Goal: Communication & Community: Participate in discussion

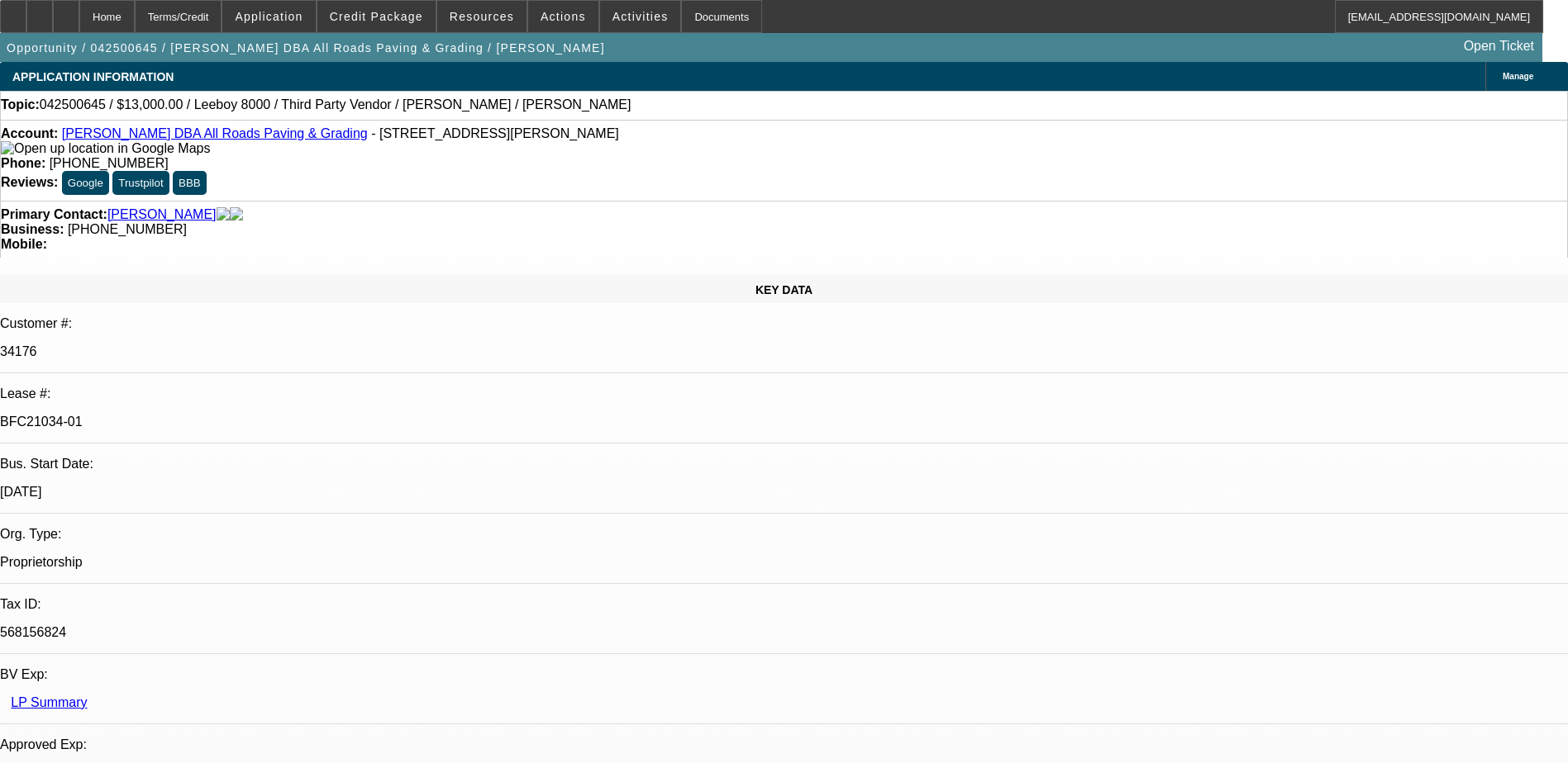
select select "0"
select select "3"
select select "0.1"
select select "5"
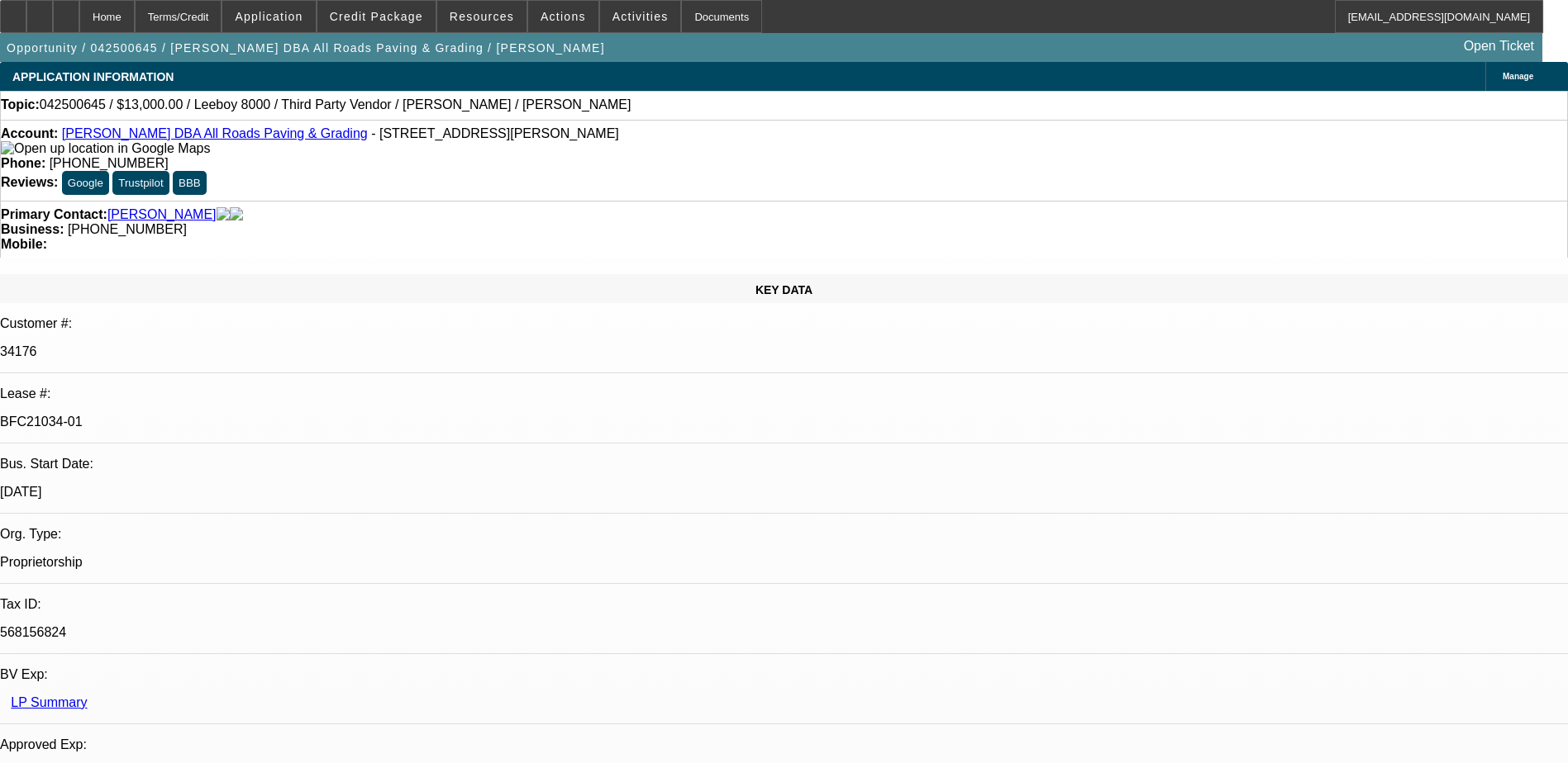
select select "0"
select select "3"
select select "0.1"
select select "5"
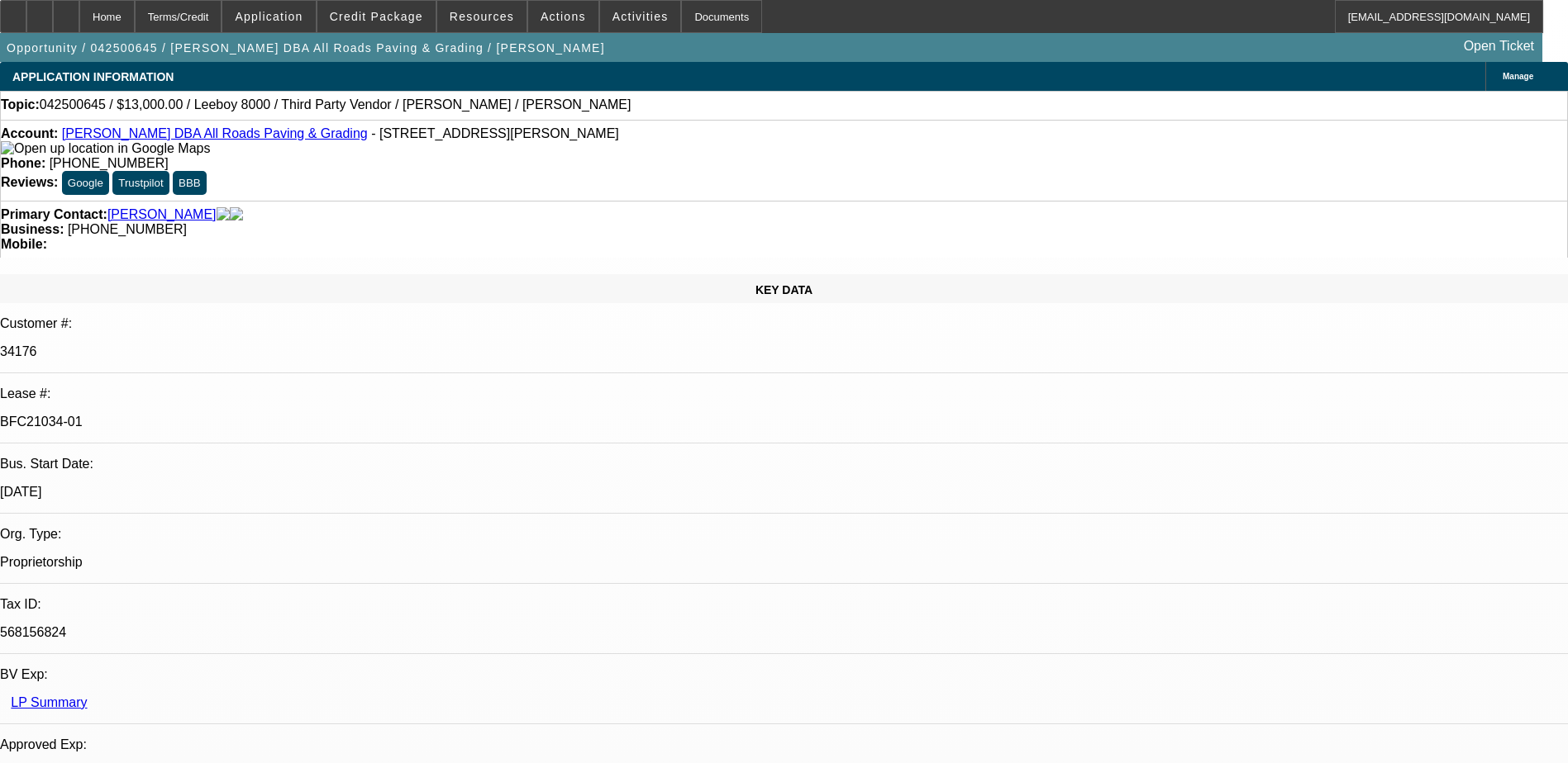
select select "0"
select select "3"
select select "0.1"
select select "5"
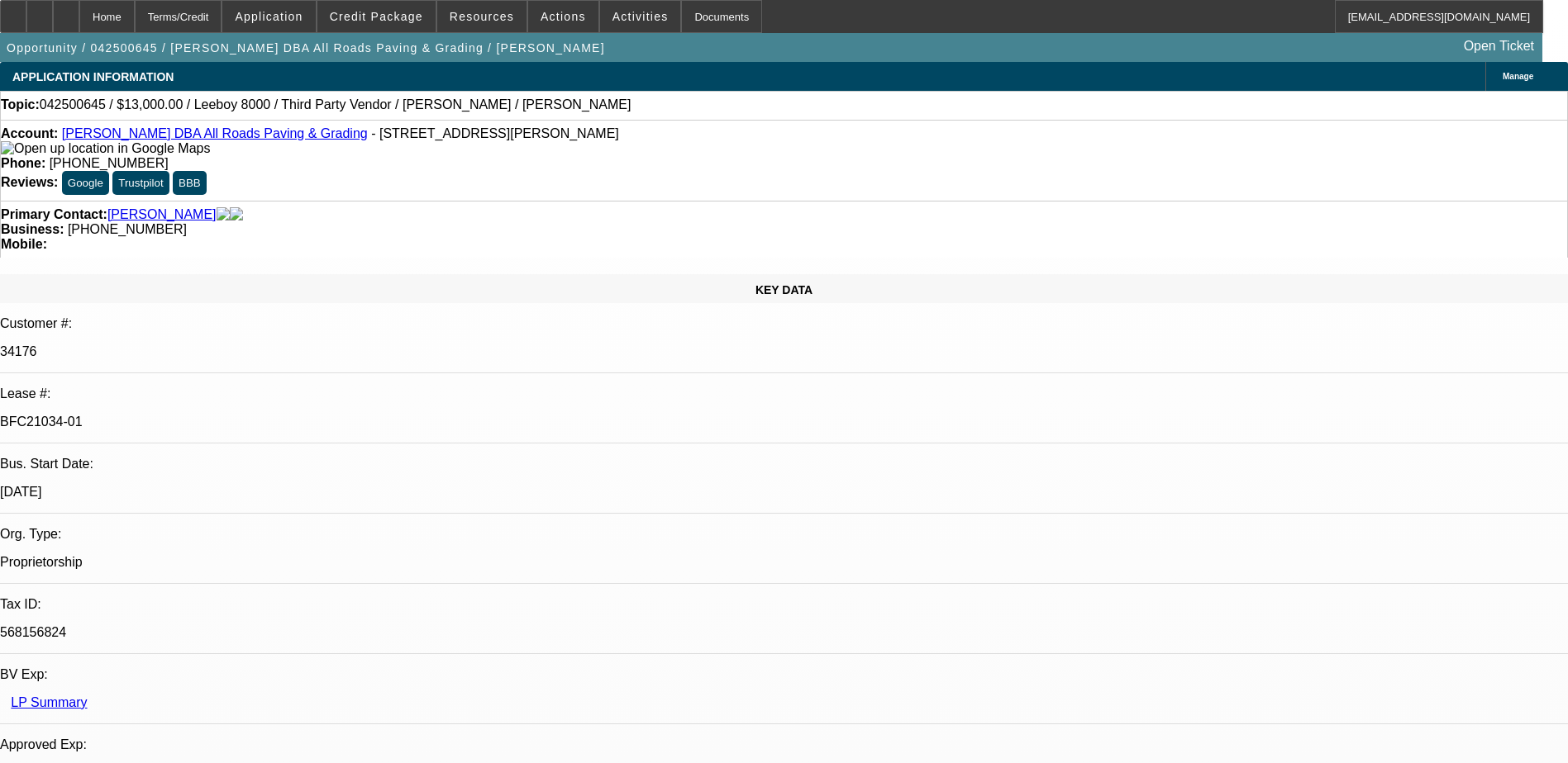
select select "0"
select select "3"
select select "0.1"
select select "5"
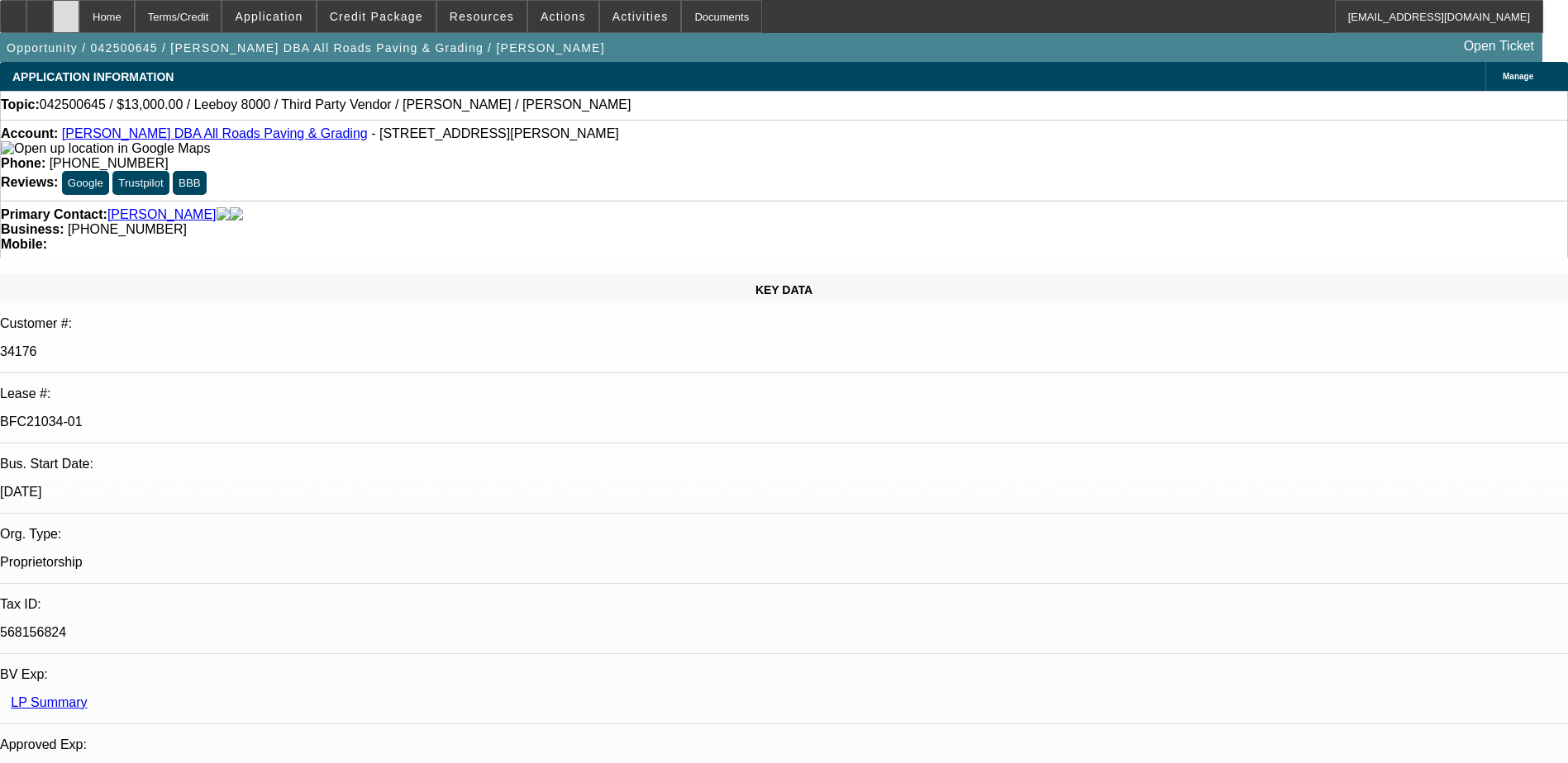
click at [79, 19] on div at bounding box center [66, 16] width 26 height 33
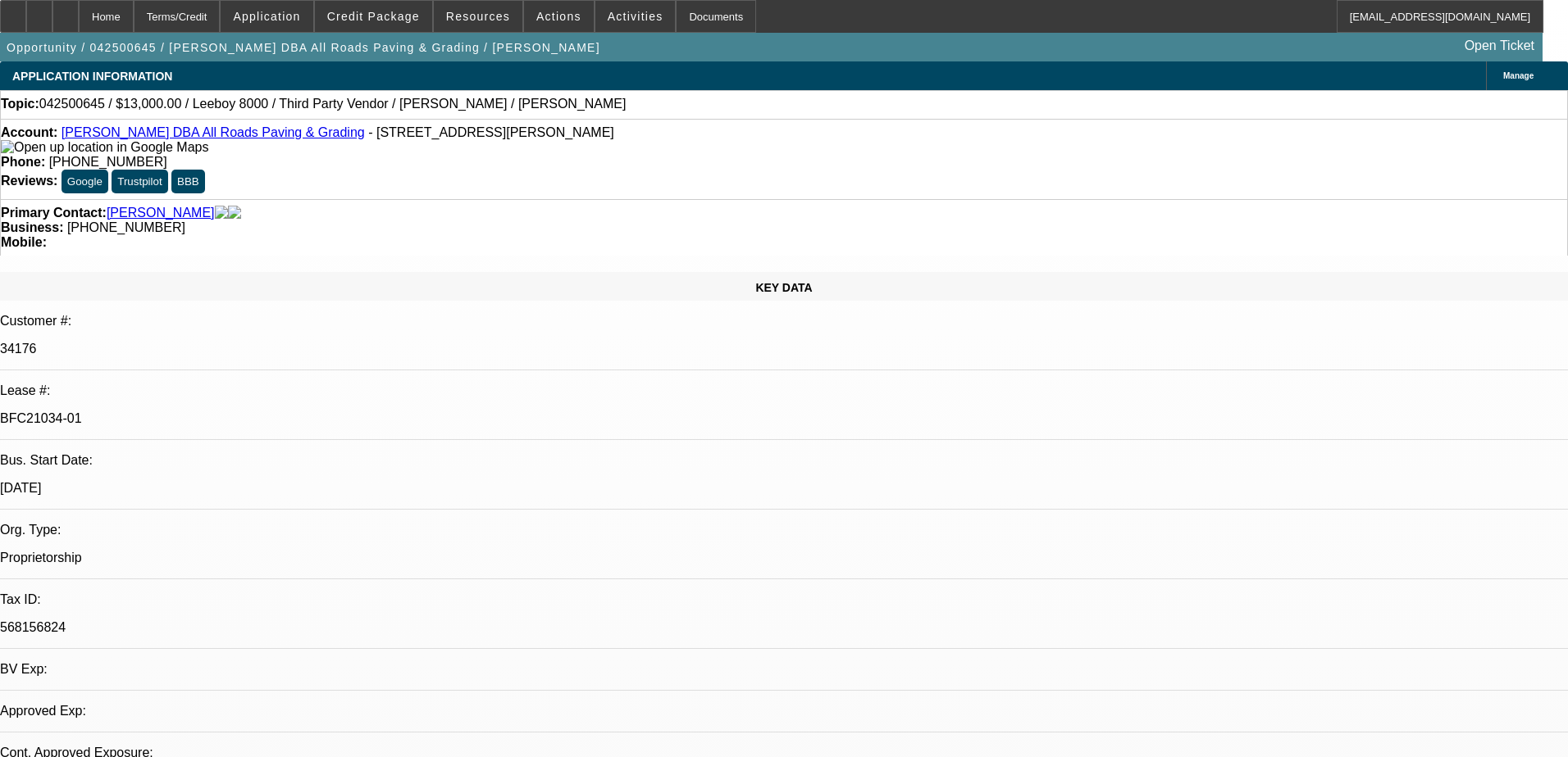
select select "0"
select select "0.1"
select select "0"
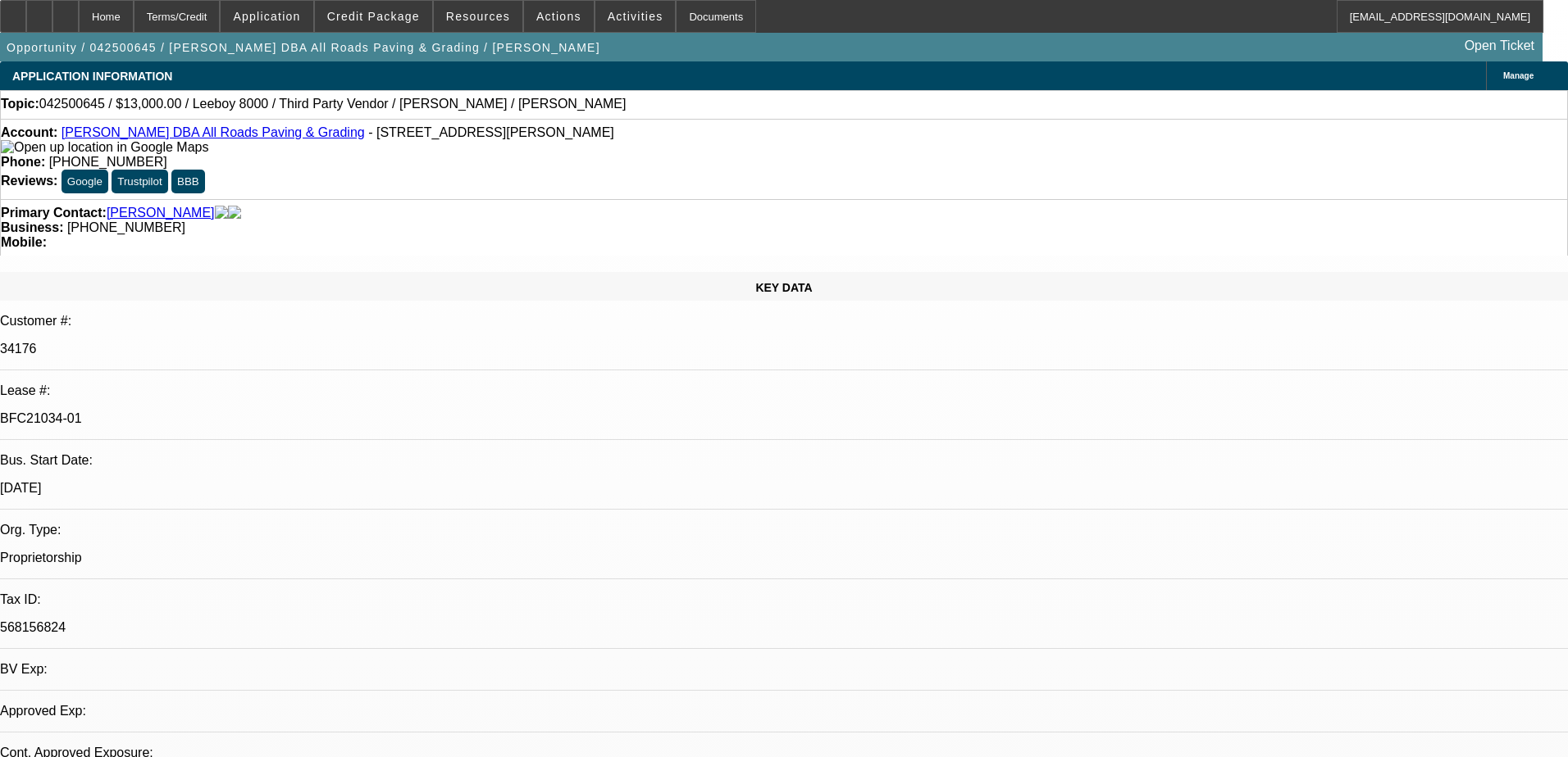
select select "0.1"
select select "0"
select select "0.1"
select select "0"
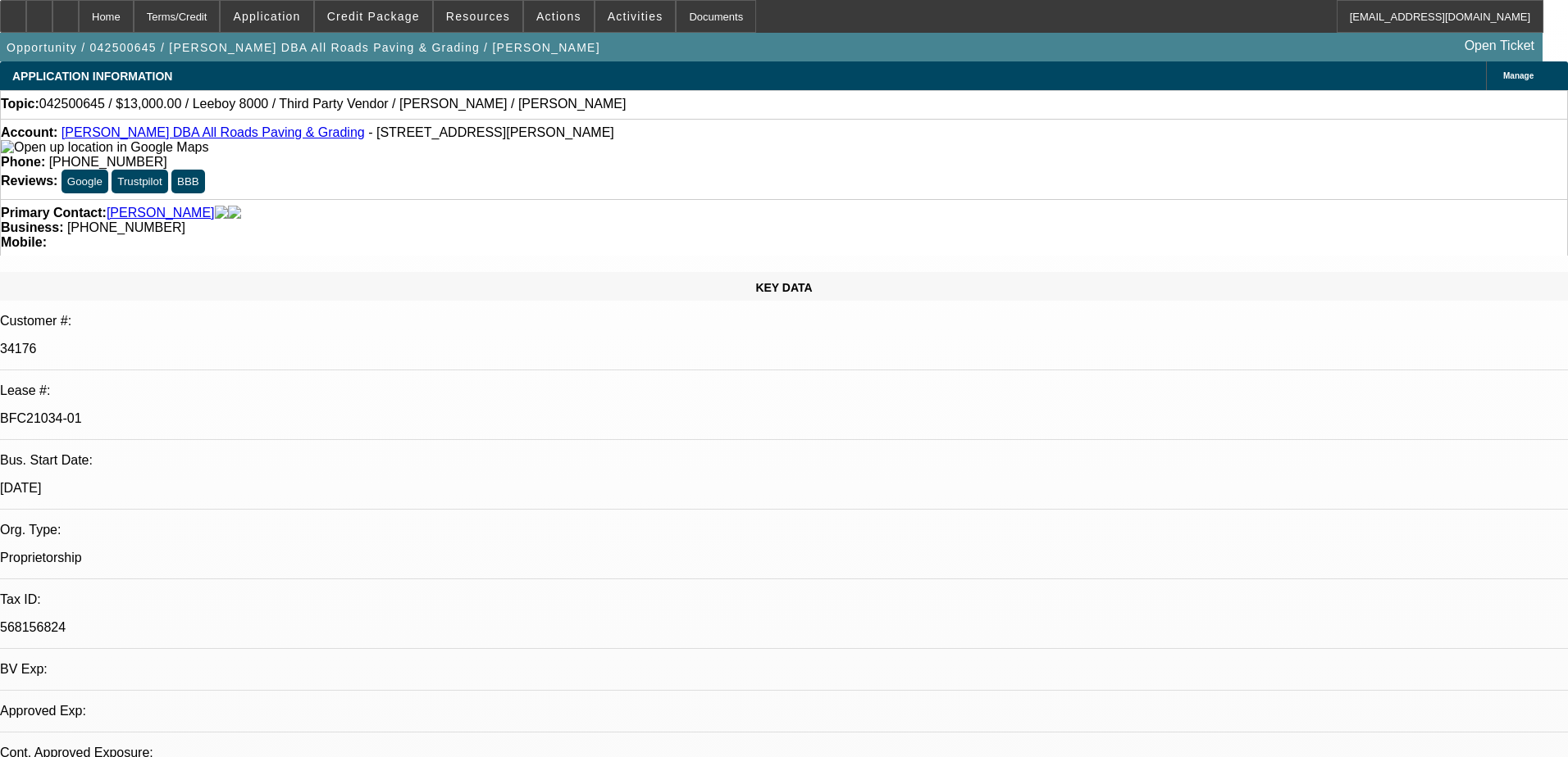
select select "0"
select select "0.1"
select select "1"
select select "3"
select select "5"
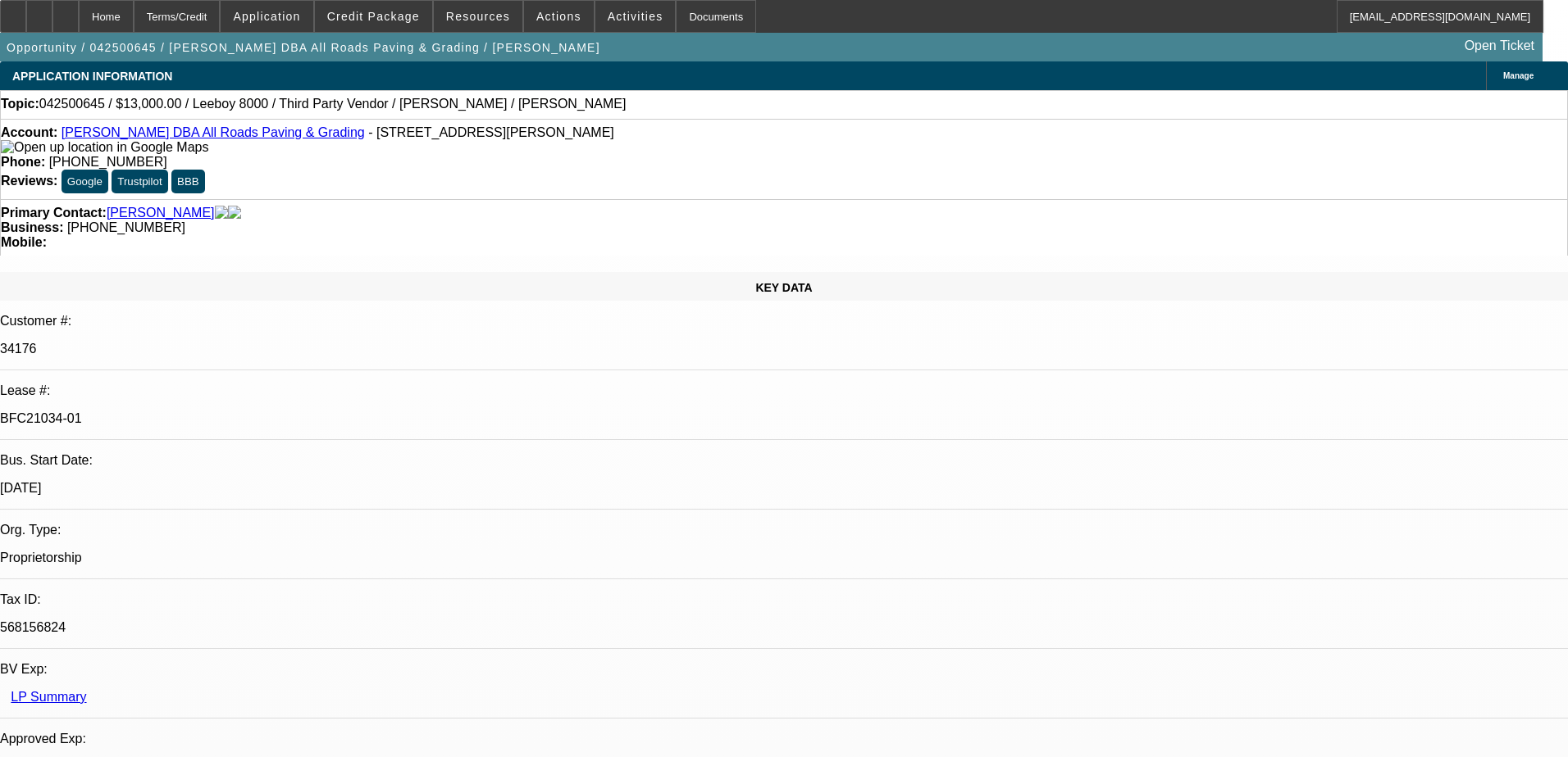
select select "1"
select select "3"
select select "5"
select select "1"
select select "3"
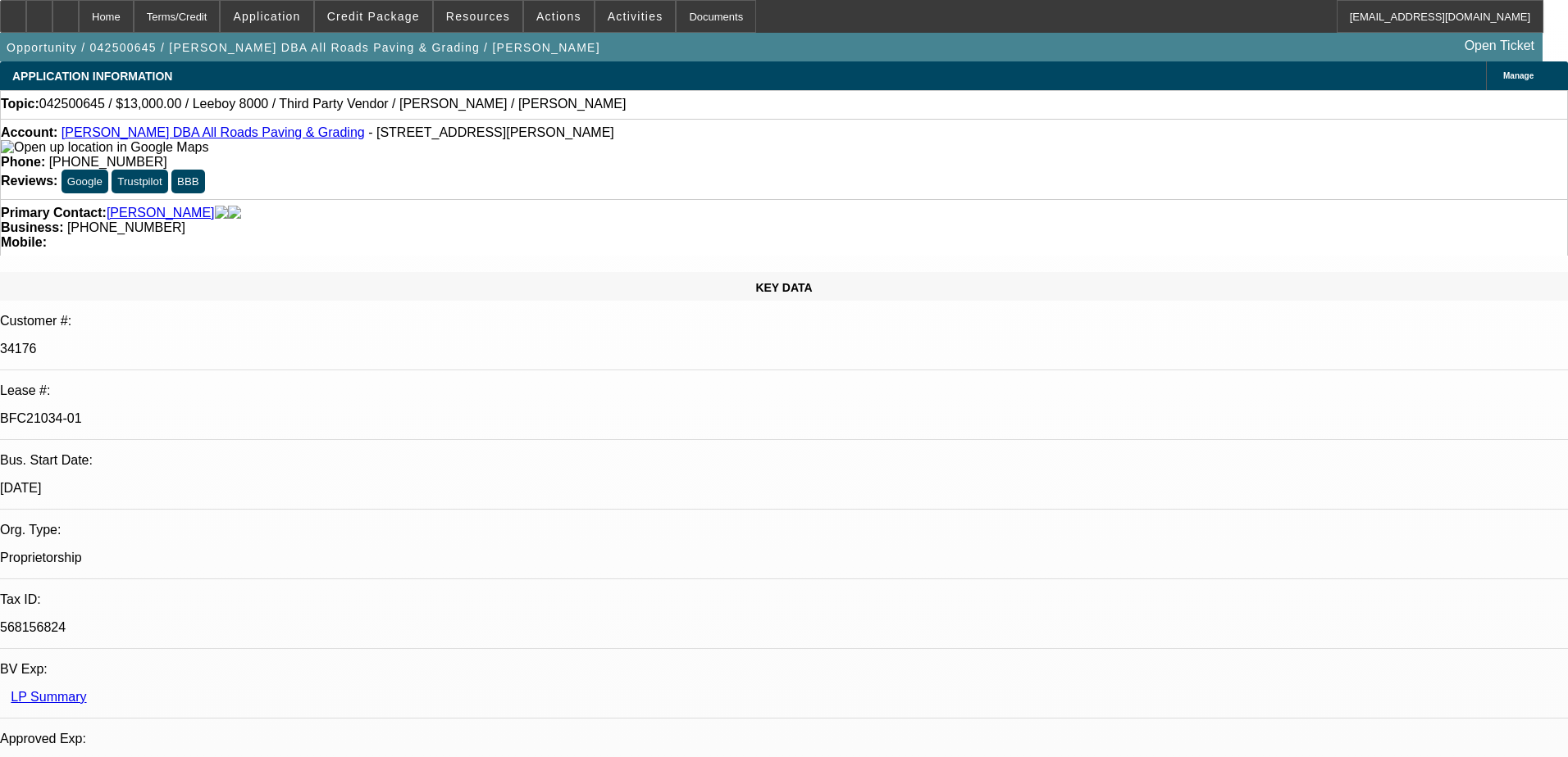
select select "5"
select select "1"
select select "3"
select select "5"
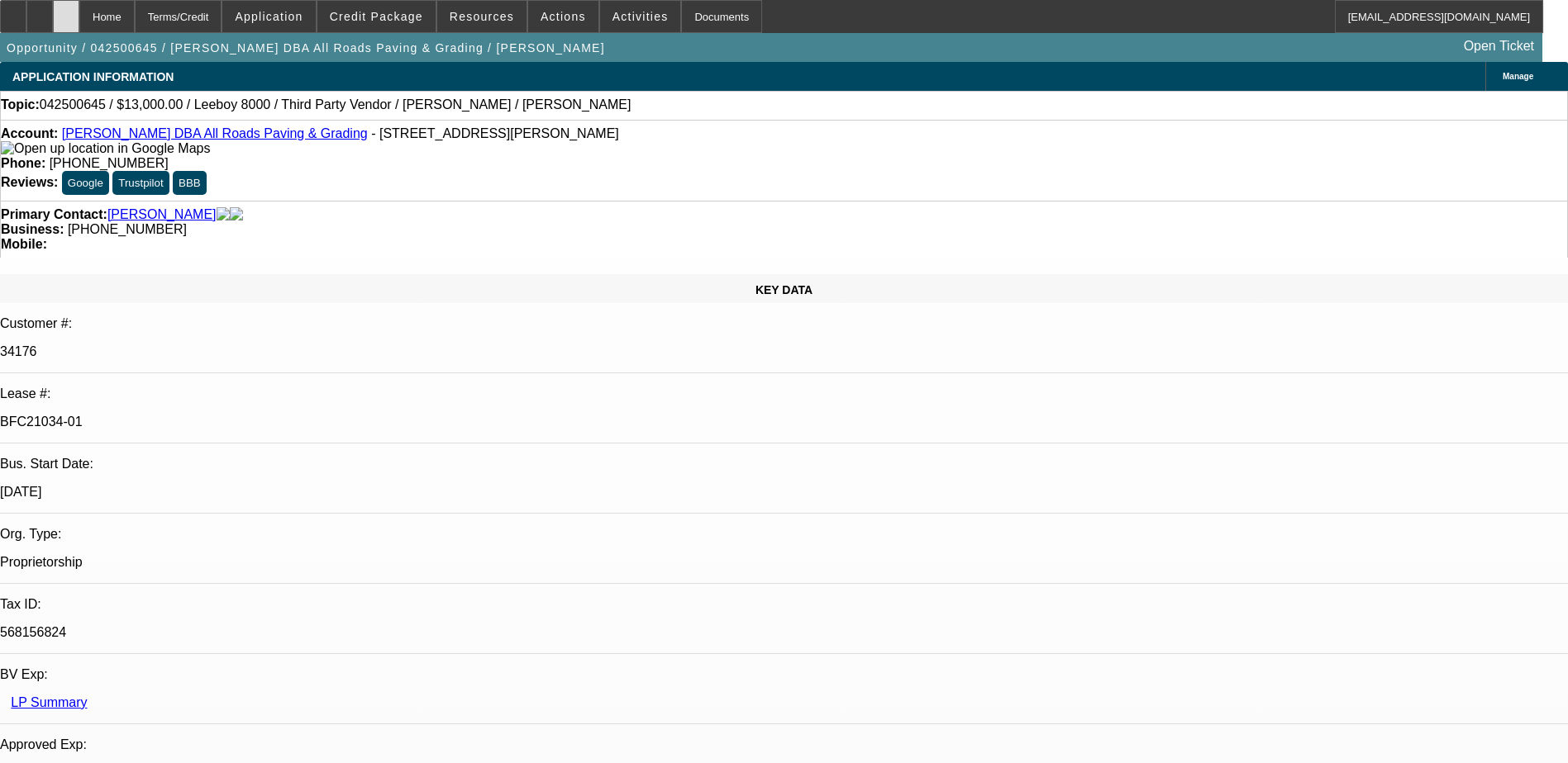
click at [79, 19] on div at bounding box center [66, 16] width 26 height 33
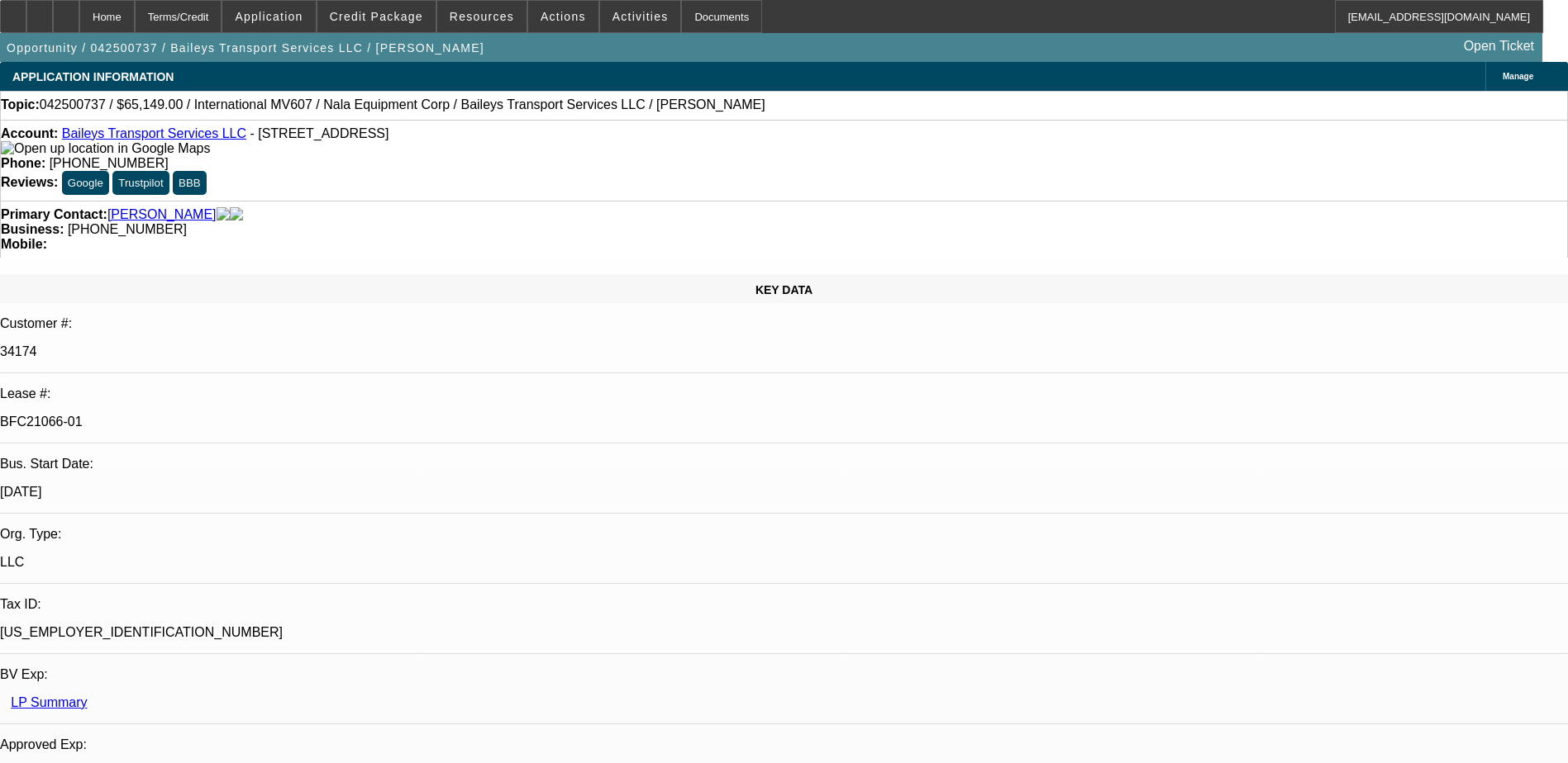
select select "0"
select select "2"
select select "0"
select select "2"
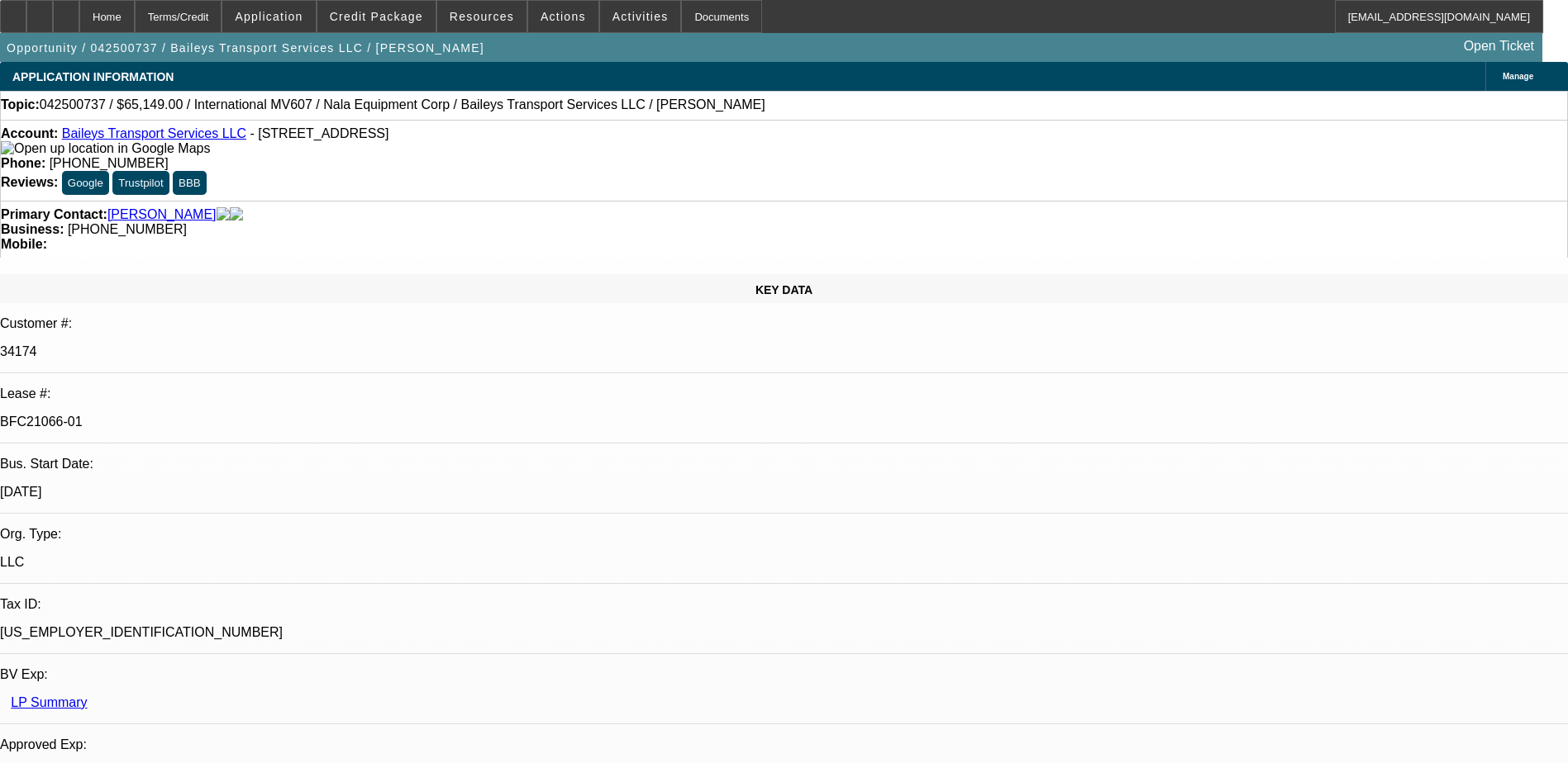
select select "0"
select select "2"
select select "0"
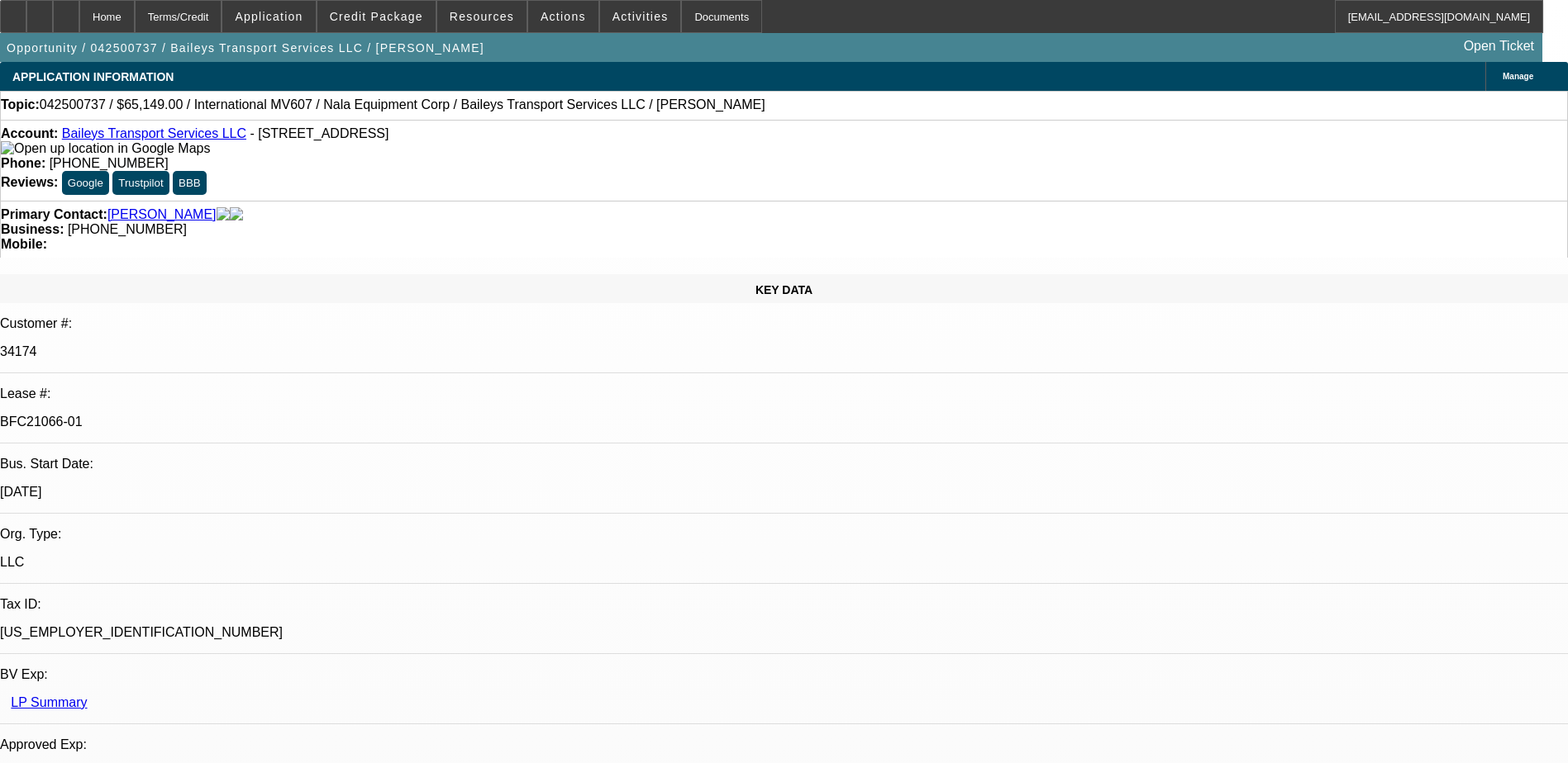
select select "2"
select select "0"
select select "1"
select select "2"
select select "6"
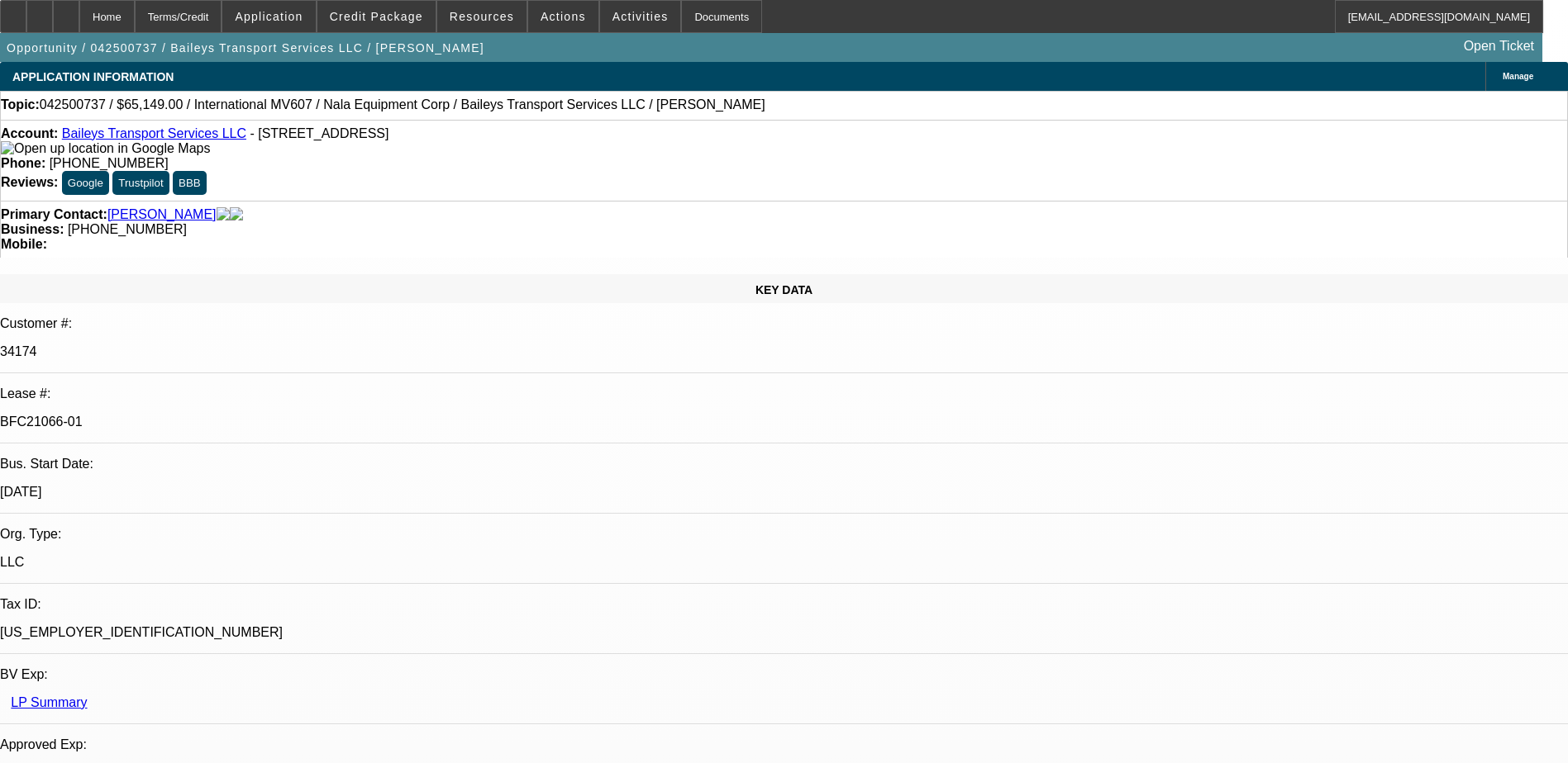
select select "1"
select select "2"
select select "6"
select select "1"
select select "2"
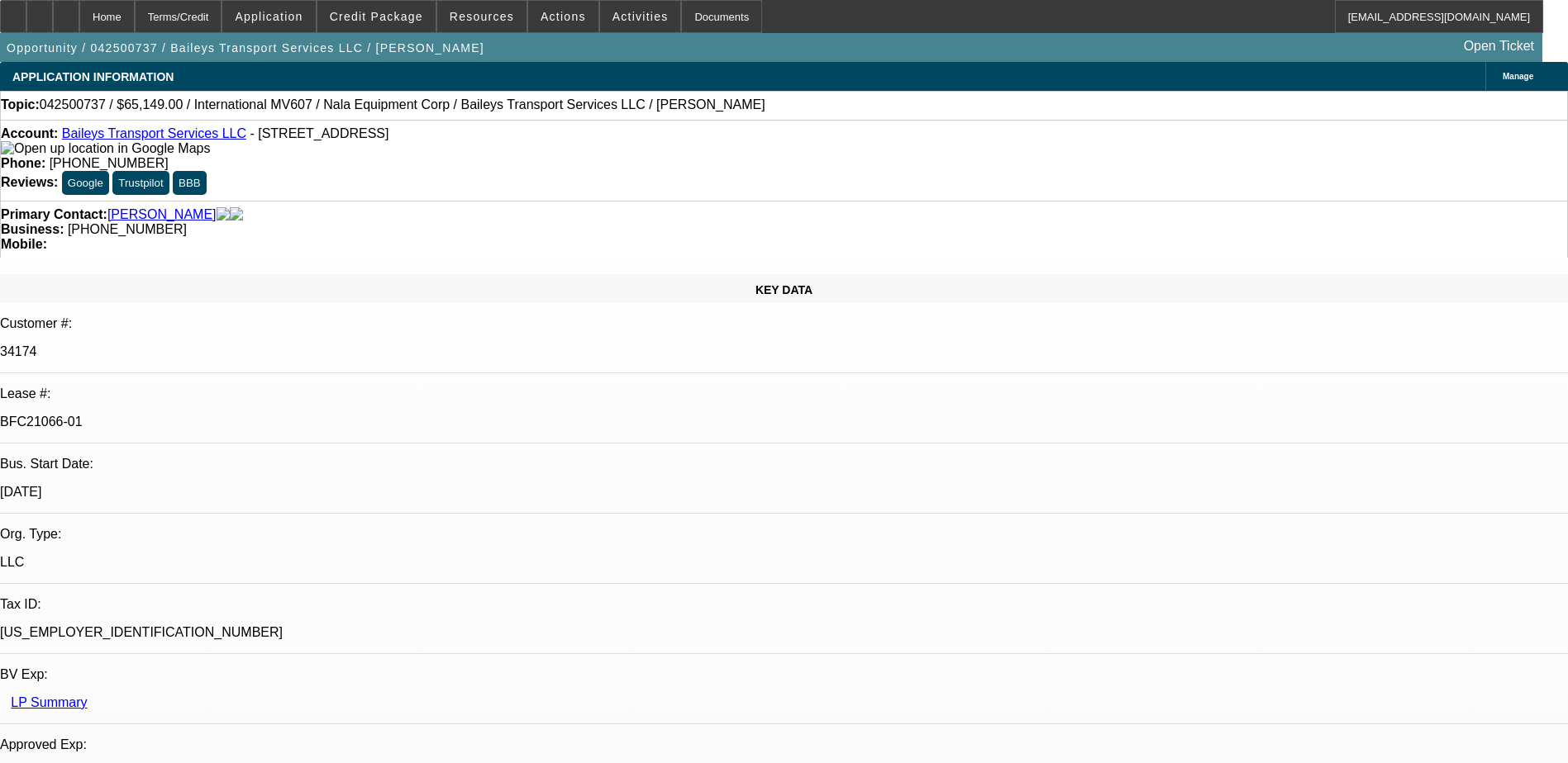
select select "6"
select select "1"
select select "2"
select select "6"
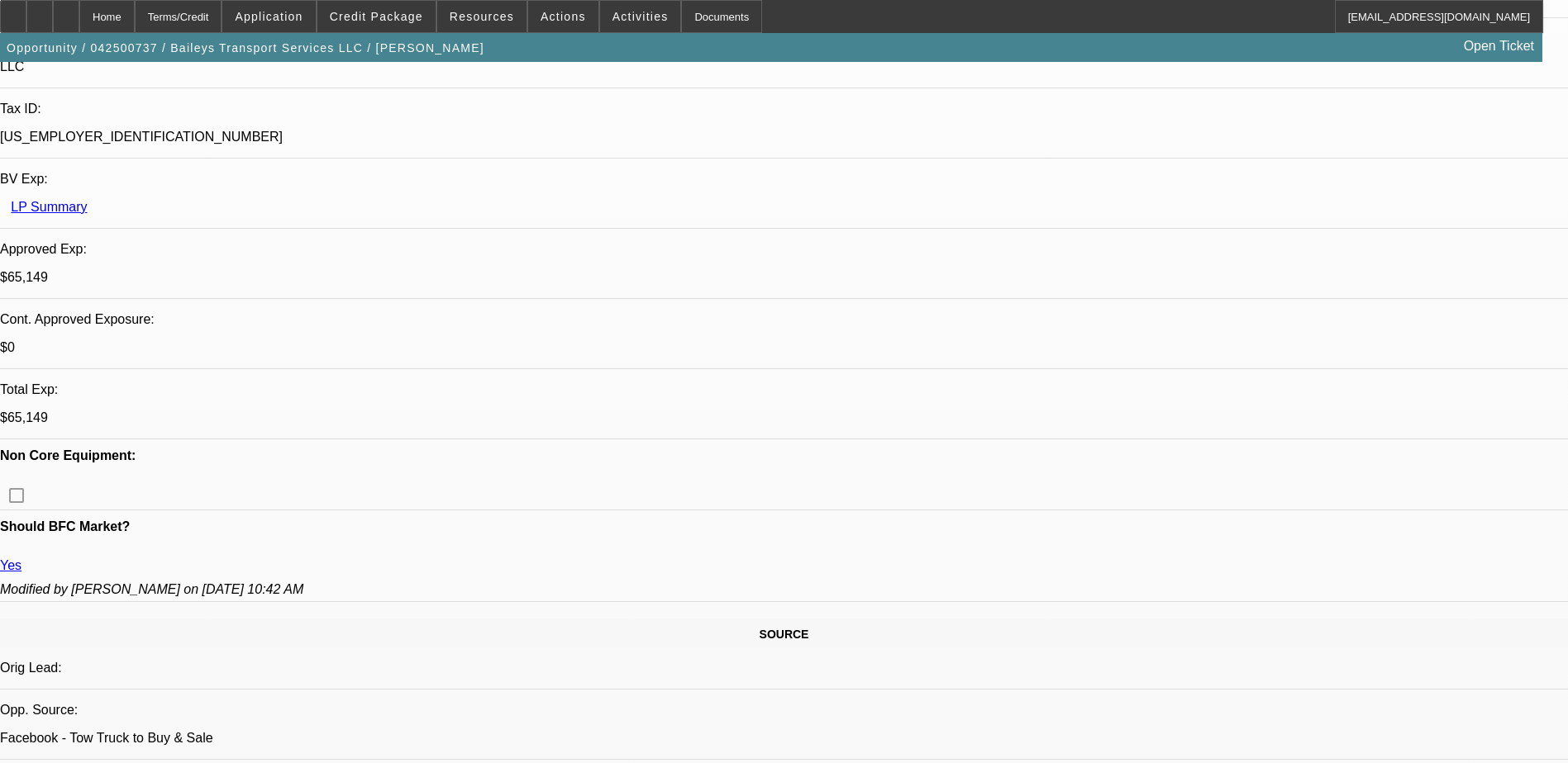
scroll to position [413, 0]
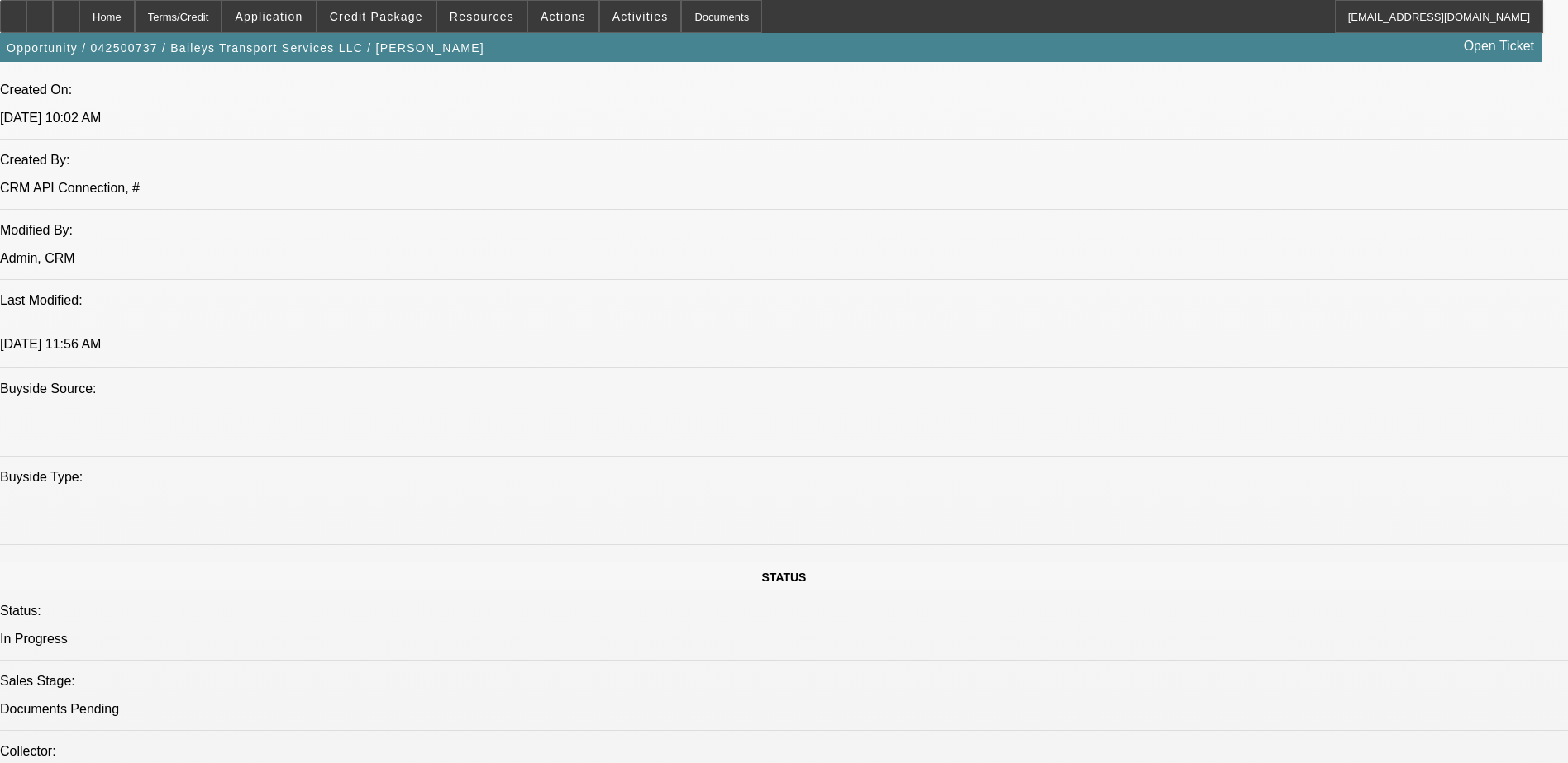
scroll to position [1156, 0]
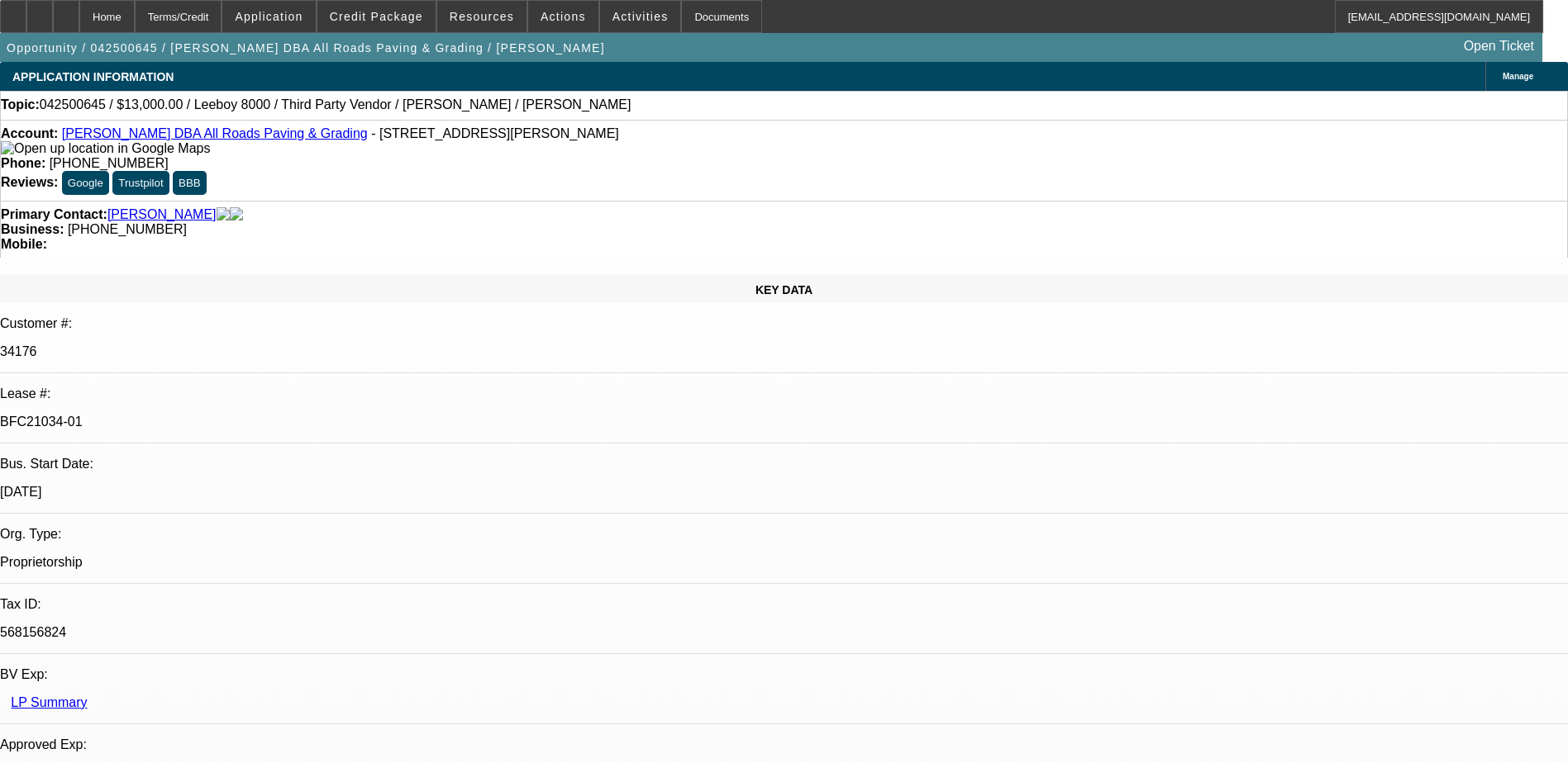
select select "0"
select select "0.1"
select select "0"
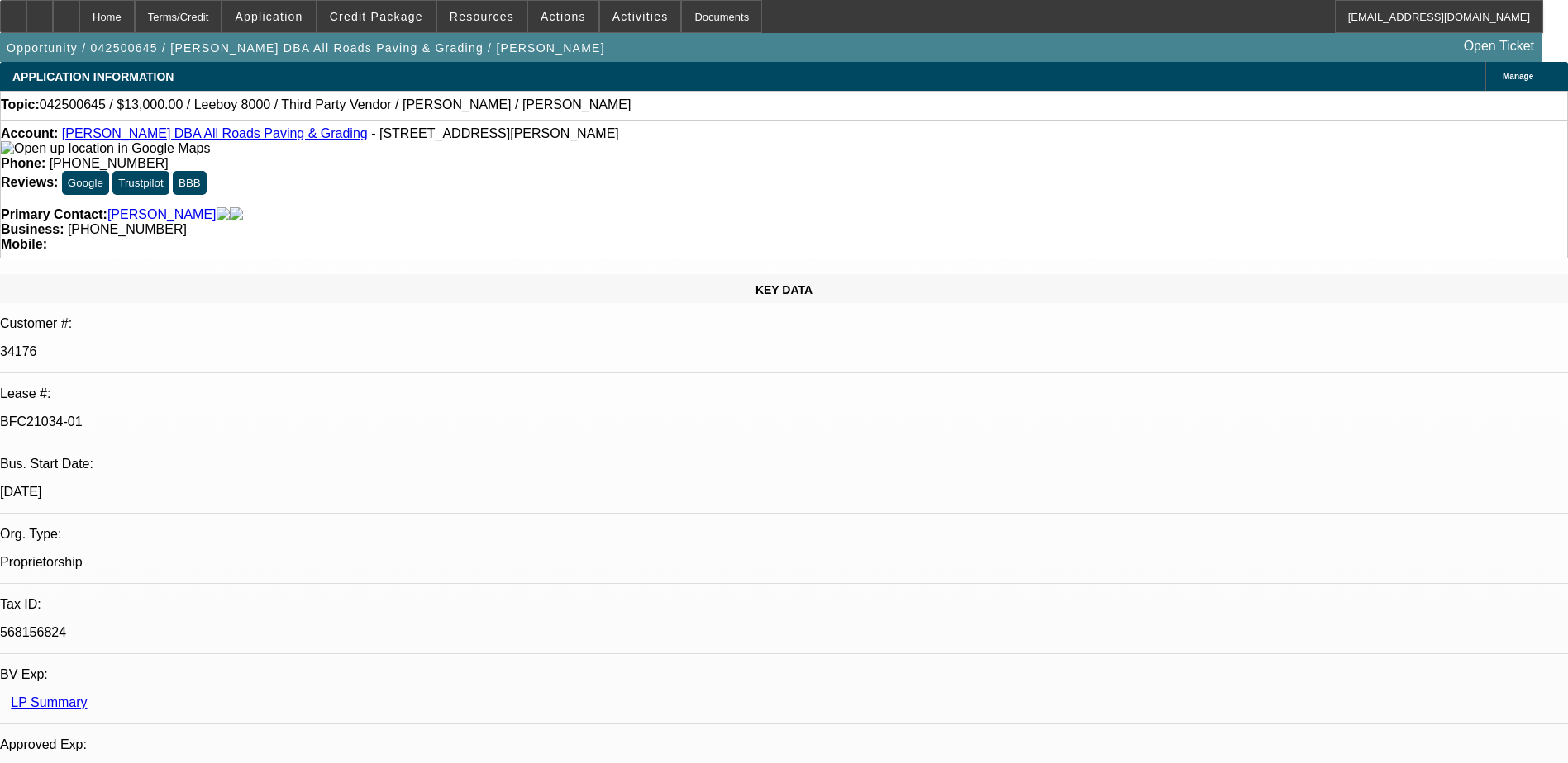
select select "0.1"
select select "0"
select select "0.1"
select select "0"
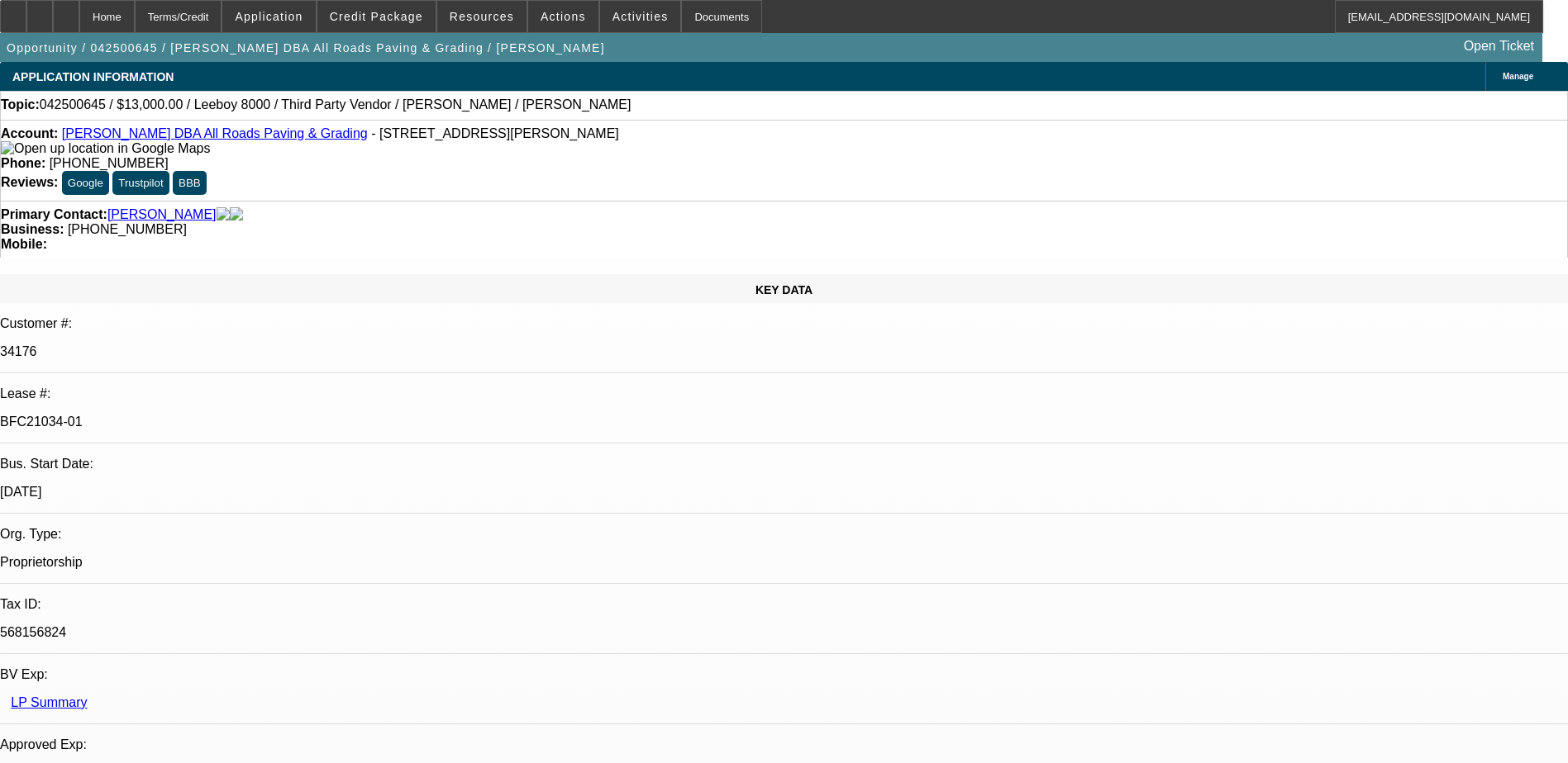
select select "0"
select select "0.1"
select select "1"
select select "3"
select select "5"
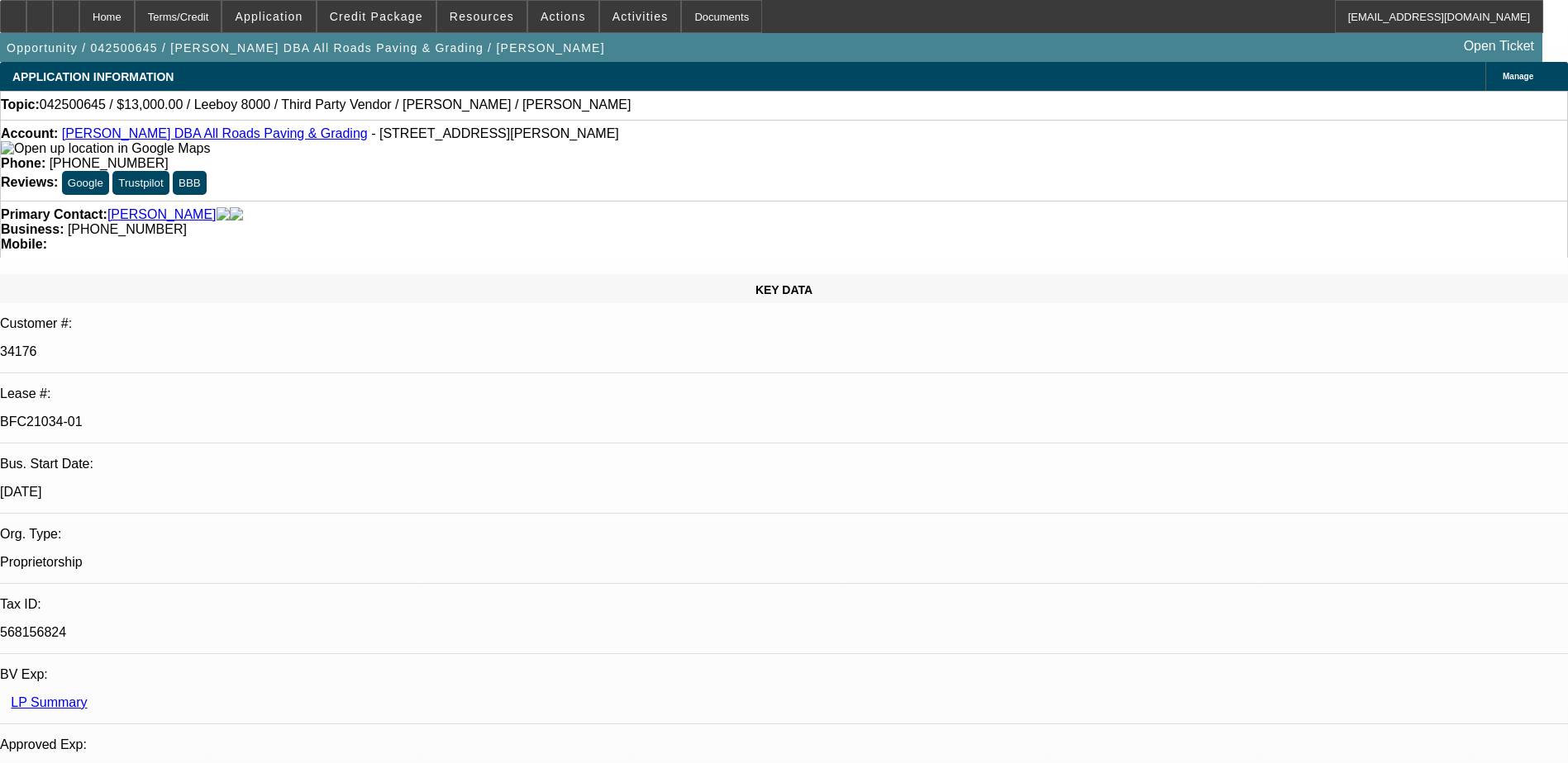
select select "1"
select select "3"
select select "5"
select select "1"
select select "3"
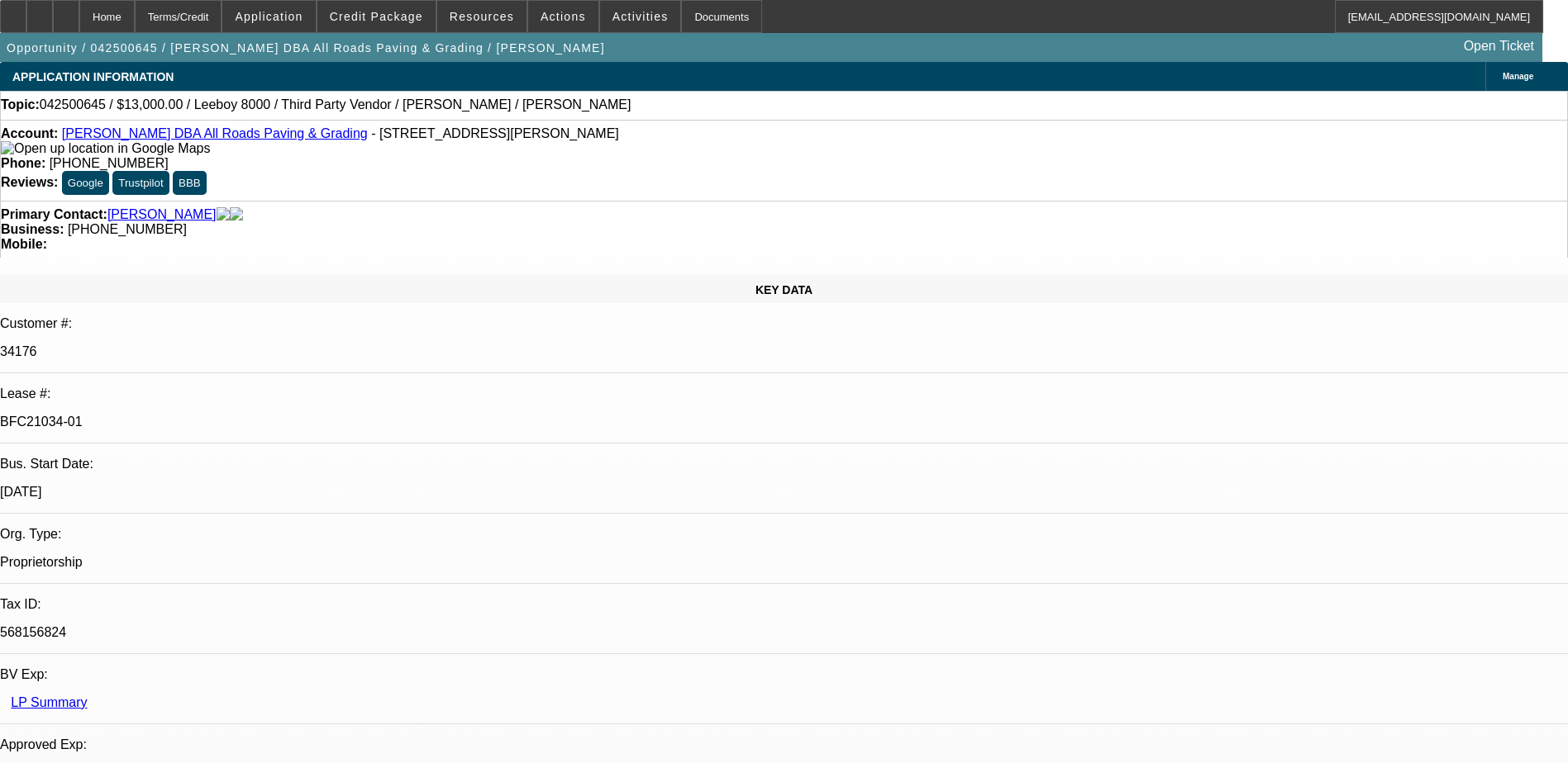
select select "5"
select select "1"
select select "3"
select select "5"
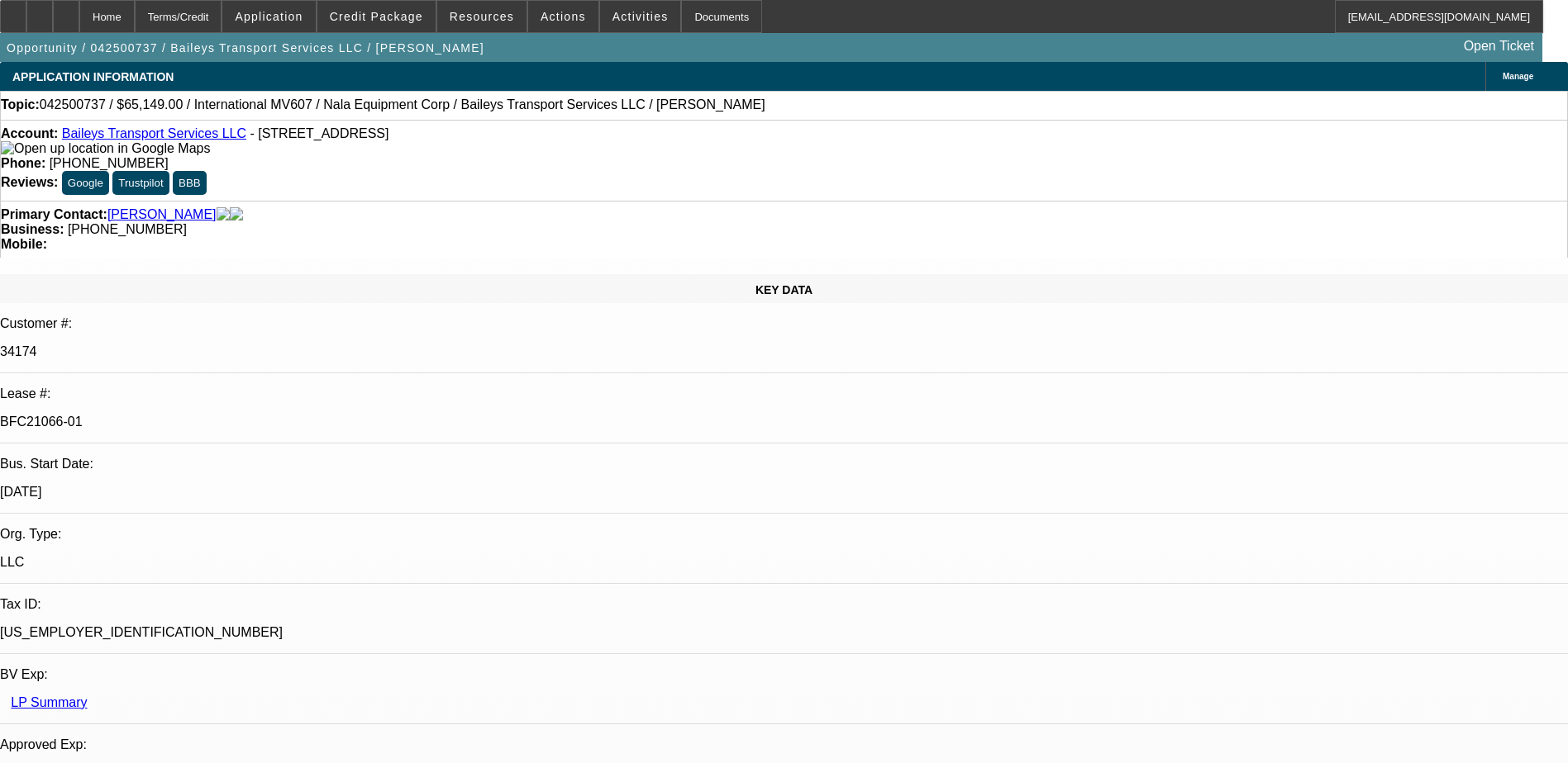
select select "0"
select select "2"
select select "0"
select select "6"
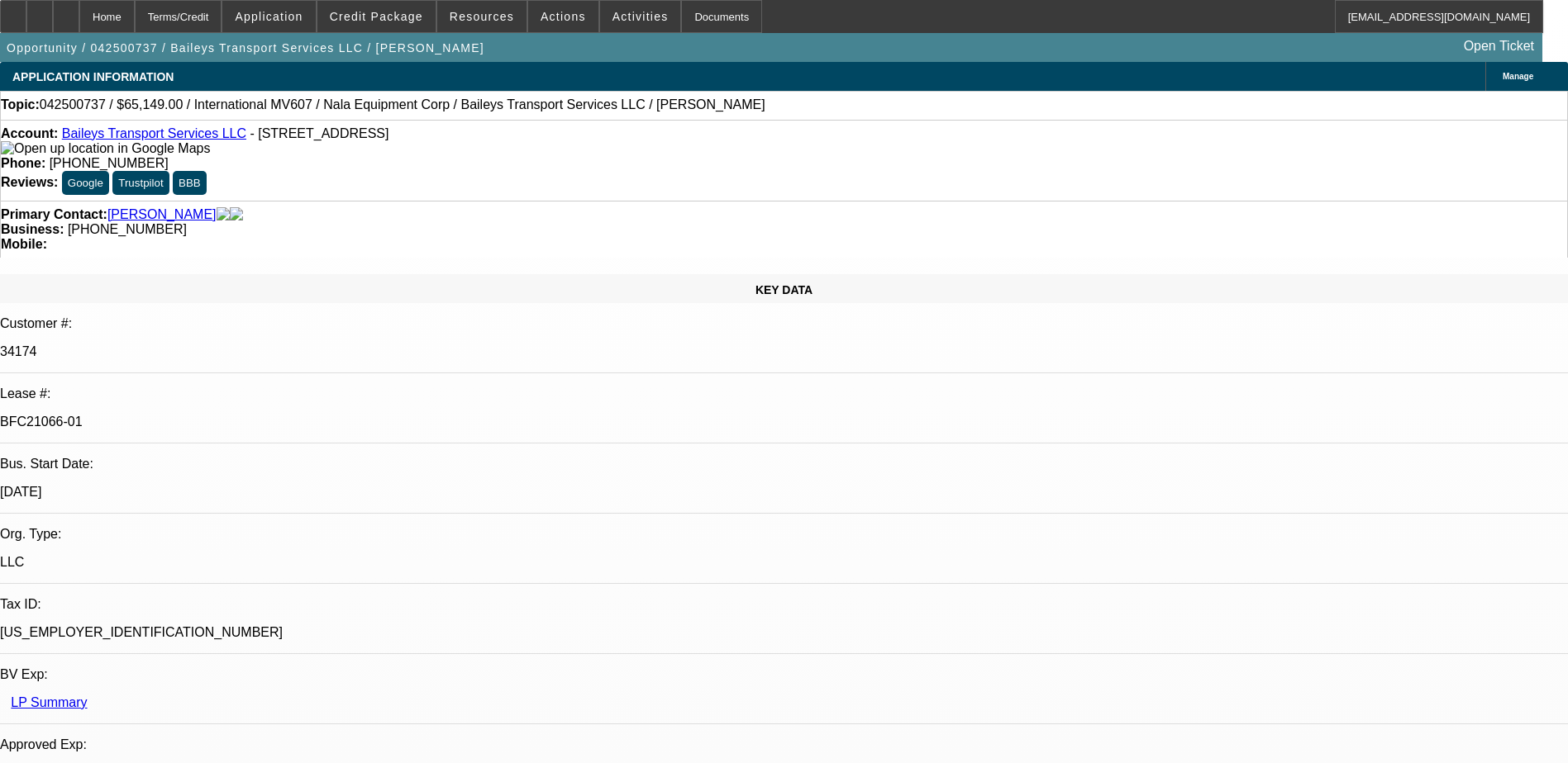
select select "0"
select select "2"
select select "0"
select select "6"
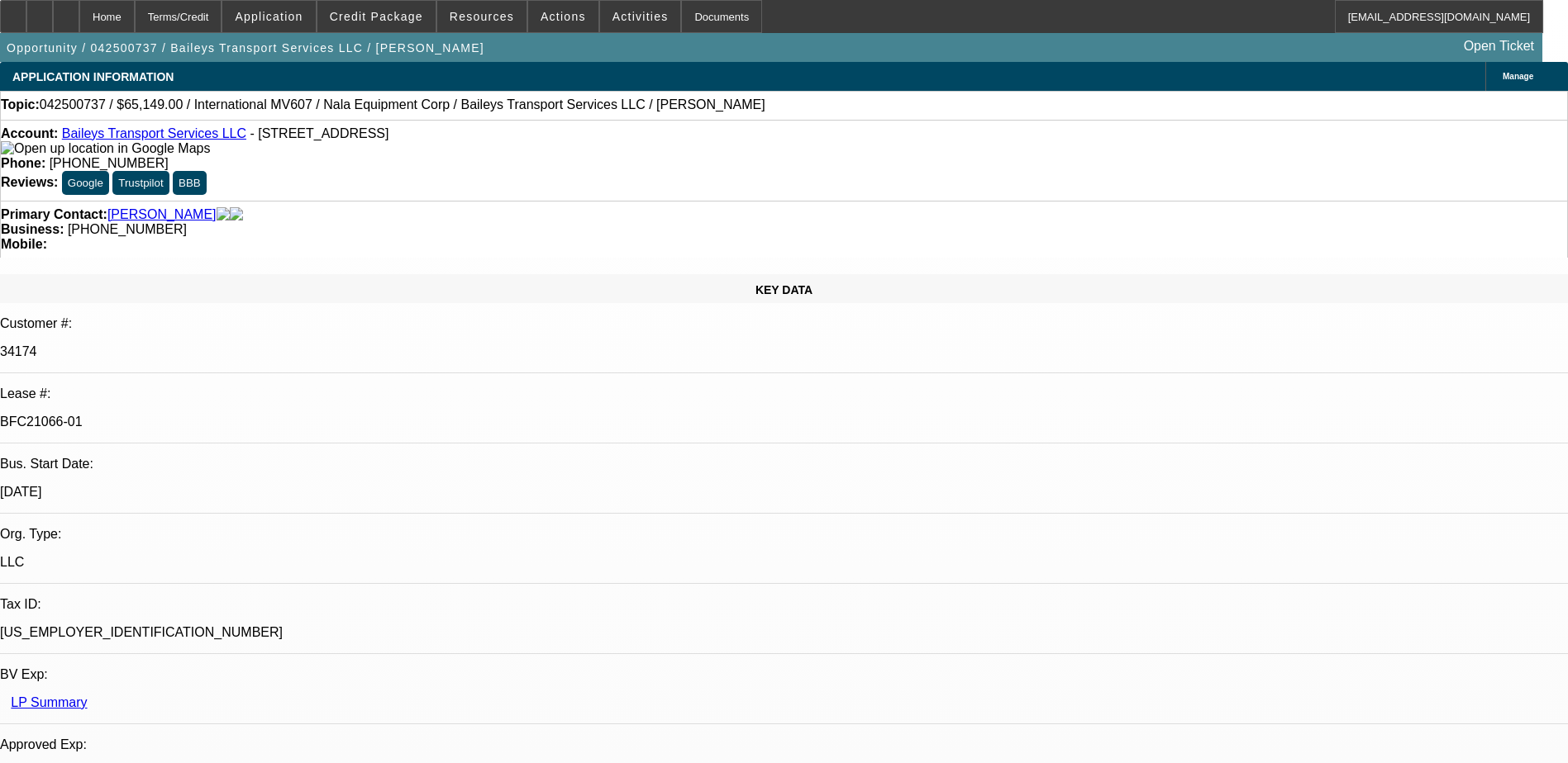
select select "0"
select select "2"
select select "0"
select select "6"
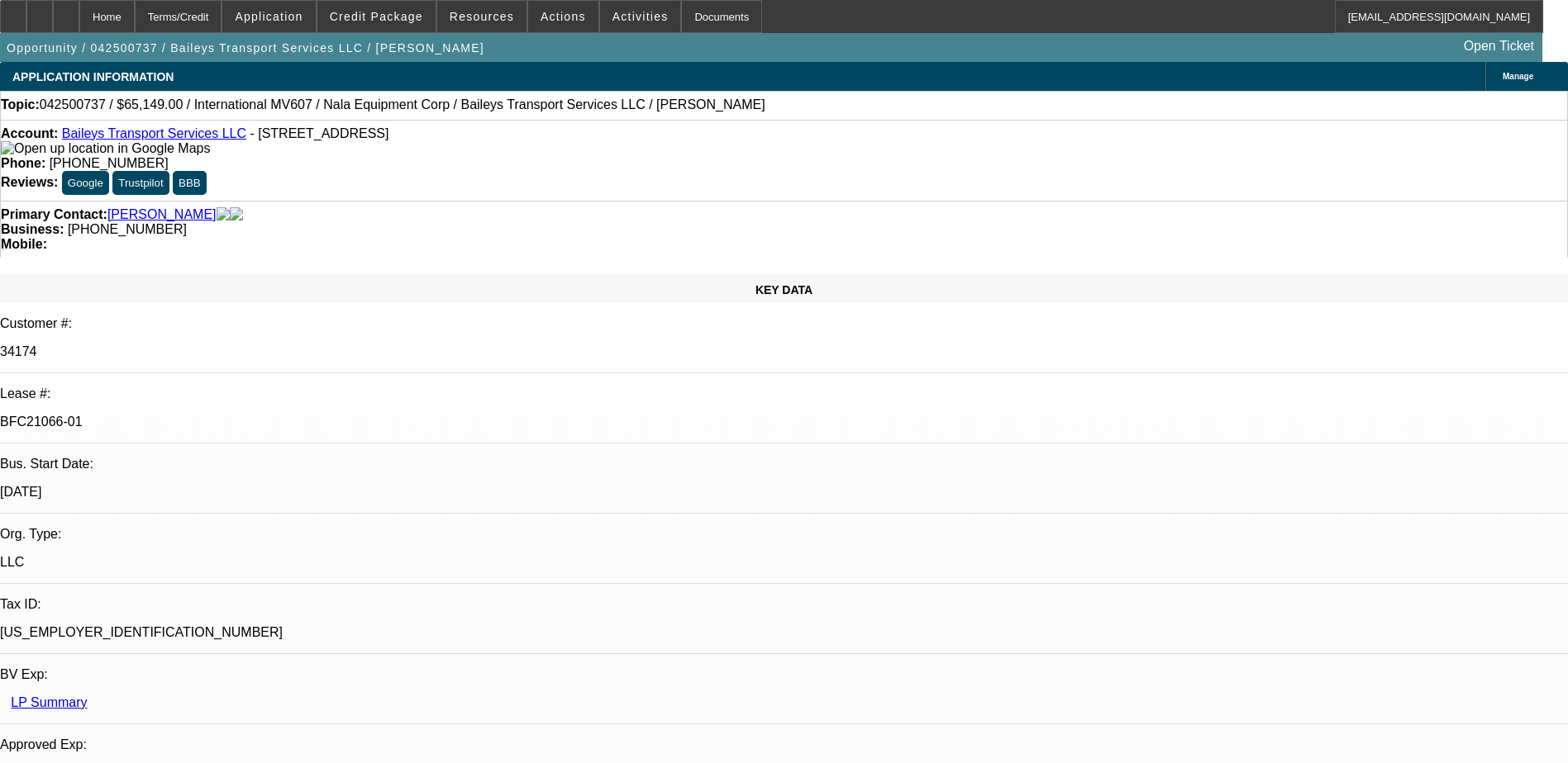
select select "0"
select select "2"
select select "0"
select select "6"
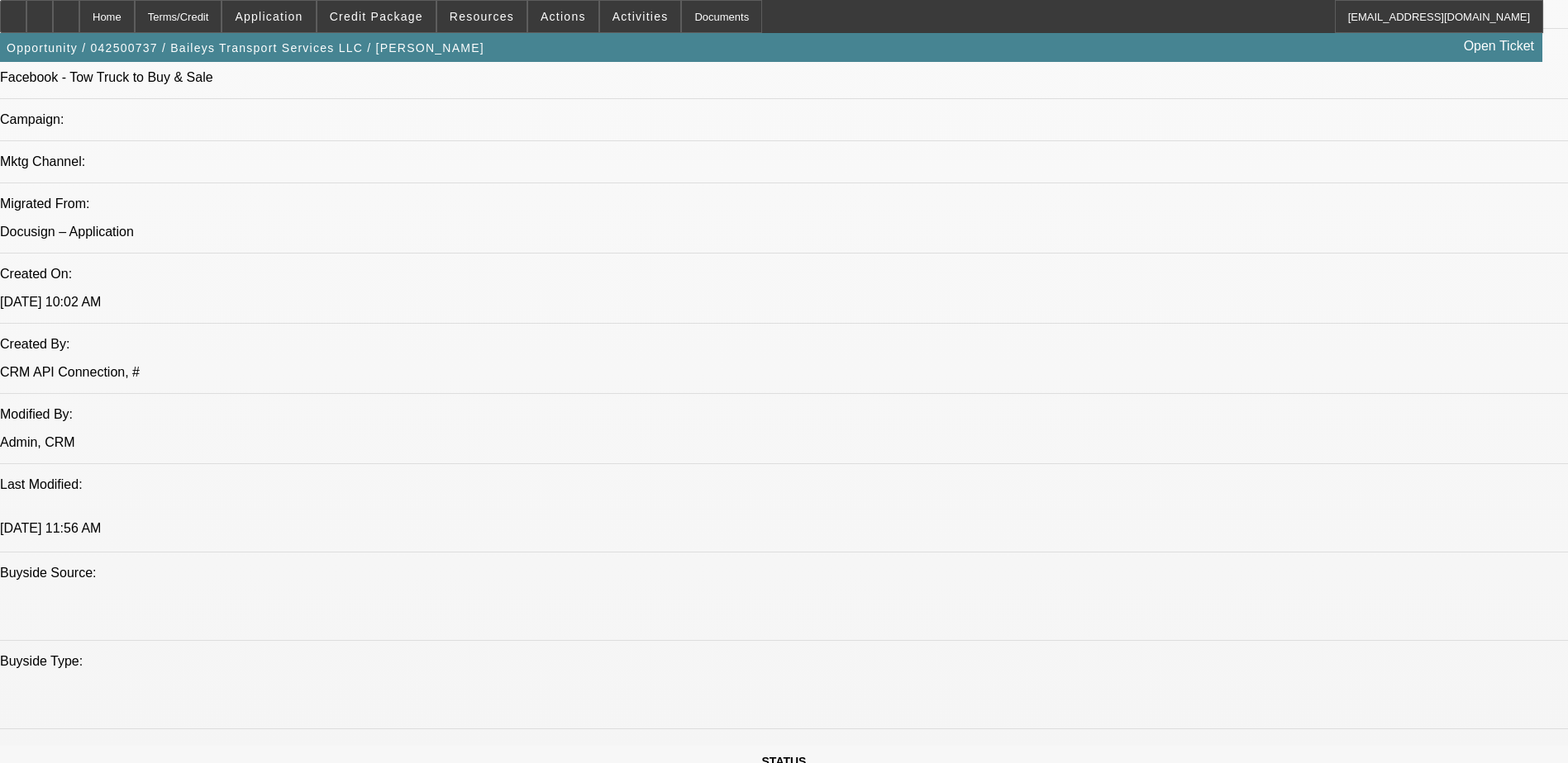
scroll to position [1156, 0]
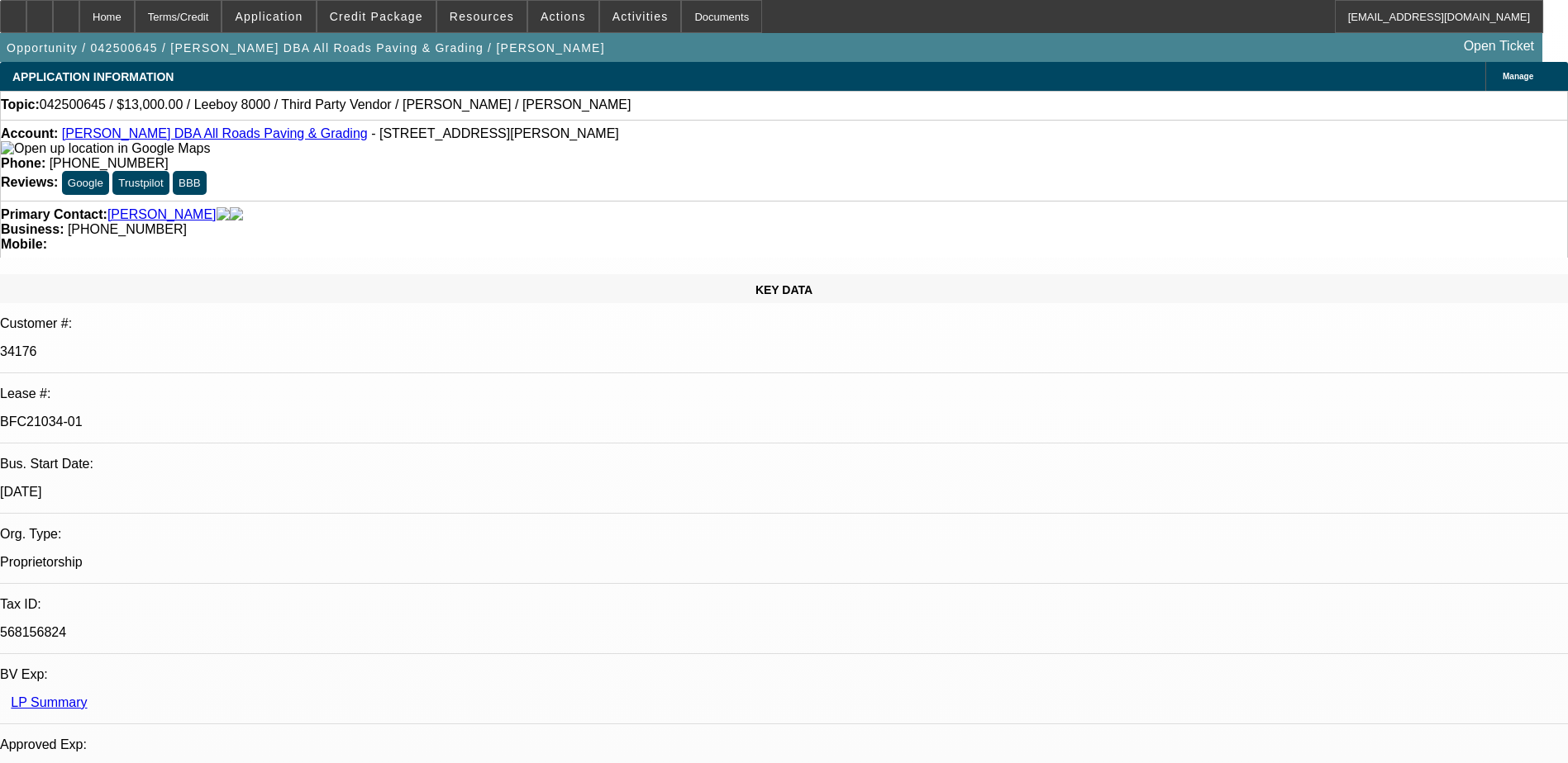
select select "0"
select select "3"
select select "0.1"
select select "5"
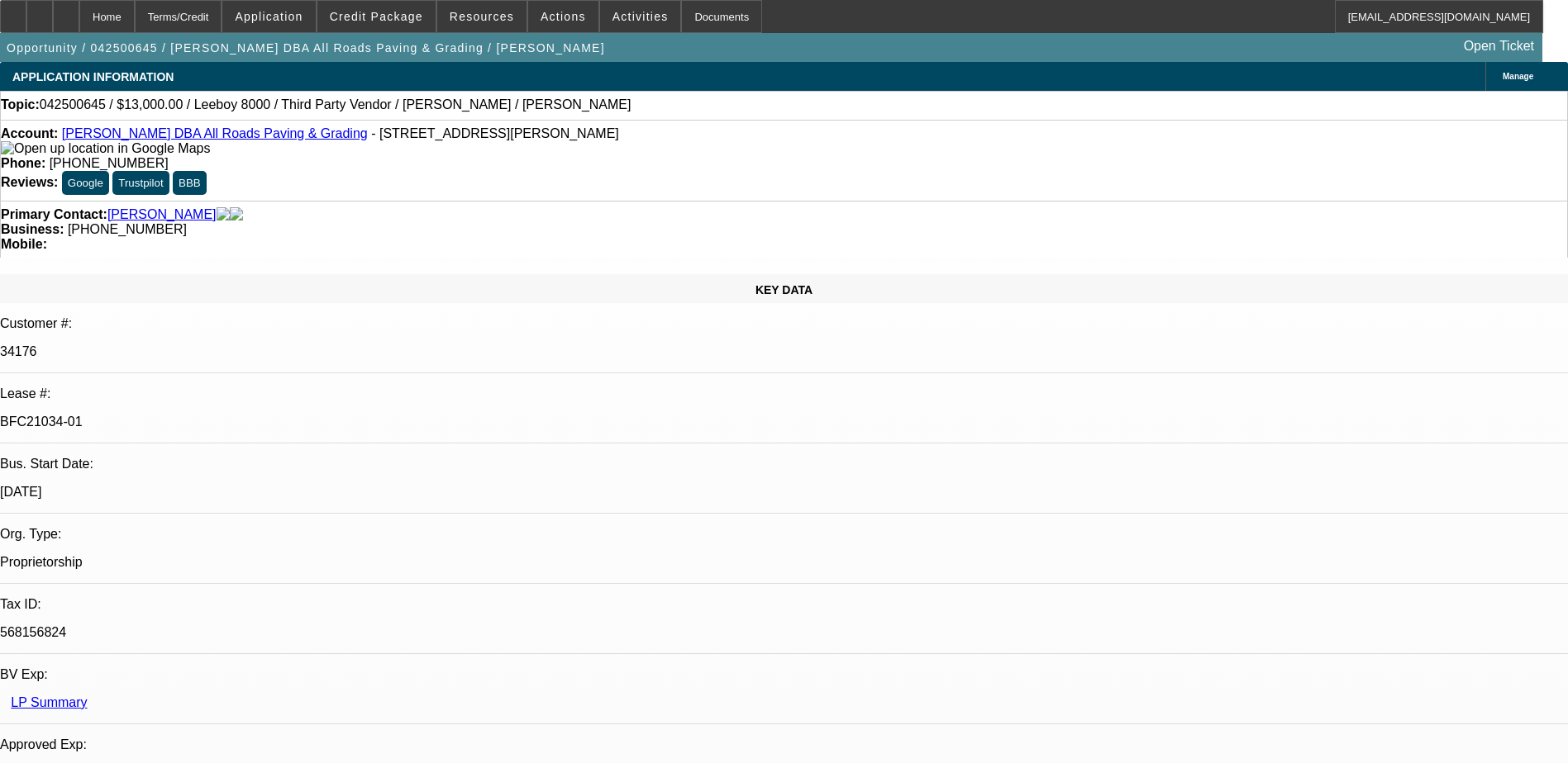
select select "0"
select select "3"
select select "0.1"
select select "5"
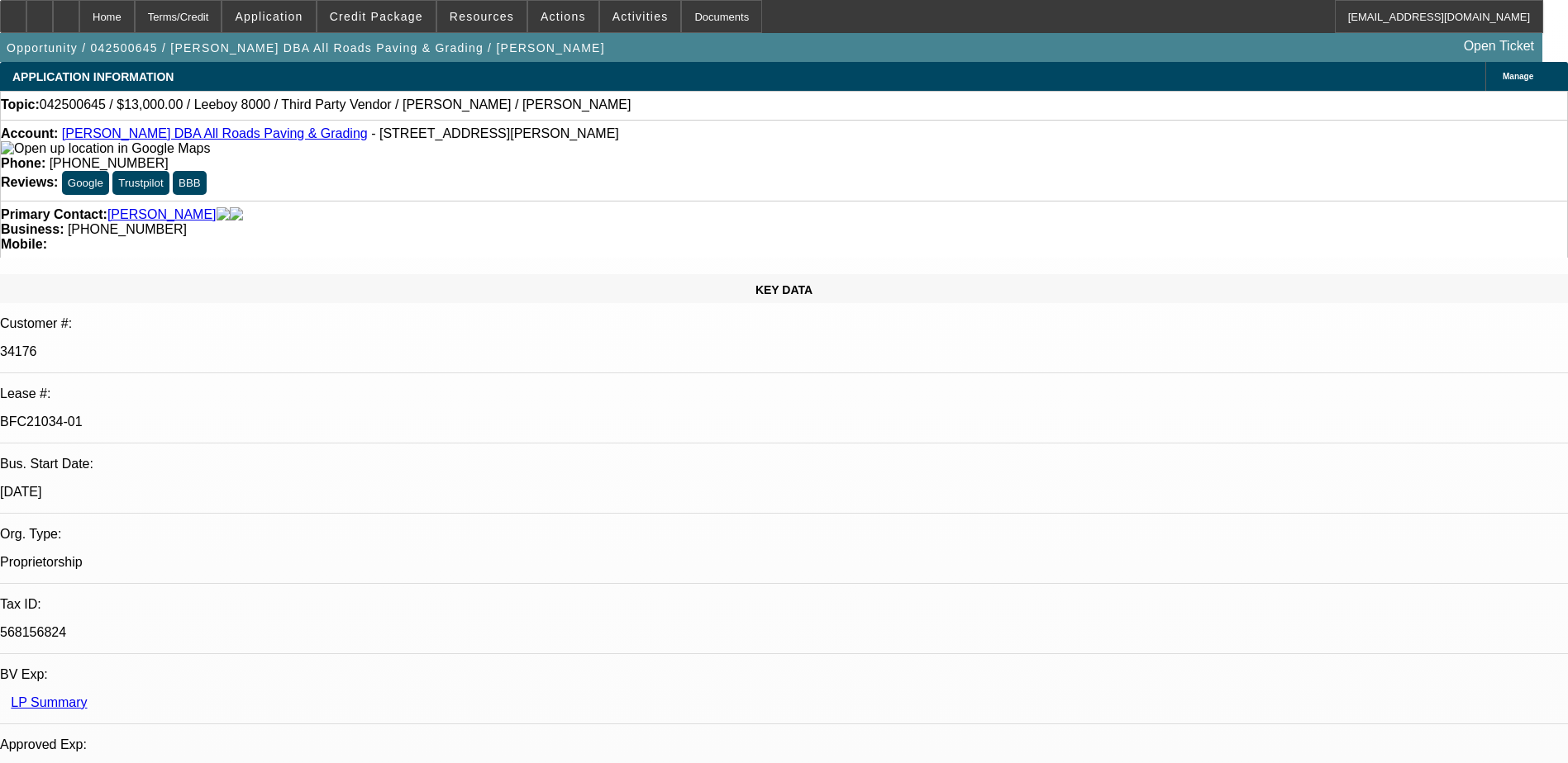
select select "0"
select select "3"
select select "0.1"
select select "5"
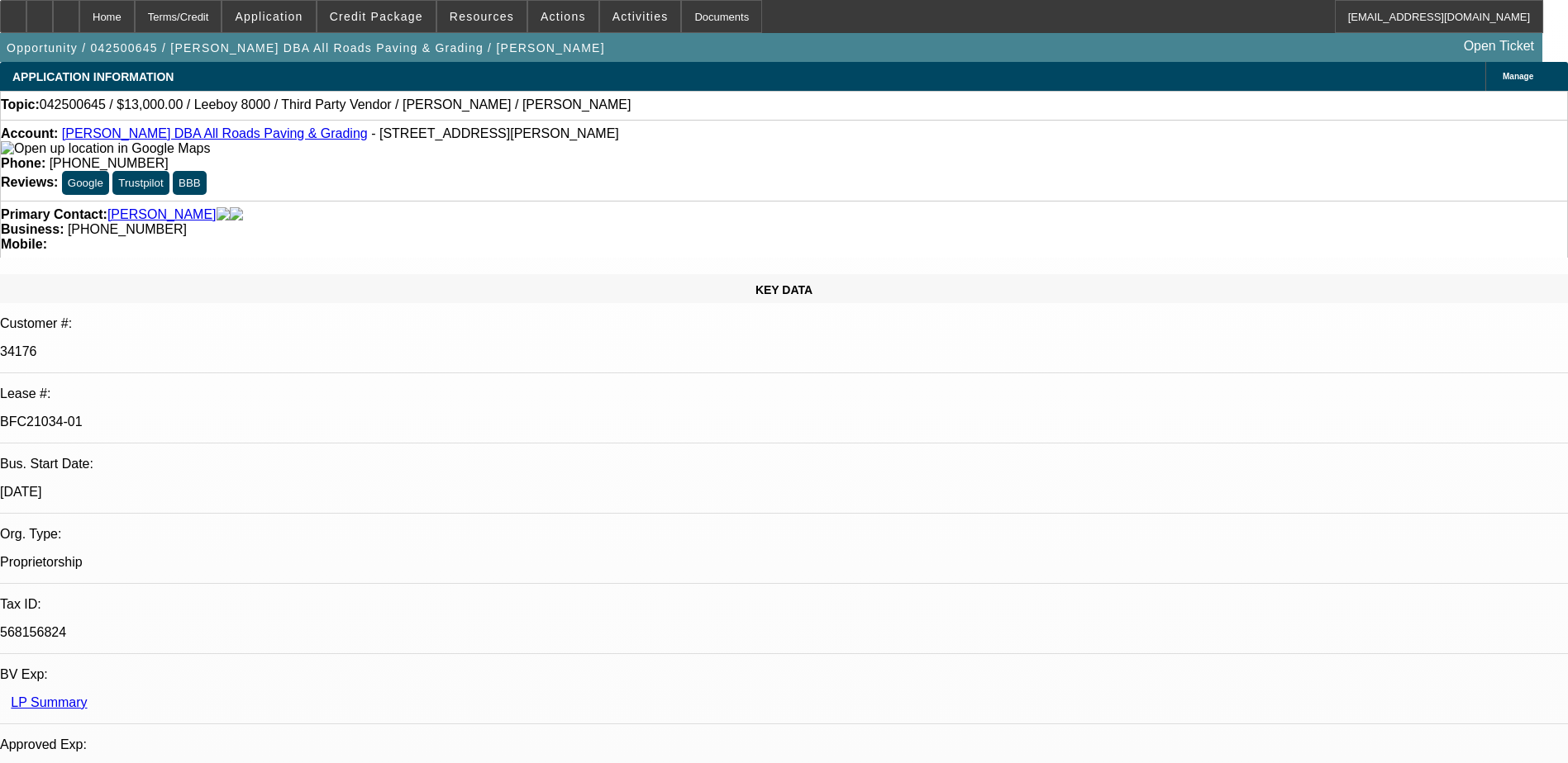
select select "0"
select select "3"
select select "0.1"
select select "5"
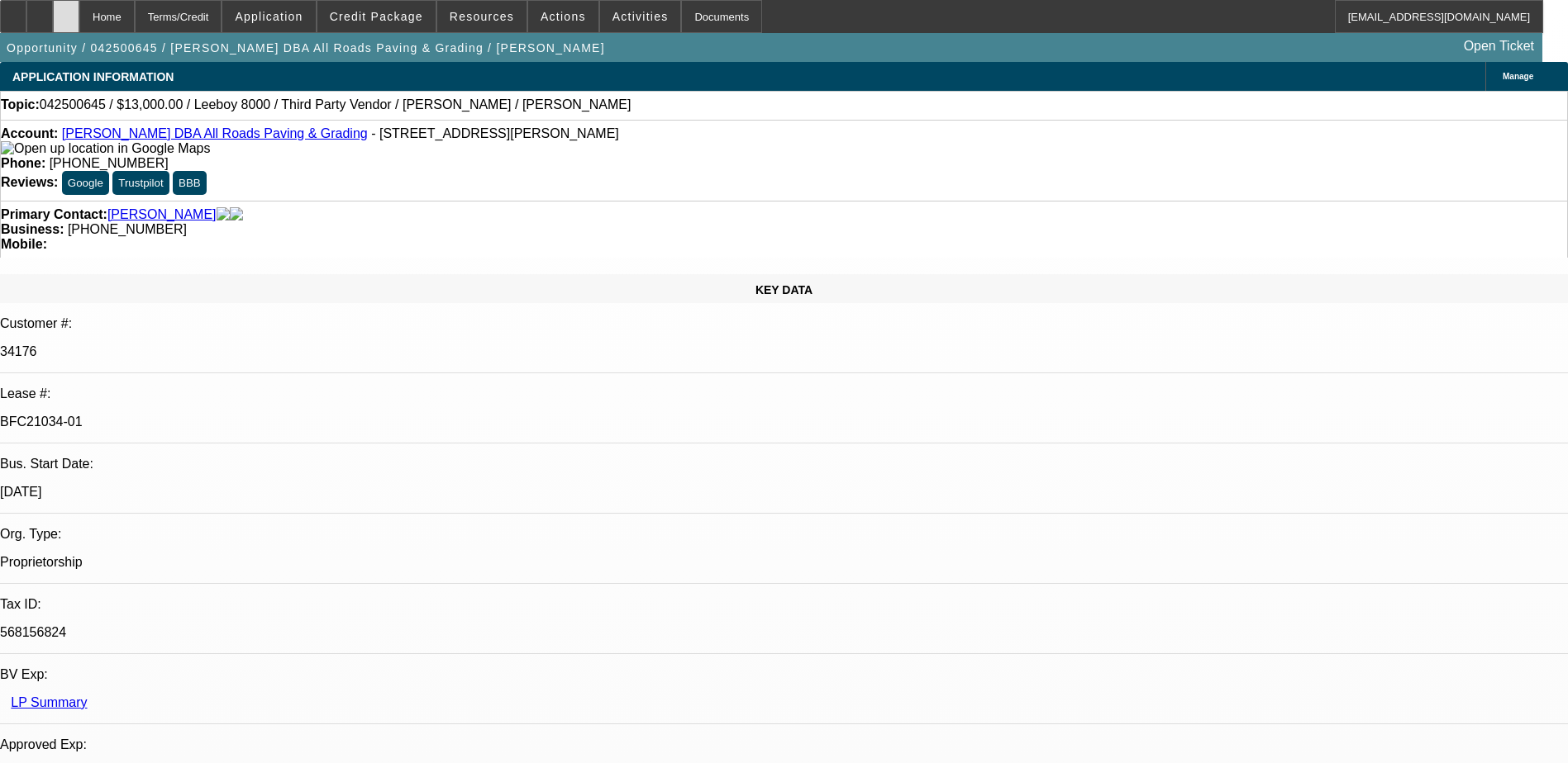
click at [79, 12] on div at bounding box center [66, 16] width 26 height 33
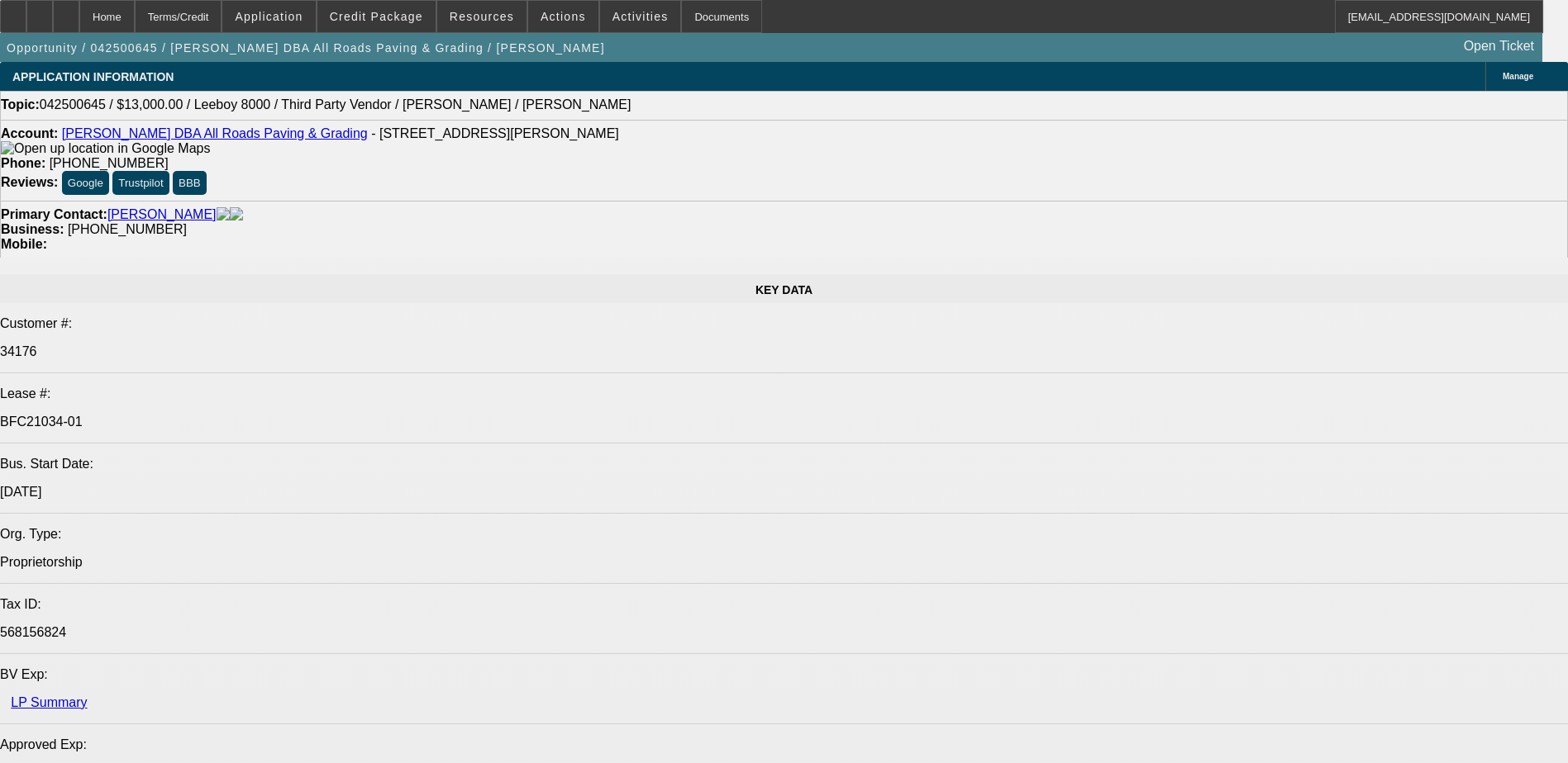
select select "0"
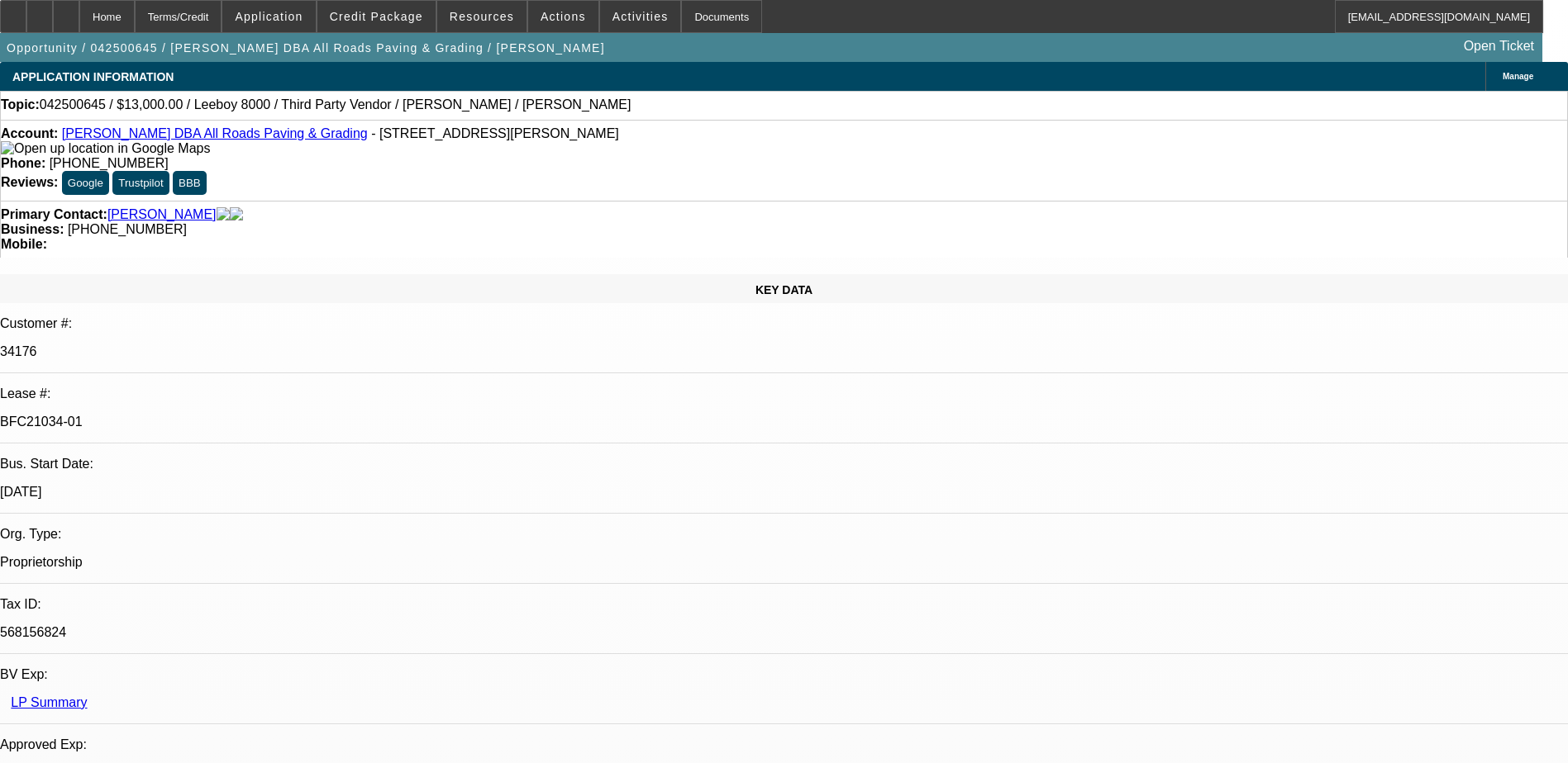
select select "0"
select select "0.1"
select select "0"
select select "0.1"
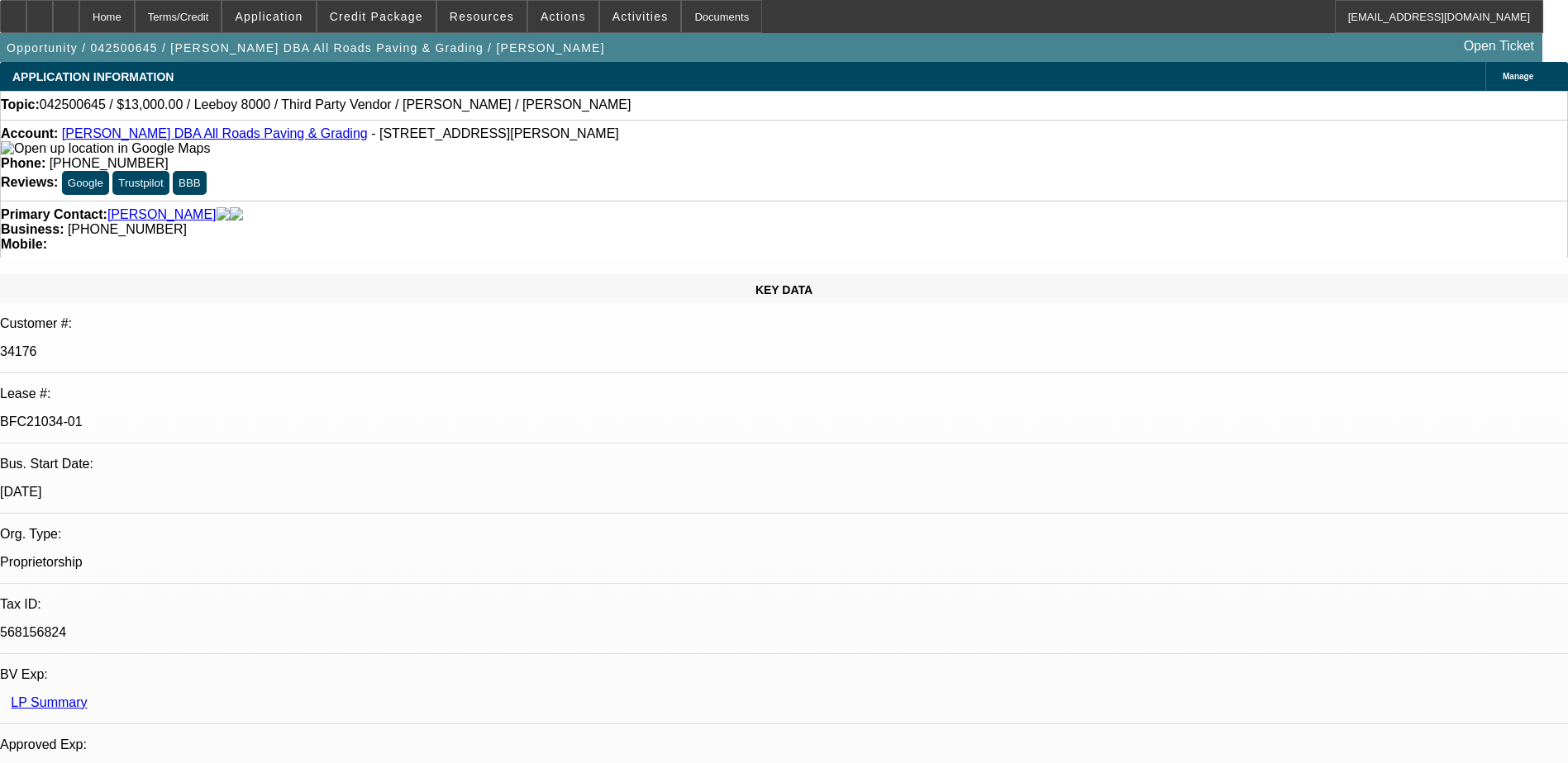
select select "0"
select select "0.1"
select select "0"
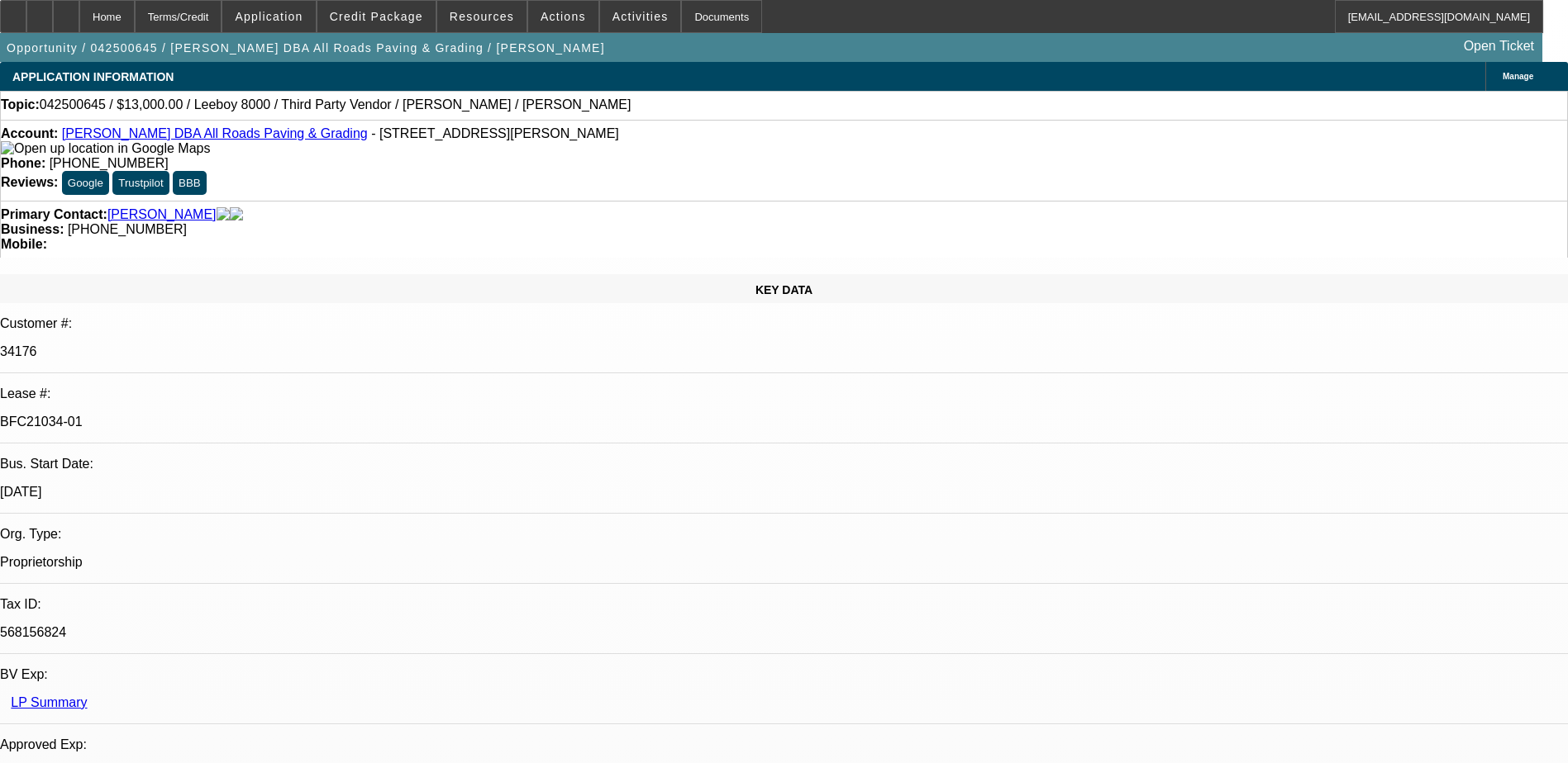
select select "0.1"
select select "1"
select select "3"
select select "5"
select select "1"
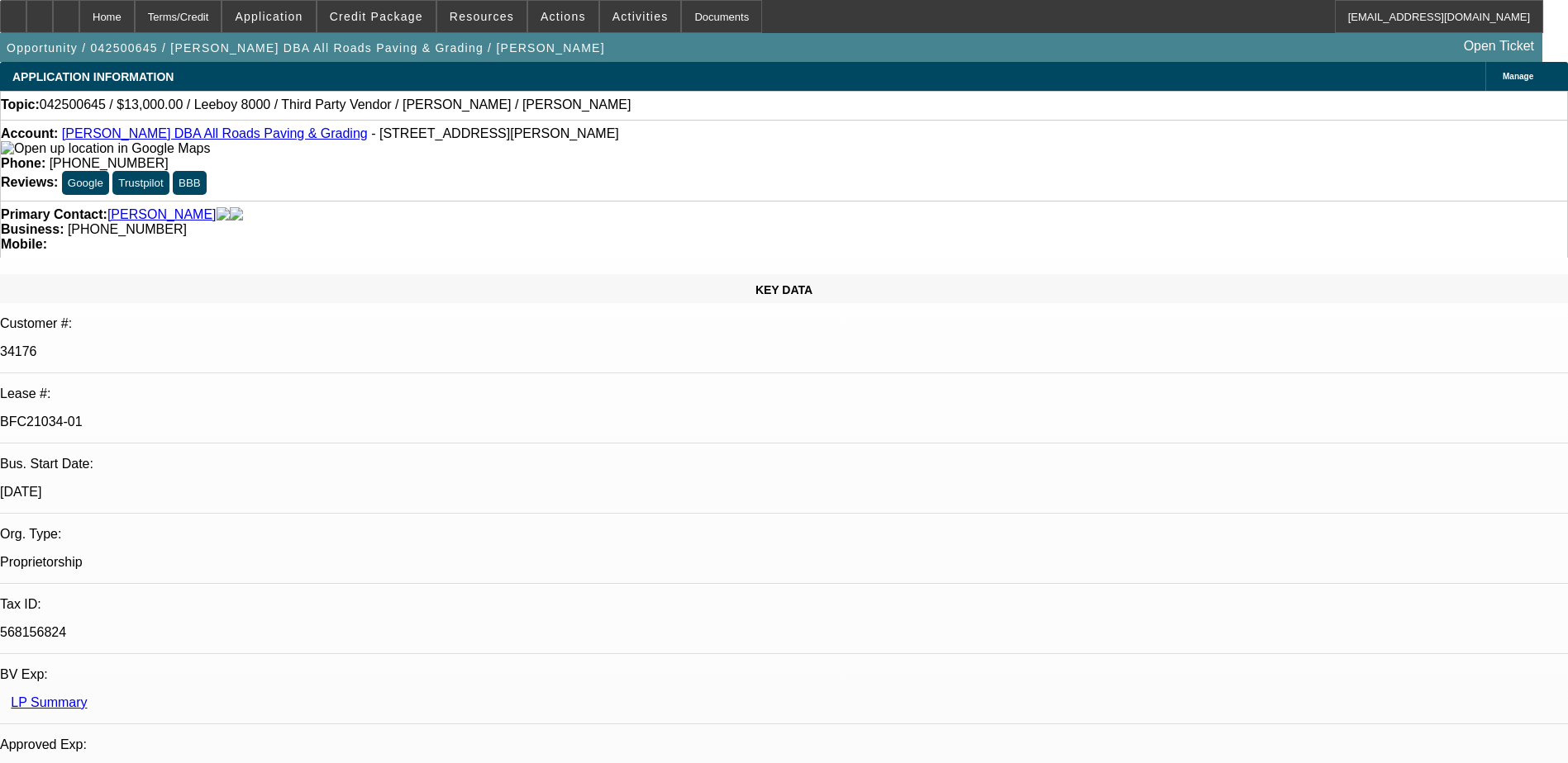
select select "3"
select select "5"
select select "1"
select select "3"
select select "5"
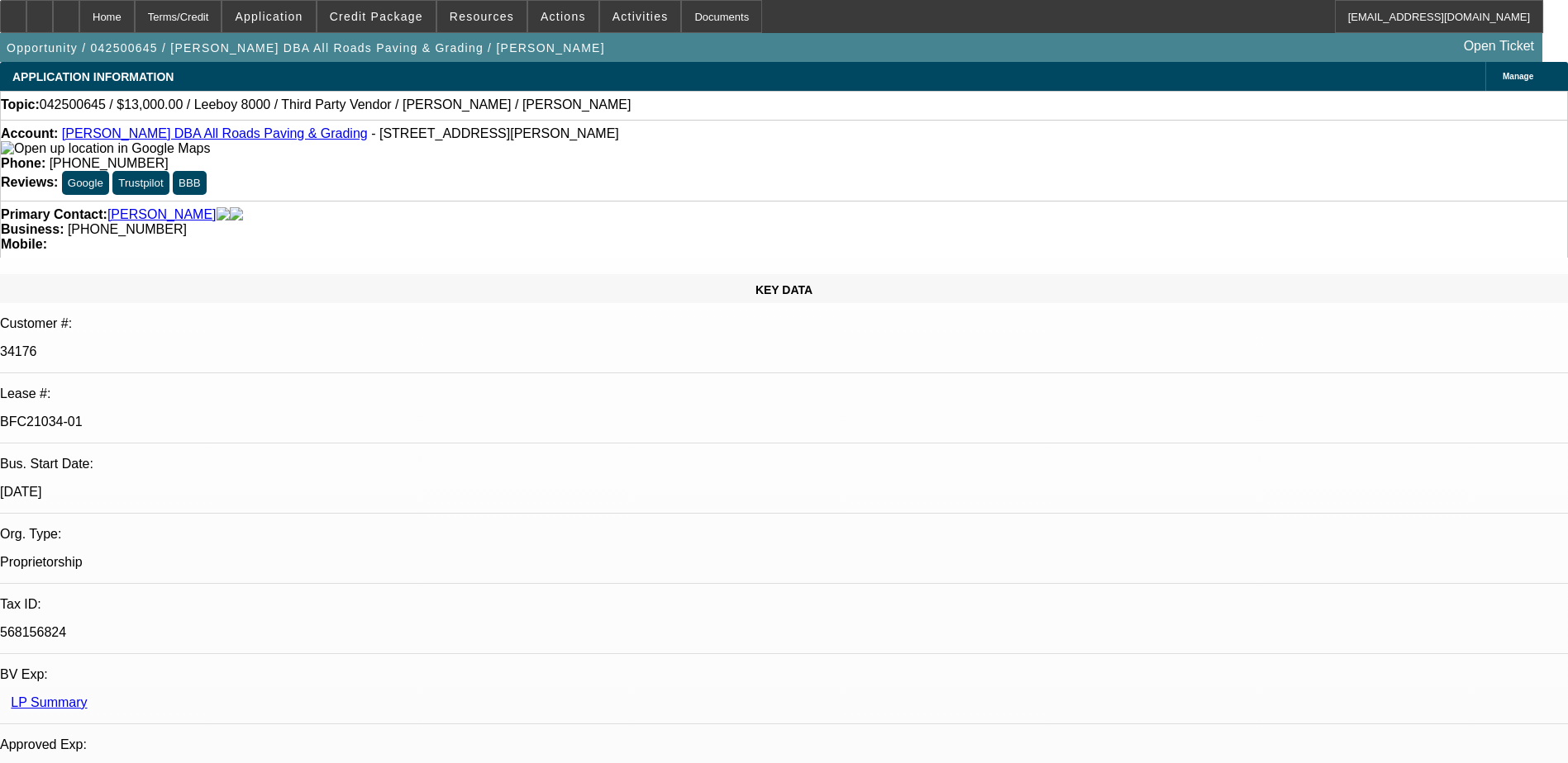
select select "1"
select select "3"
select select "5"
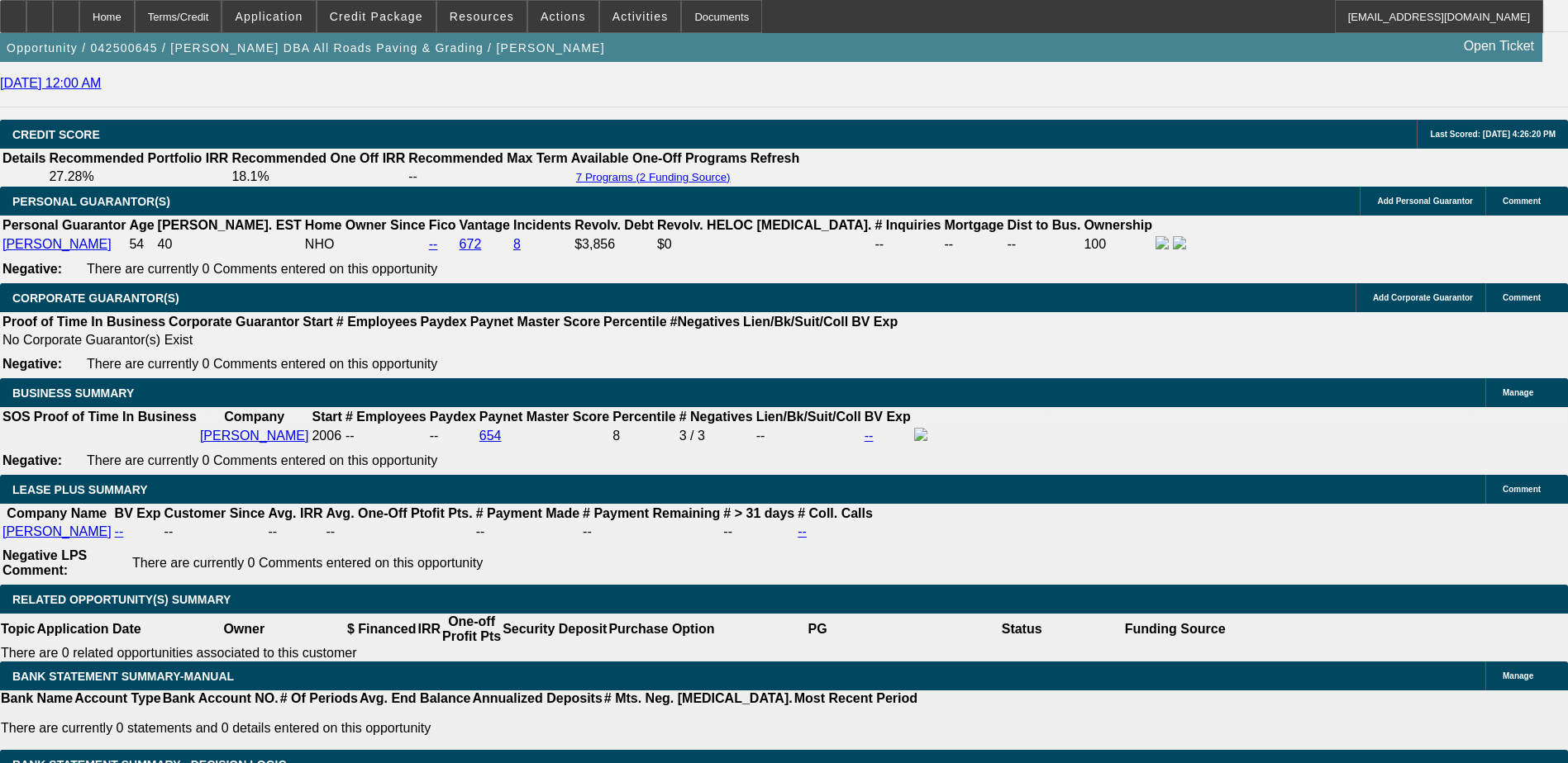
scroll to position [2314, 0]
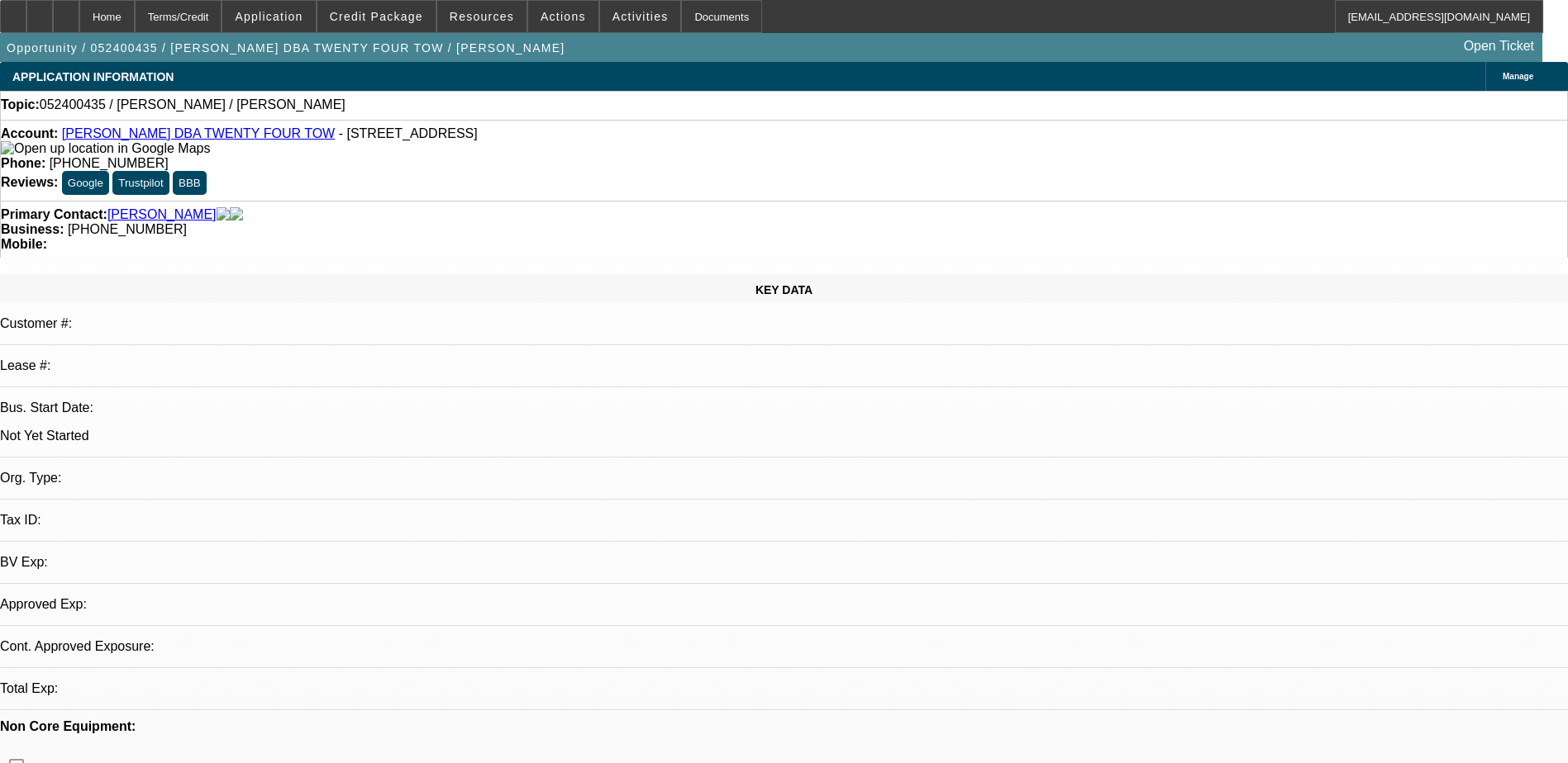
select select "0"
select select "2"
select select "0.1"
select select "1"
select select "2"
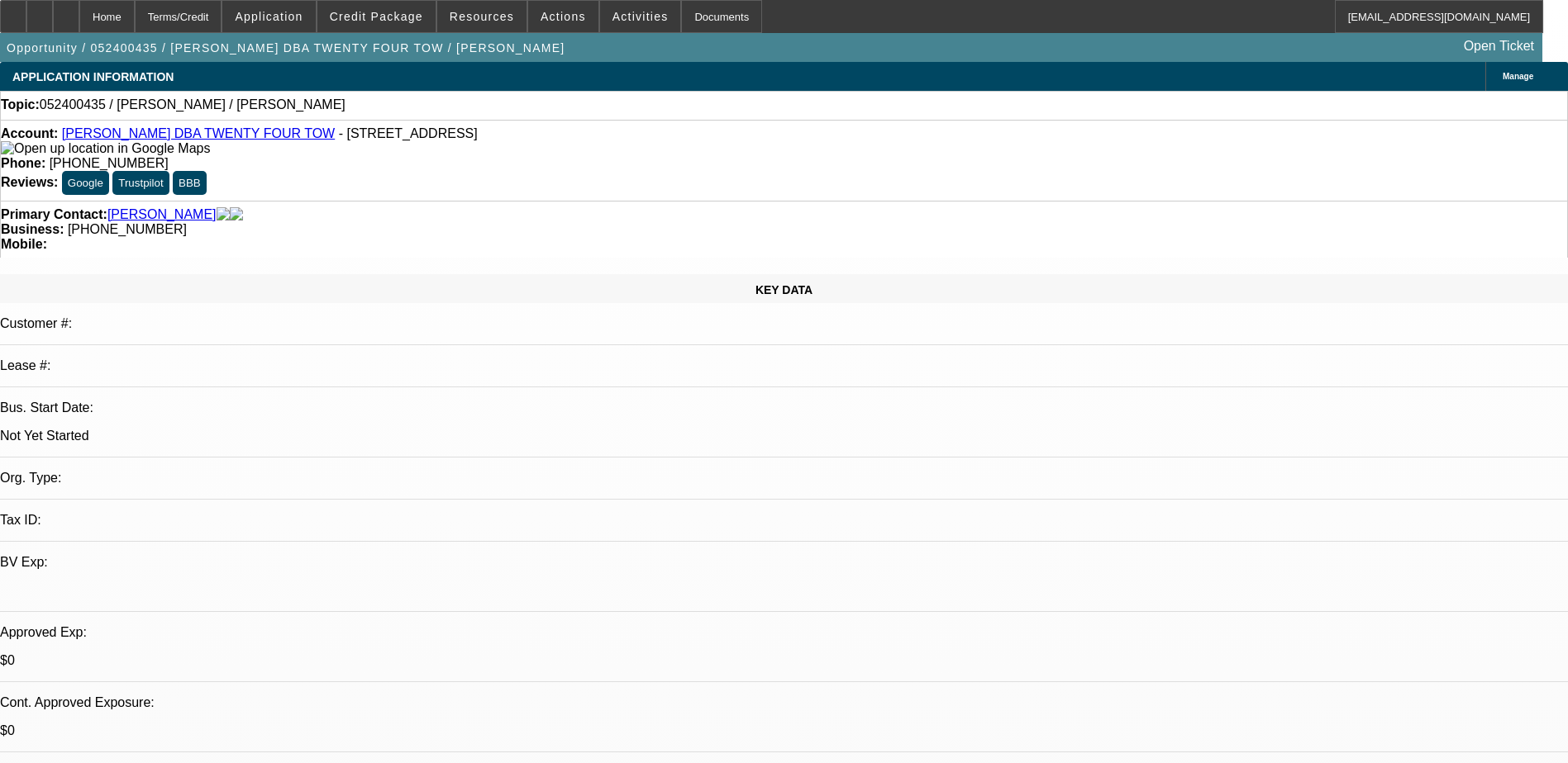
select select "4"
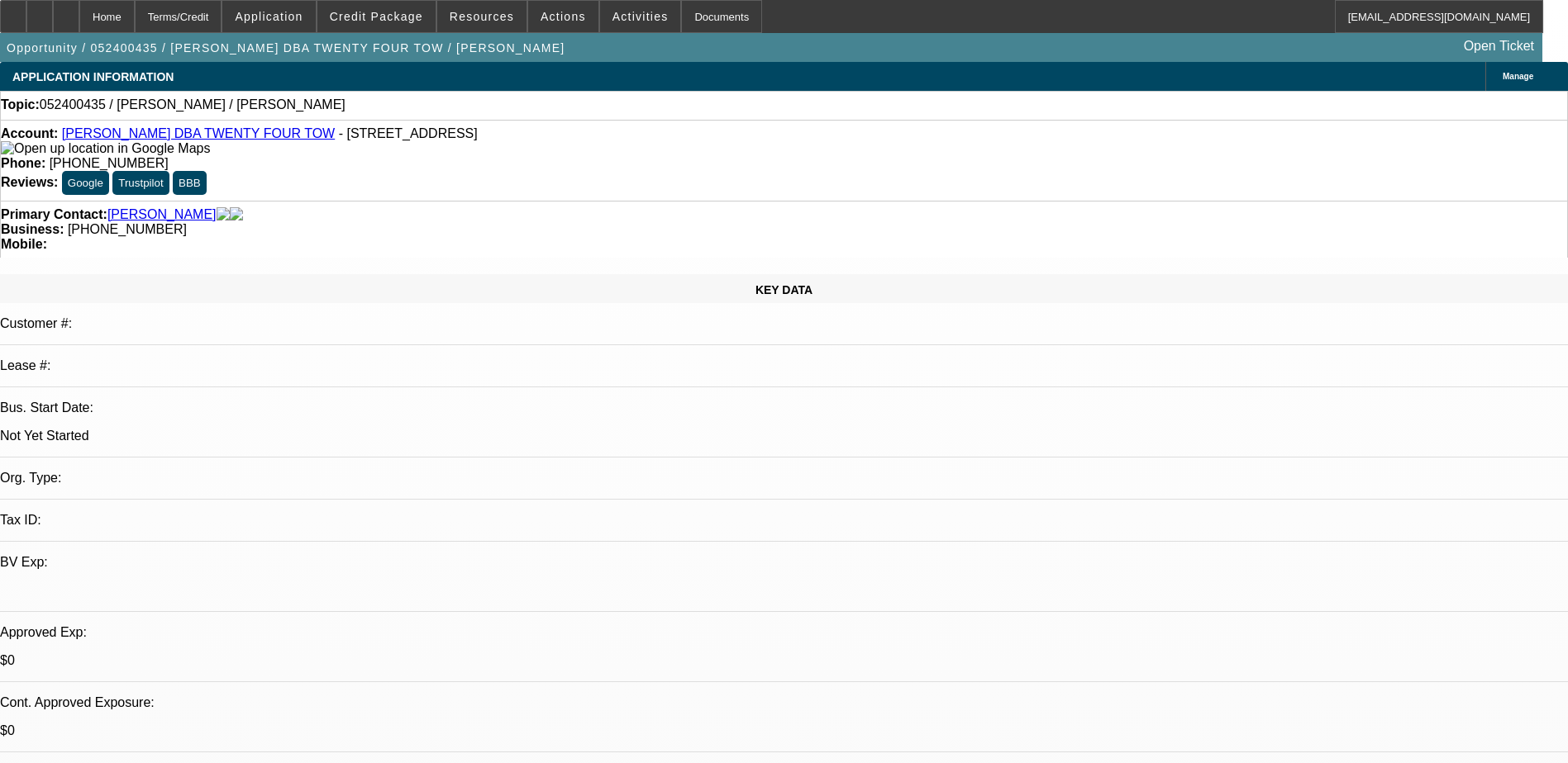
drag, startPoint x: 1137, startPoint y: 113, endPoint x: 1081, endPoint y: 116, distance: 56.1
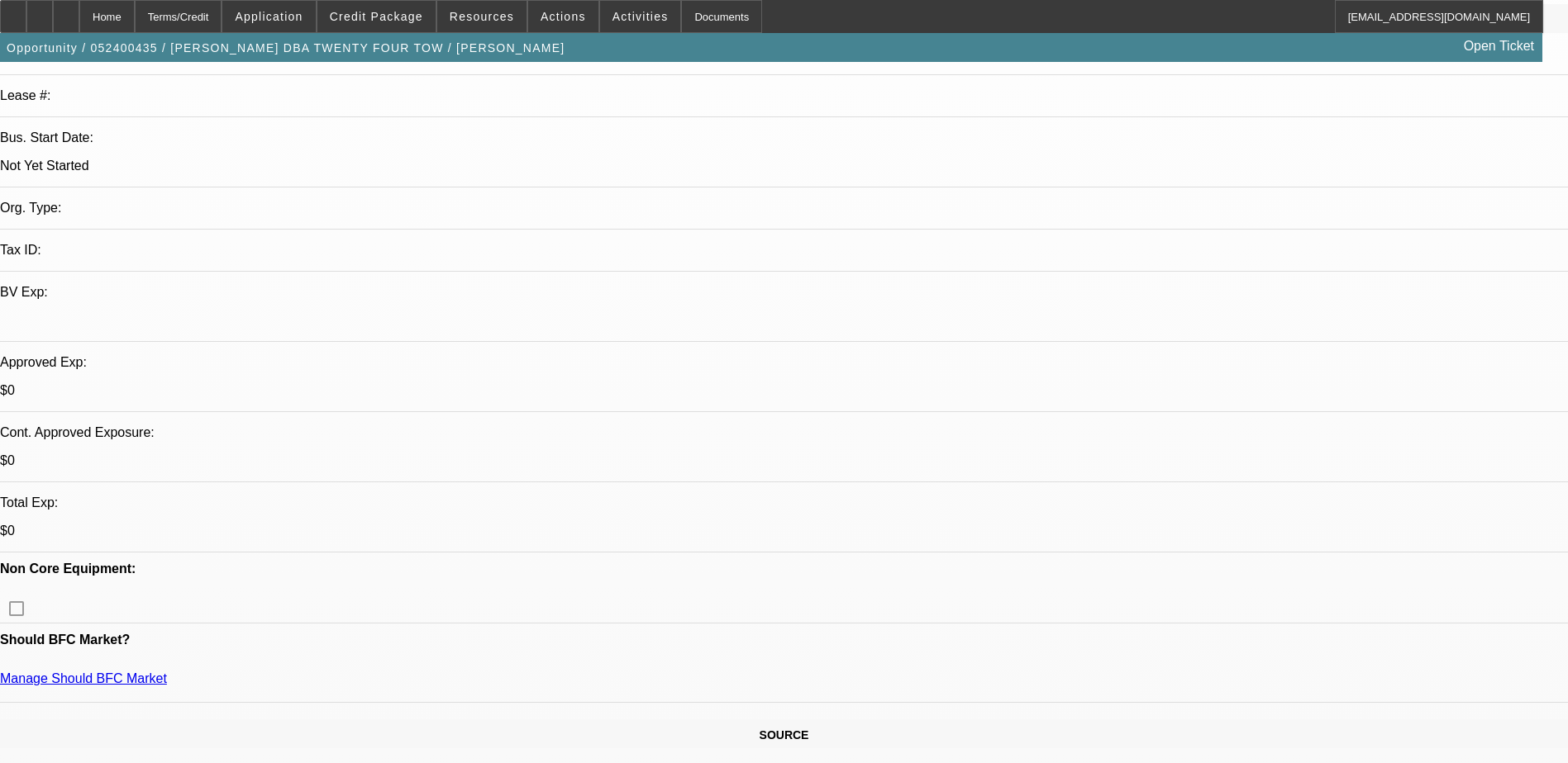
scroll to position [83, 0]
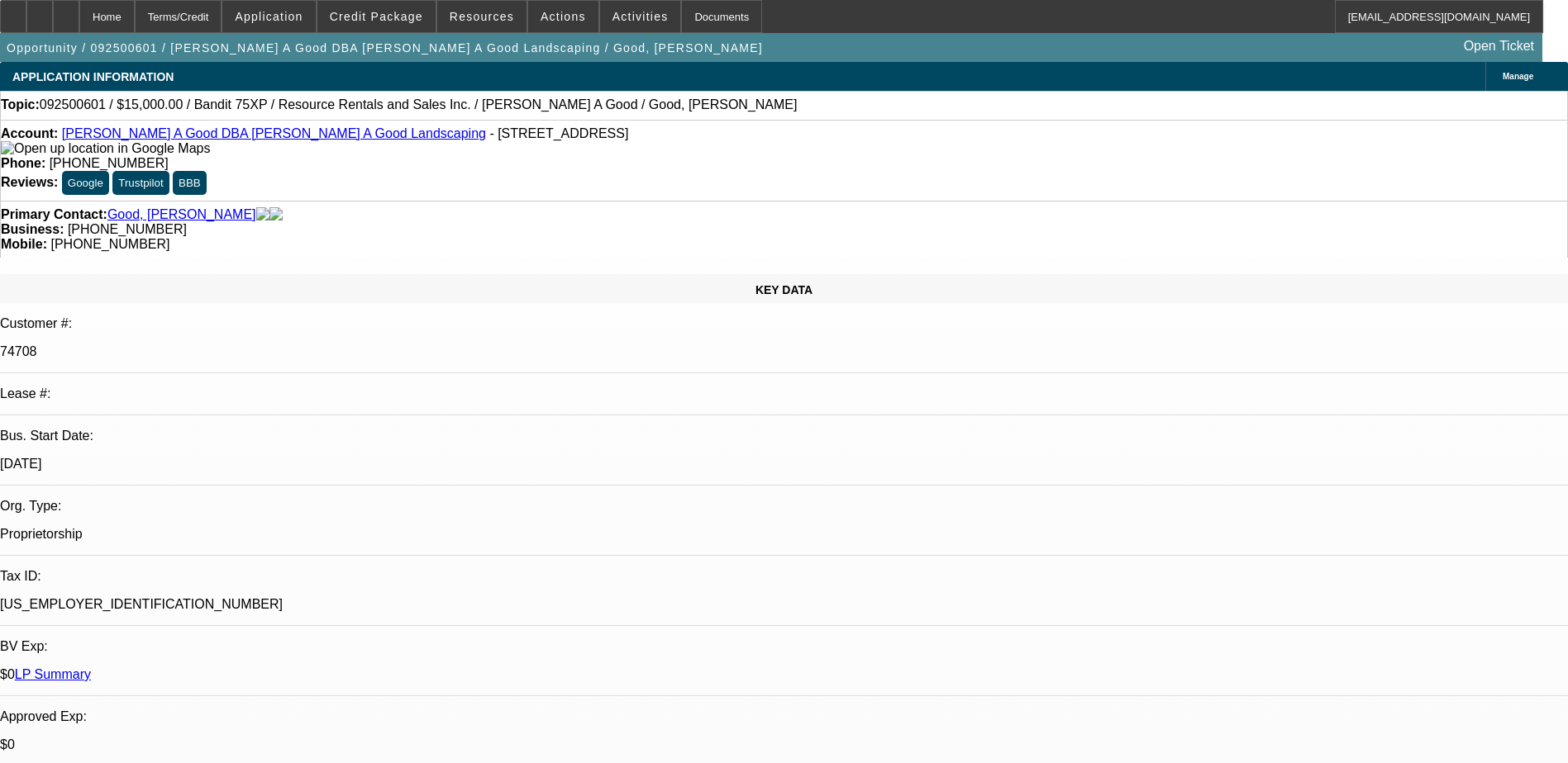
select select "0"
select select "3"
select select "0"
select select "6"
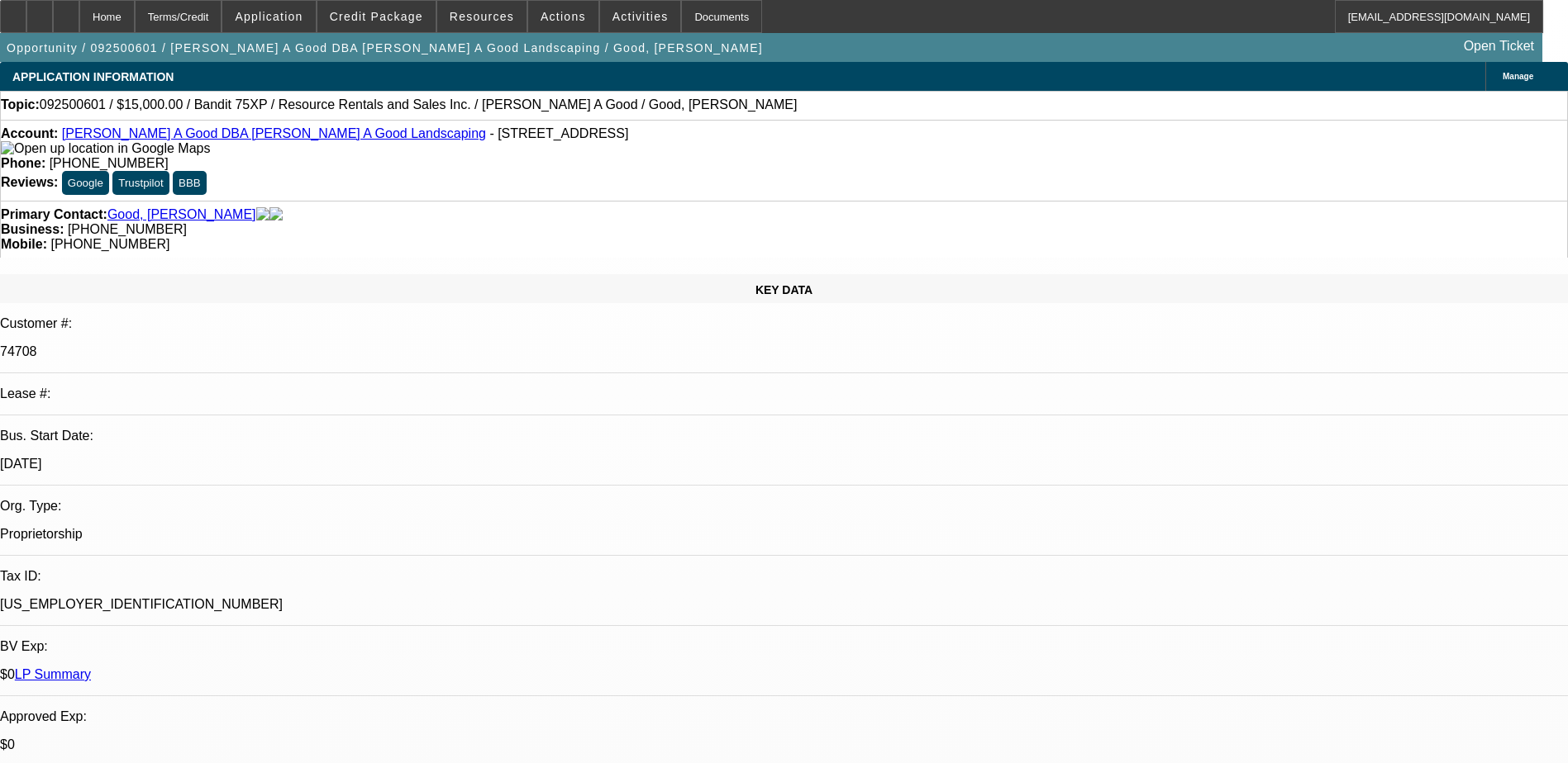
select select "0"
select select "3"
select select "0"
select select "6"
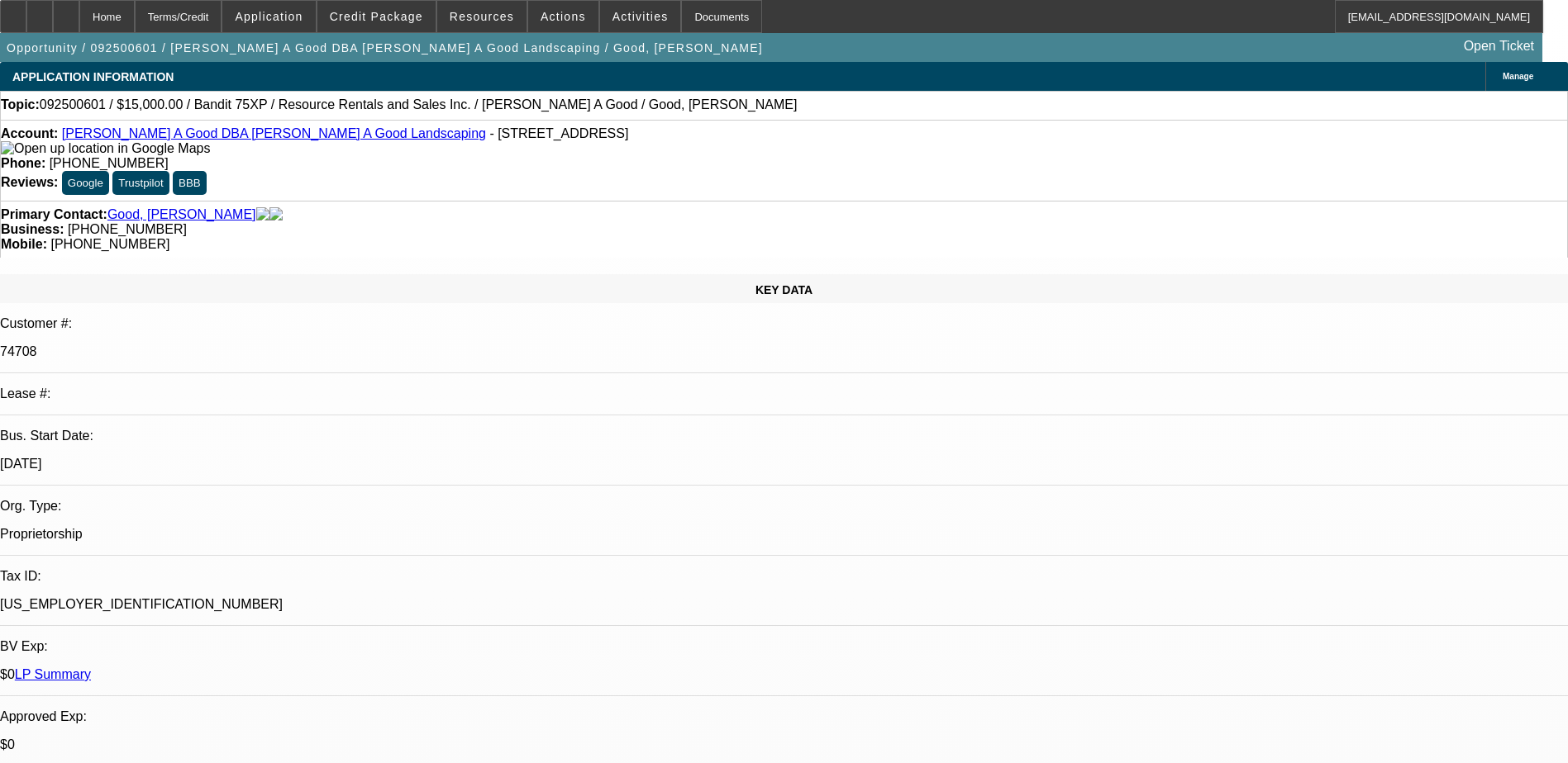
select select "0"
select select "3"
select select "0"
select select "2"
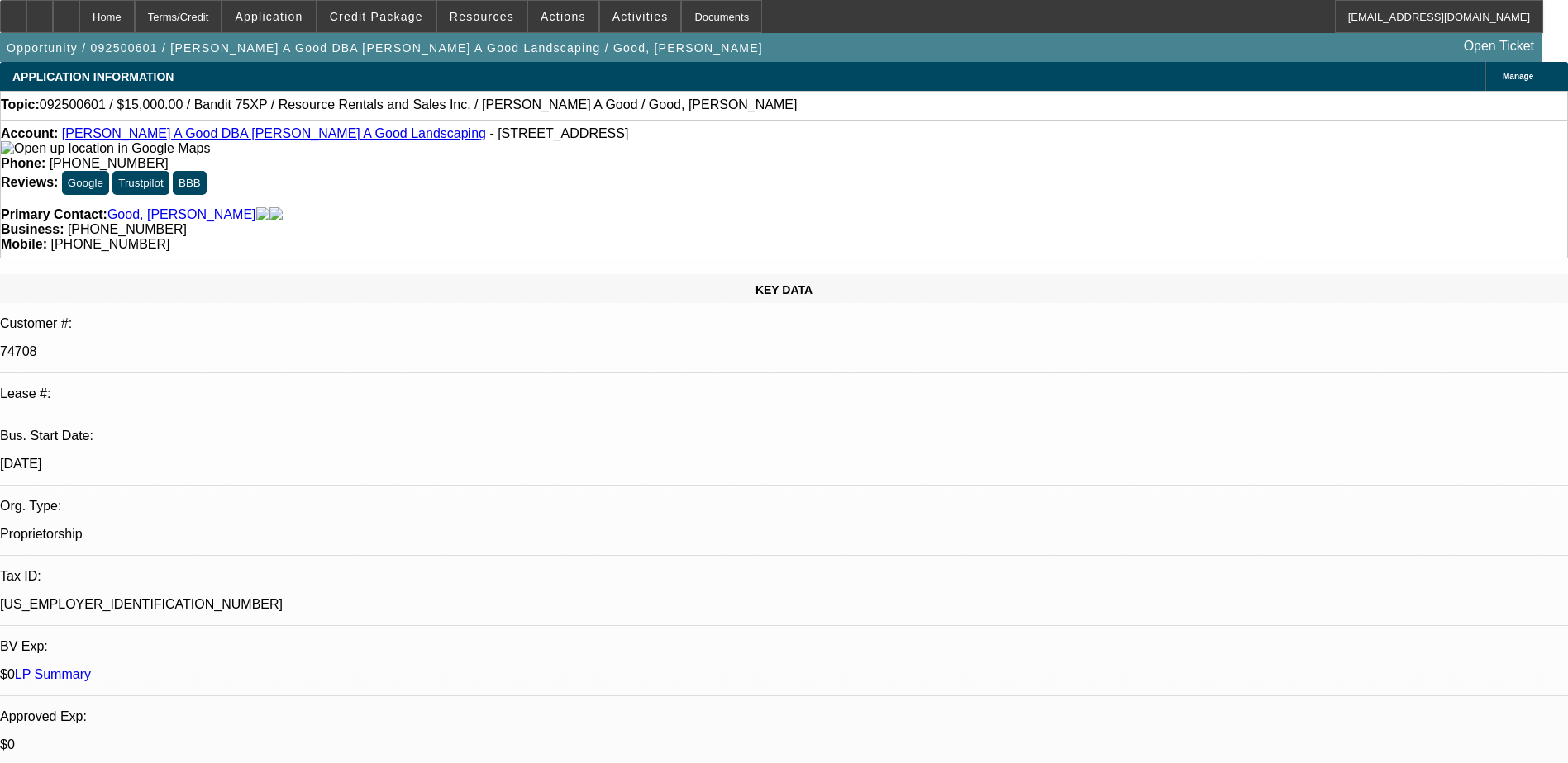
select select "0"
select select "3"
select select "0"
select select "2"
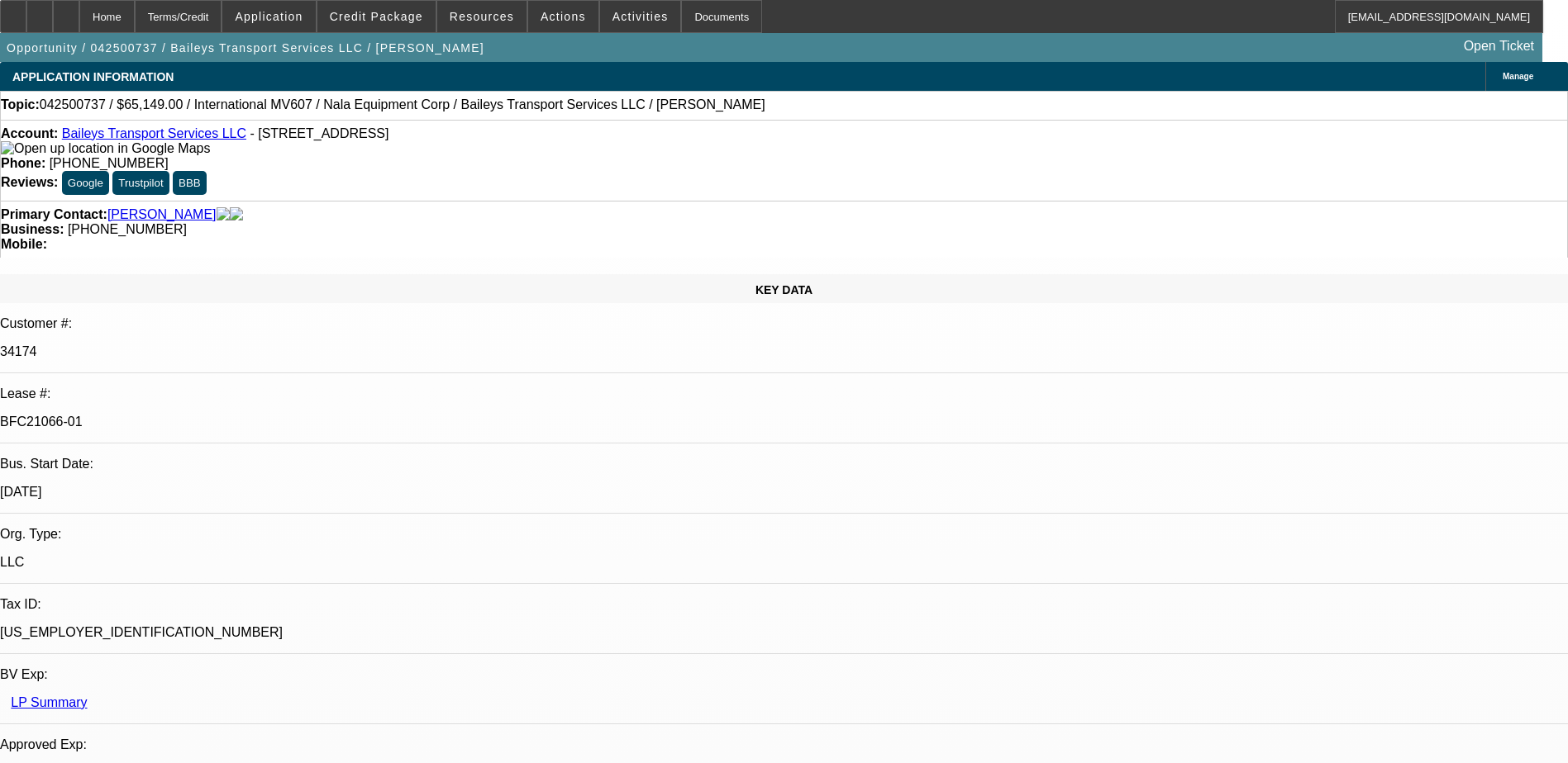
select select "0"
select select "2"
select select "0"
select select "6"
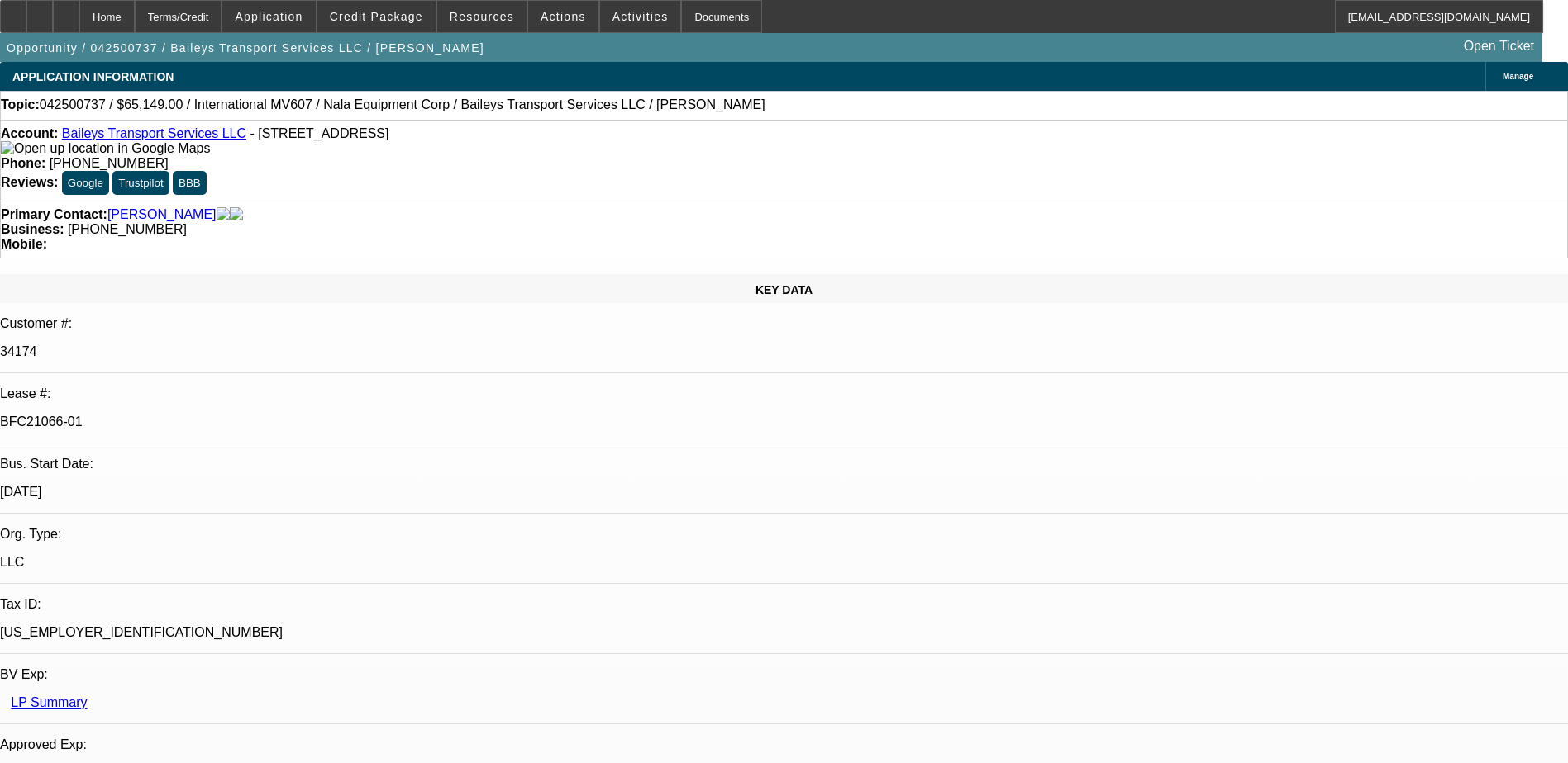
select select "0"
select select "2"
select select "0"
select select "6"
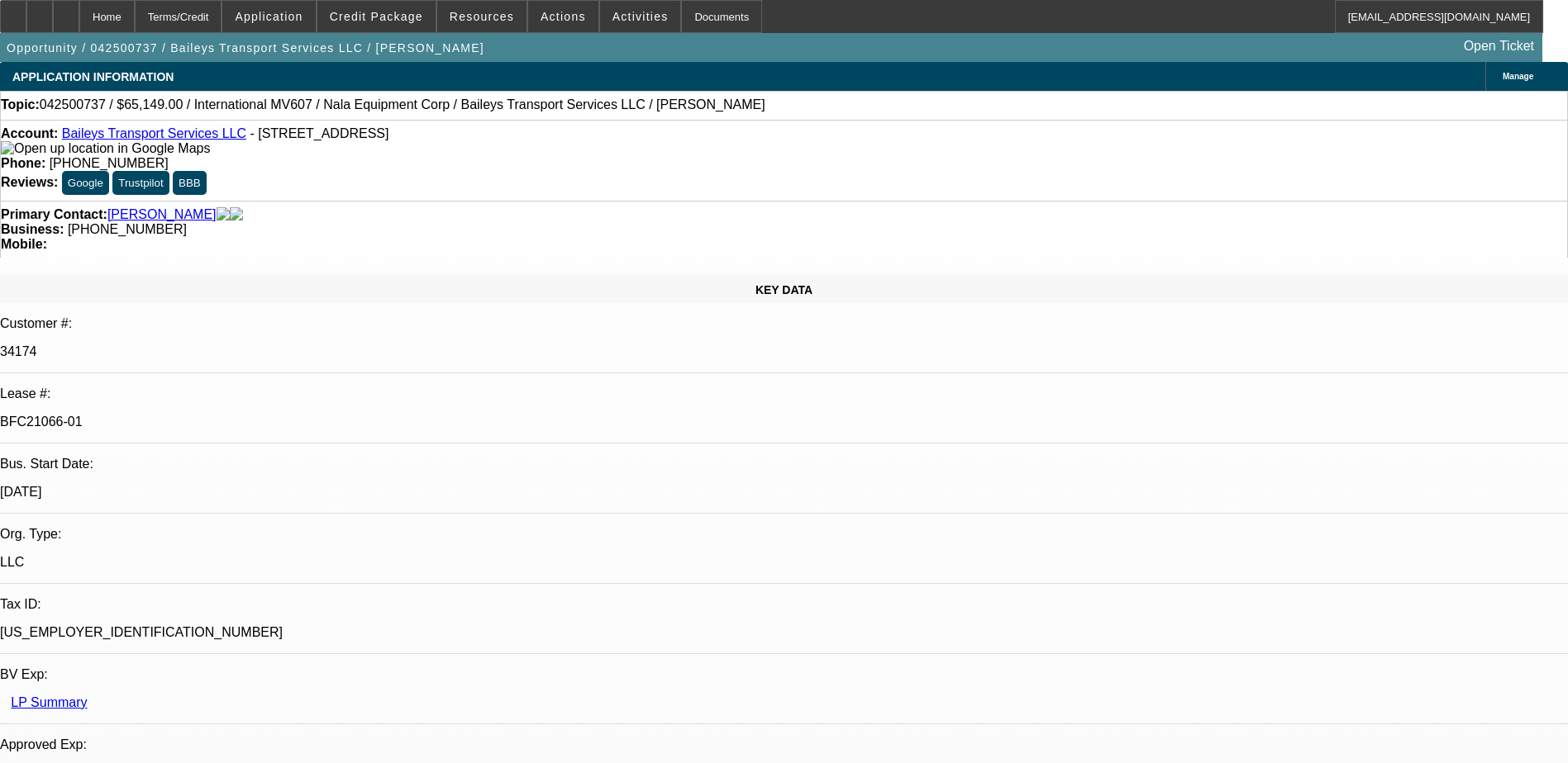
select select "0"
select select "2"
select select "0"
select select "6"
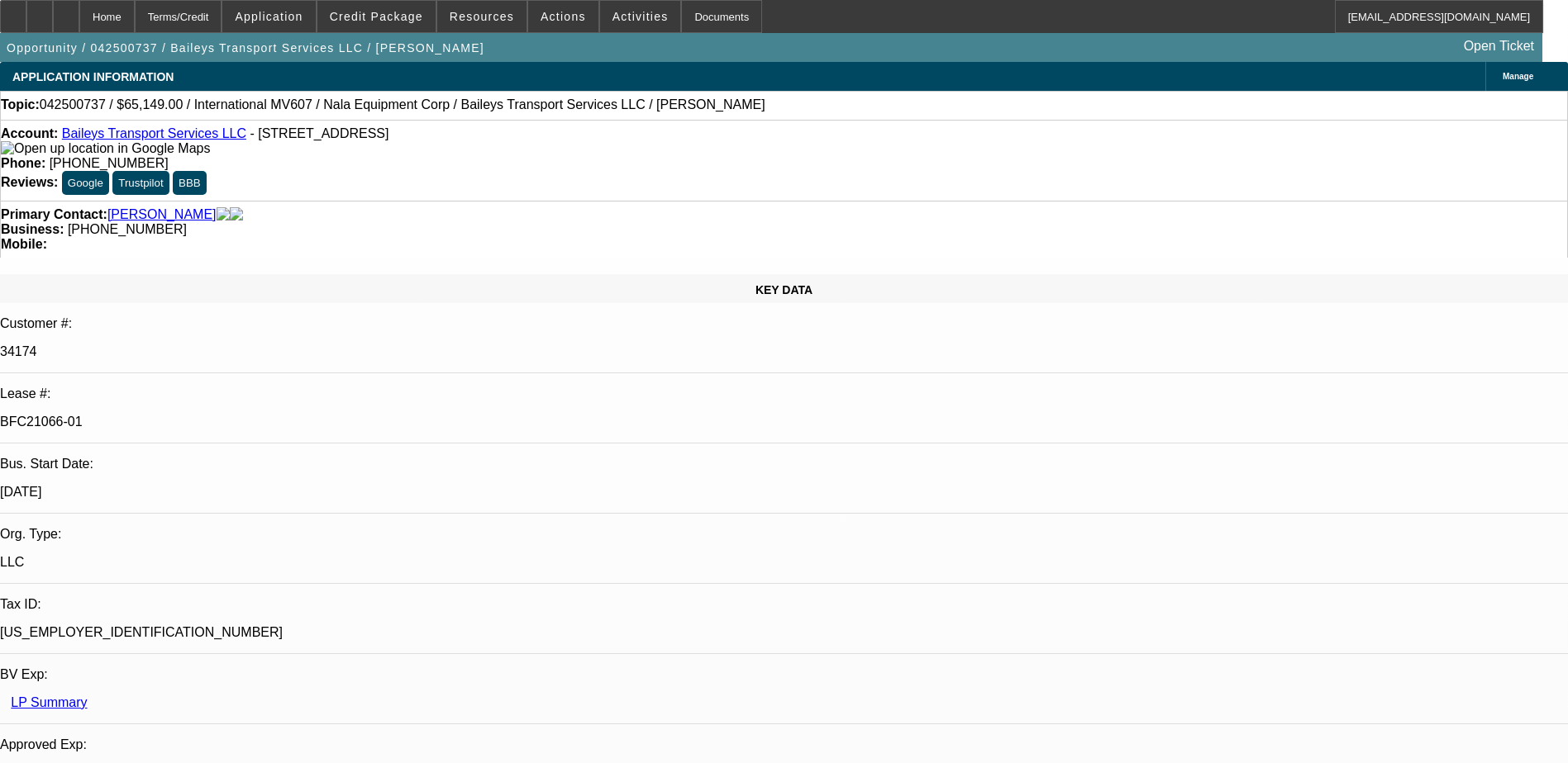
select select "0"
select select "2"
select select "0"
select select "6"
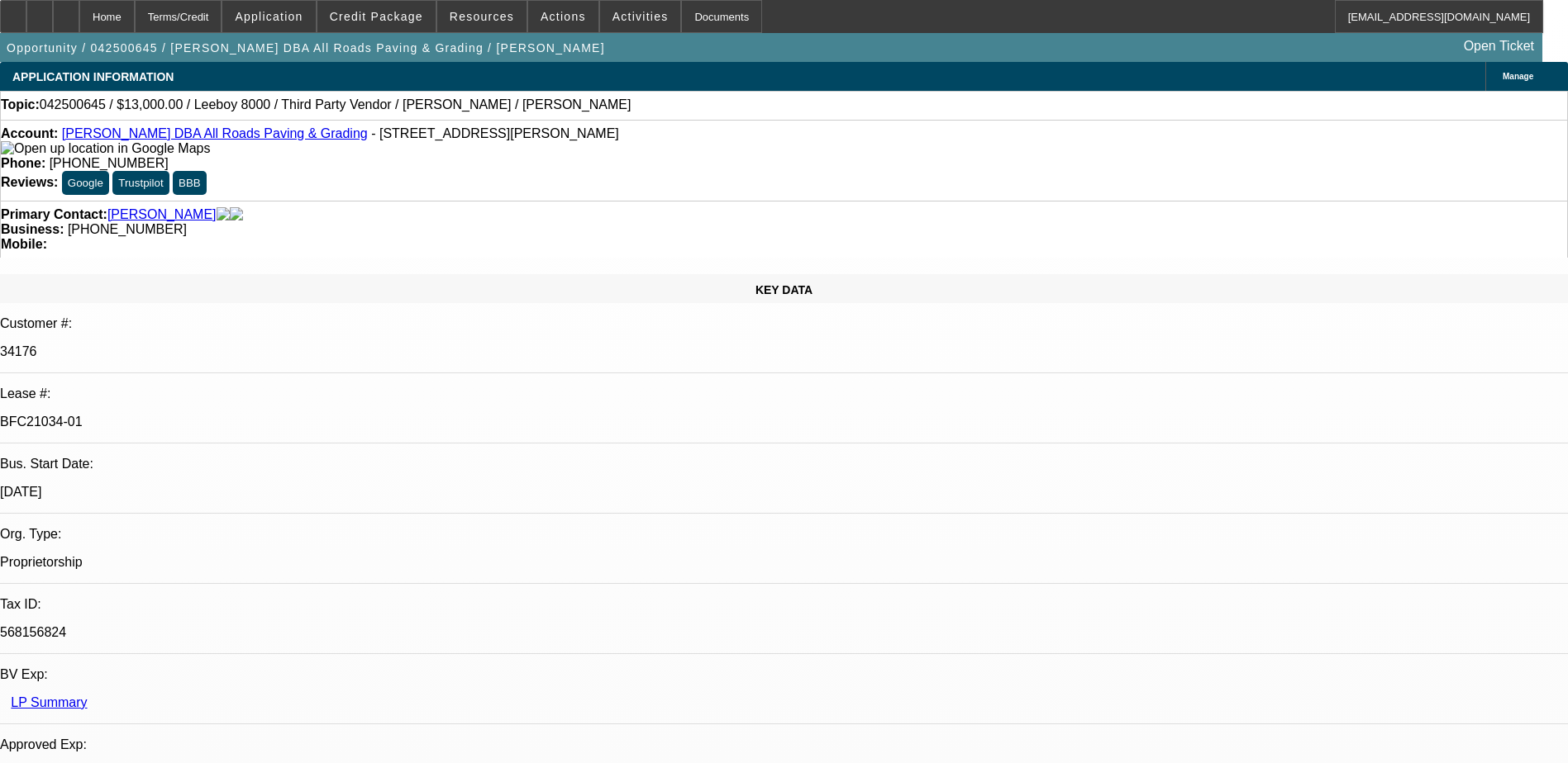
select select "0"
select select "3"
select select "0.1"
select select "5"
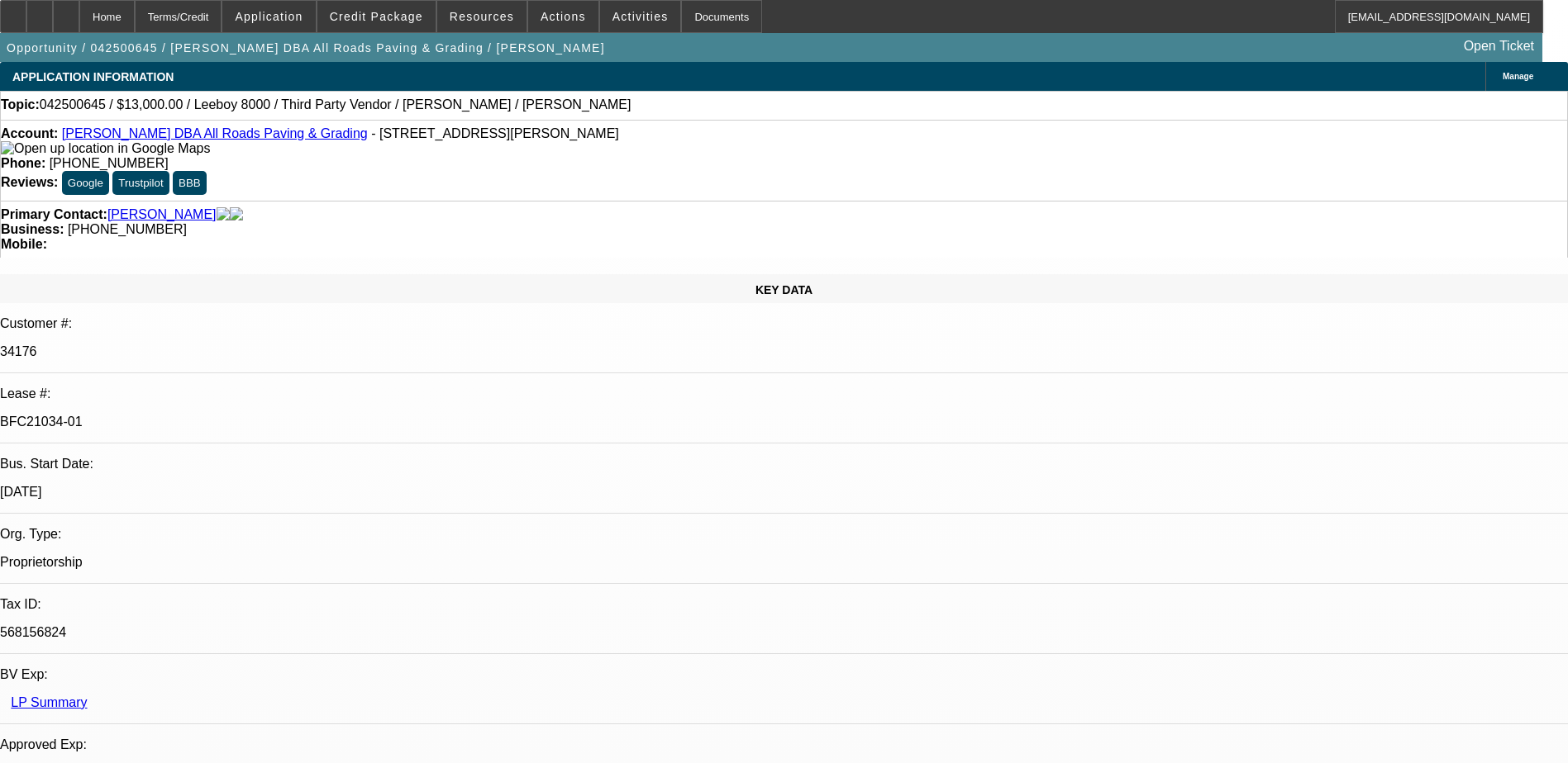
select select "0"
select select "3"
select select "0.1"
select select "5"
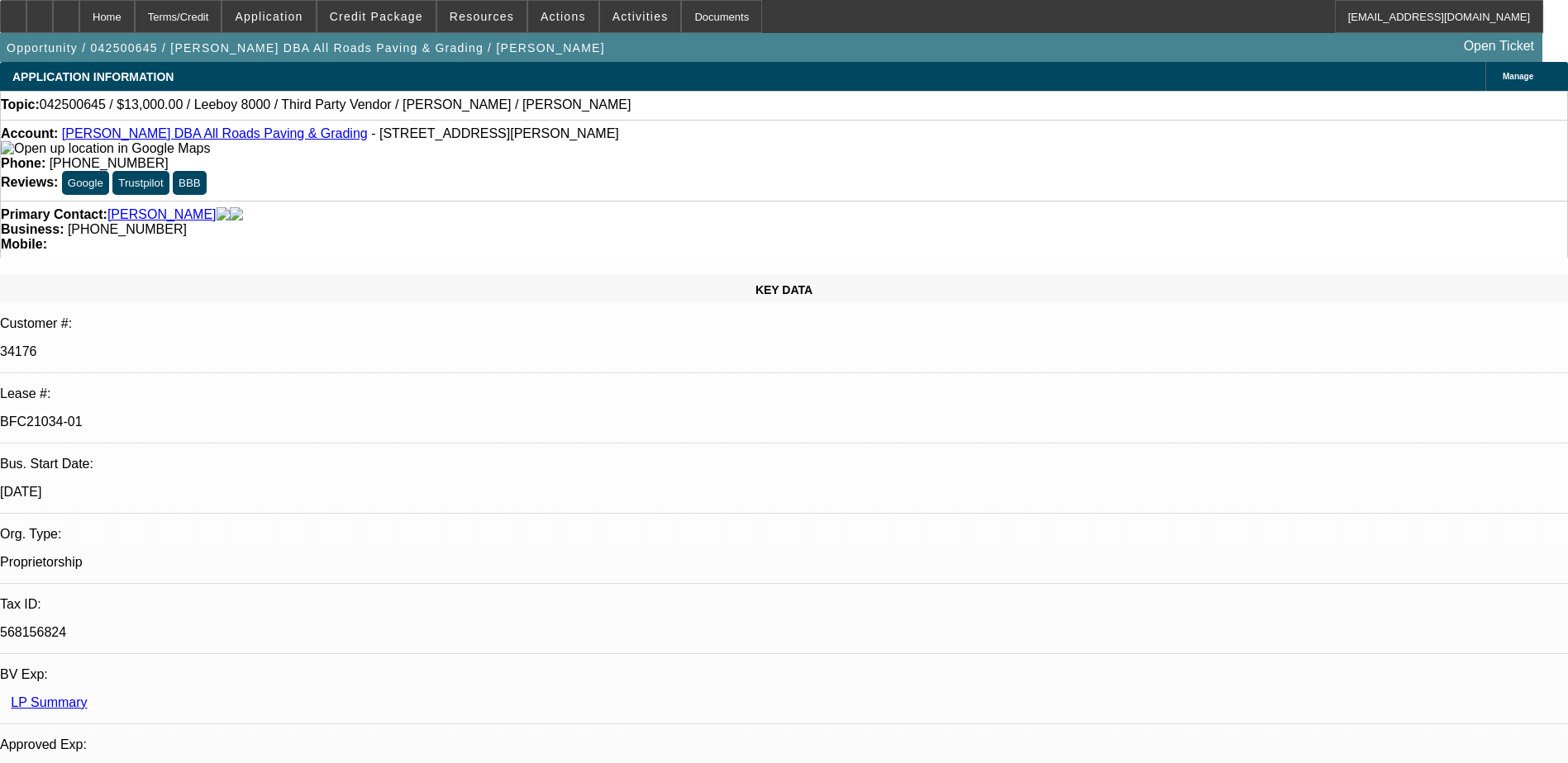
select select "0"
select select "3"
select select "0.1"
select select "5"
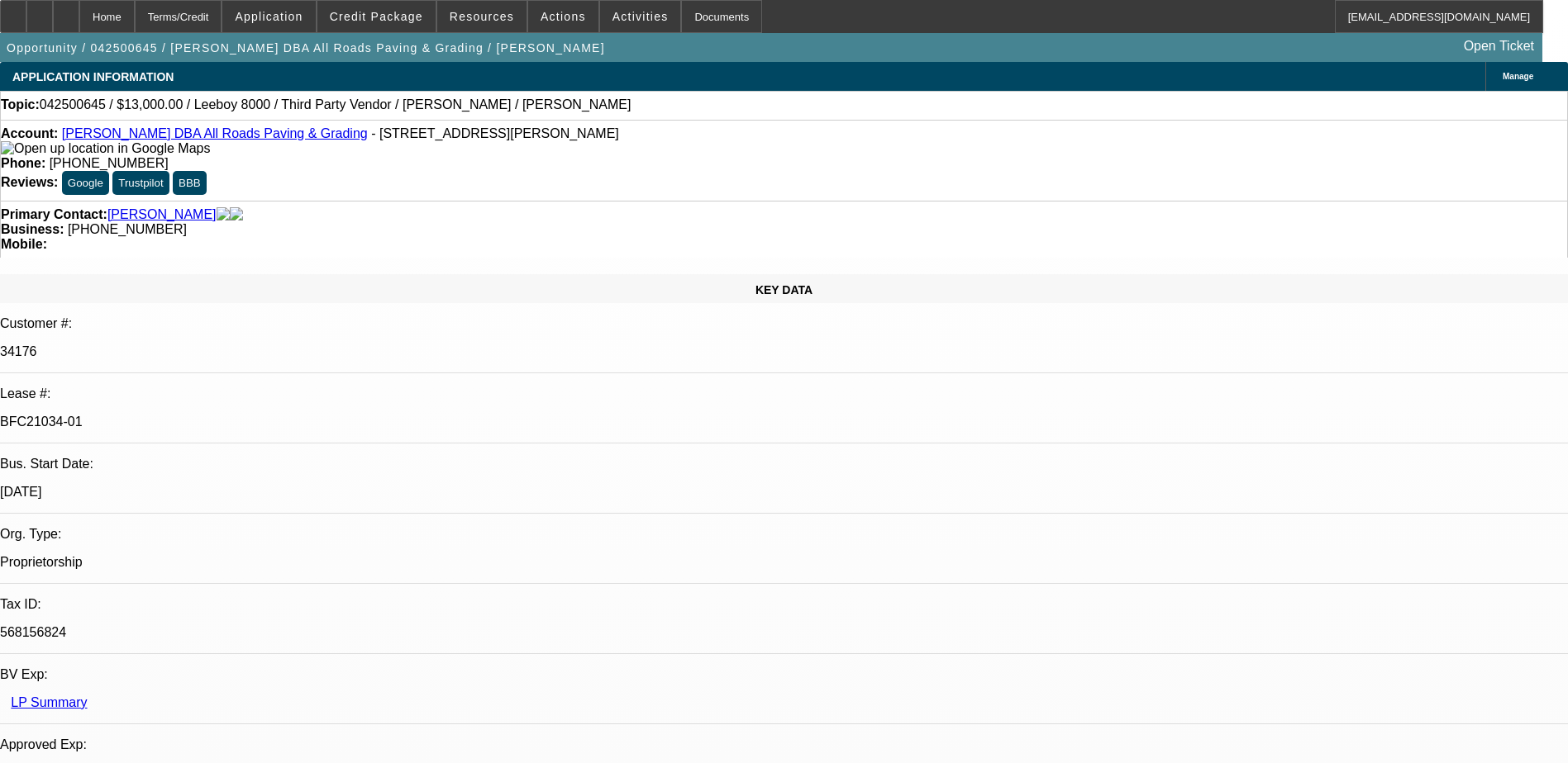
select select "0"
select select "3"
select select "0.1"
select select "5"
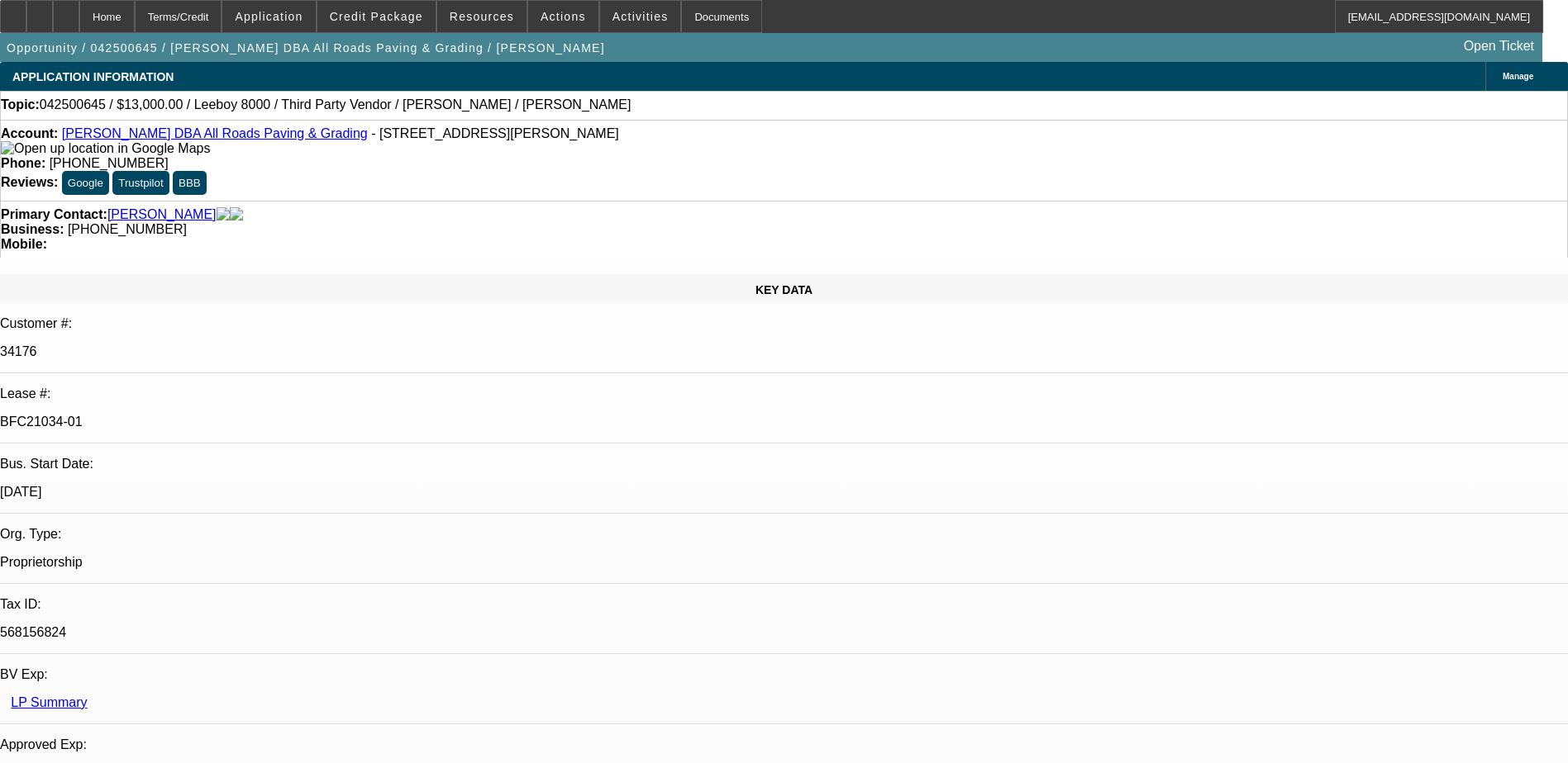
scroll to position [2314, 0]
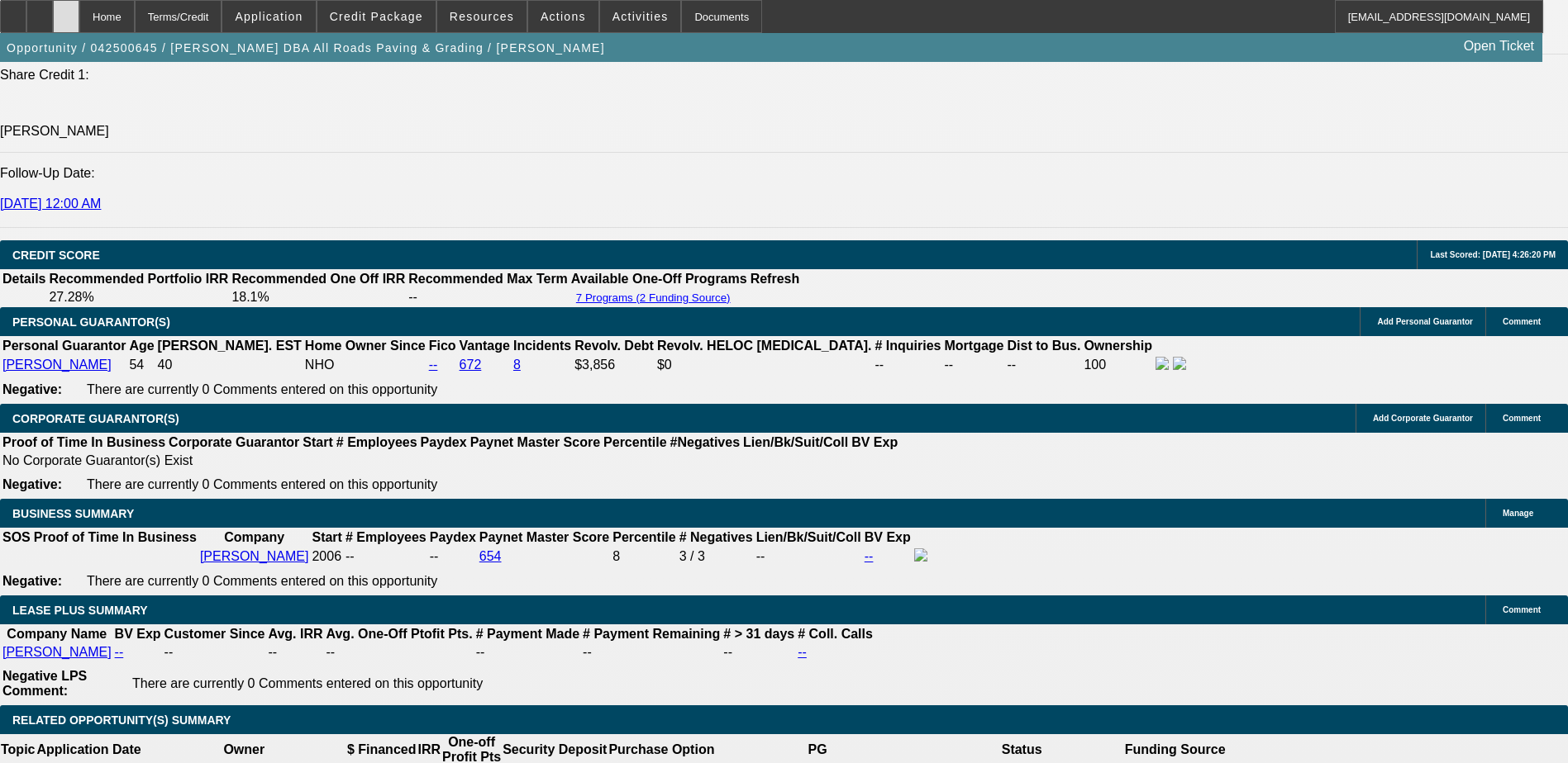
click at [79, 11] on div at bounding box center [66, 16] width 26 height 33
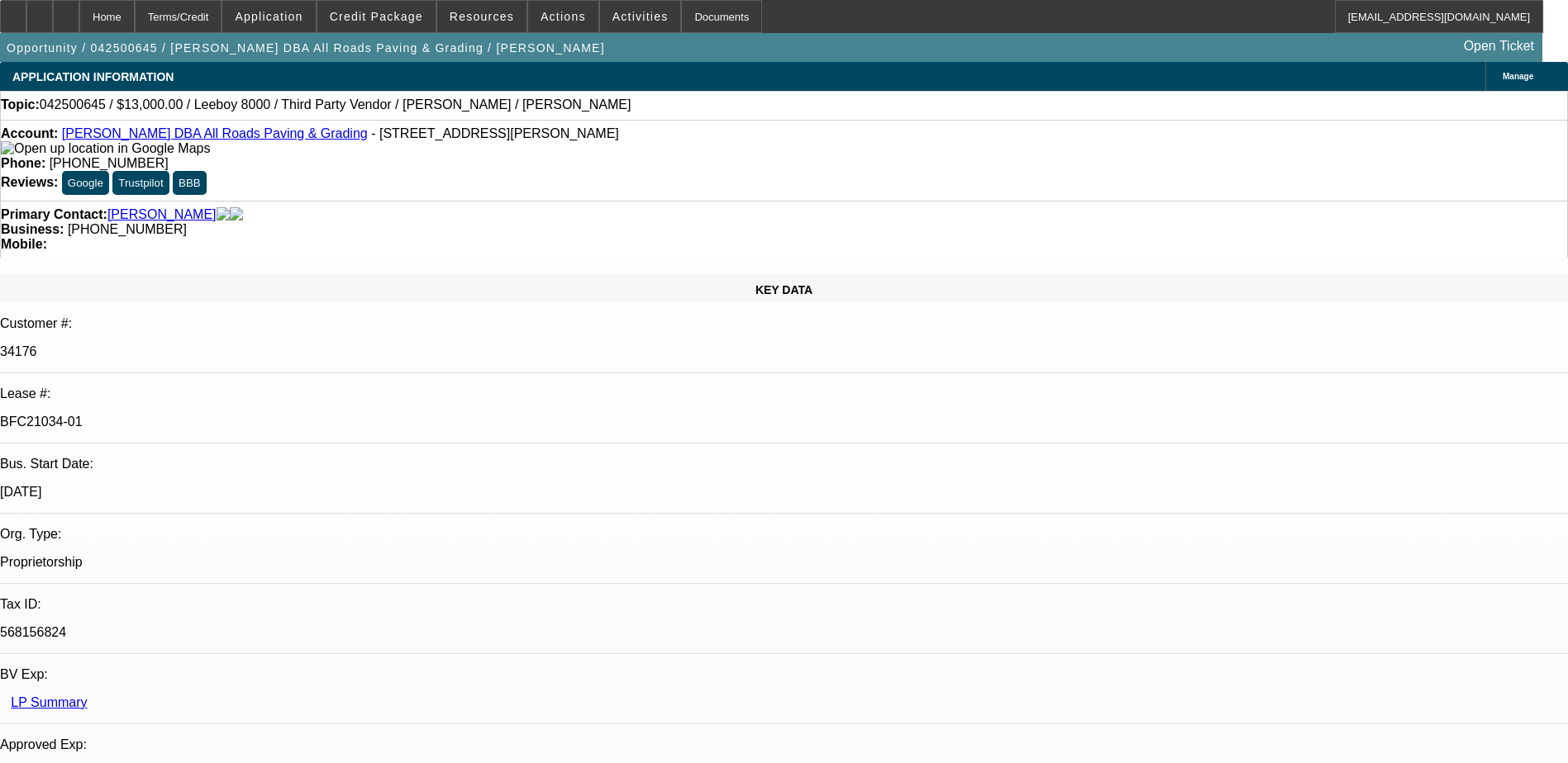
select select "0"
select select "0.1"
select select "0"
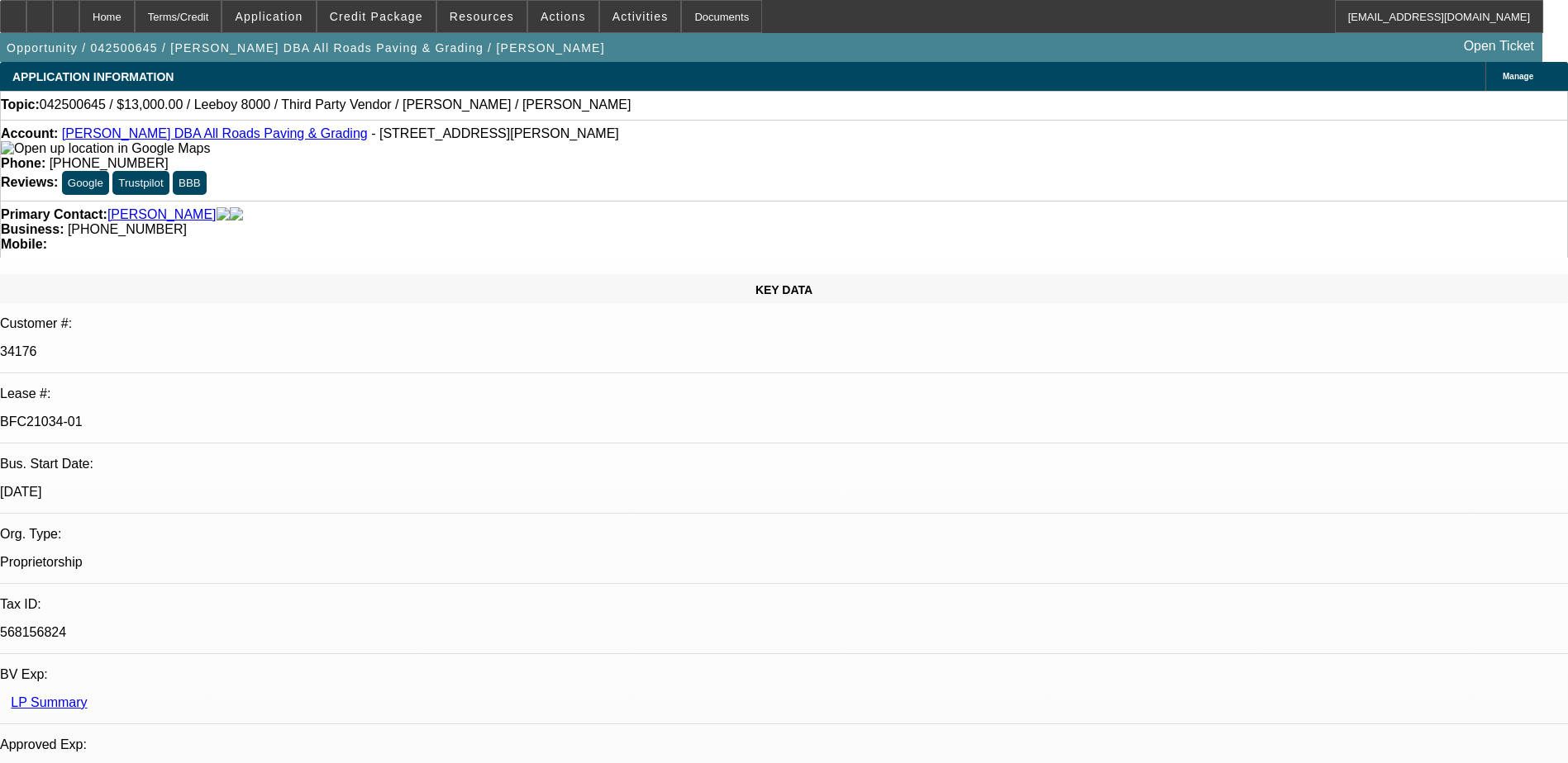
select select "0.1"
select select "0"
select select "0.1"
select select "0"
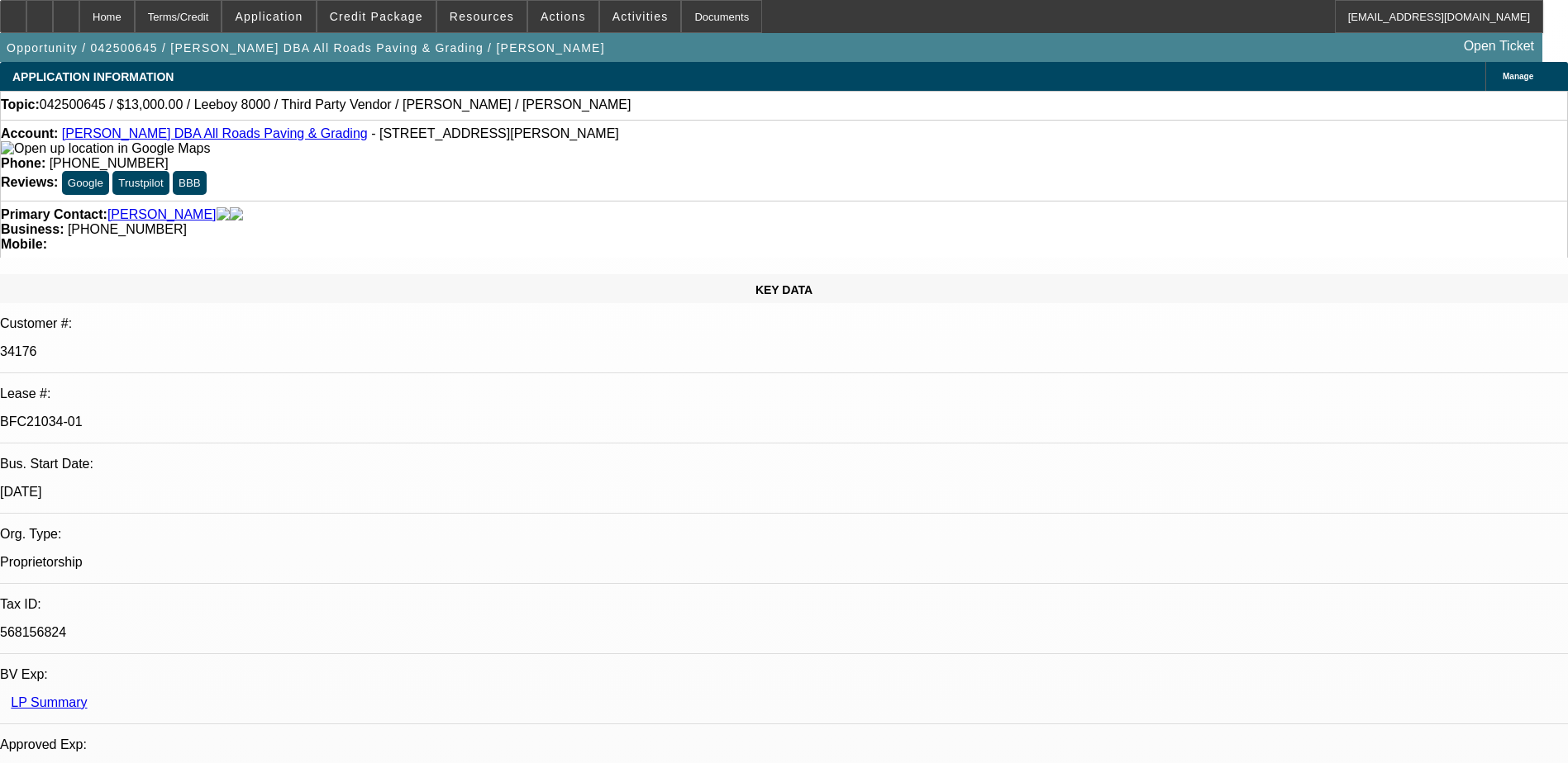
select select "0"
select select "0.1"
select select "1"
select select "3"
select select "5"
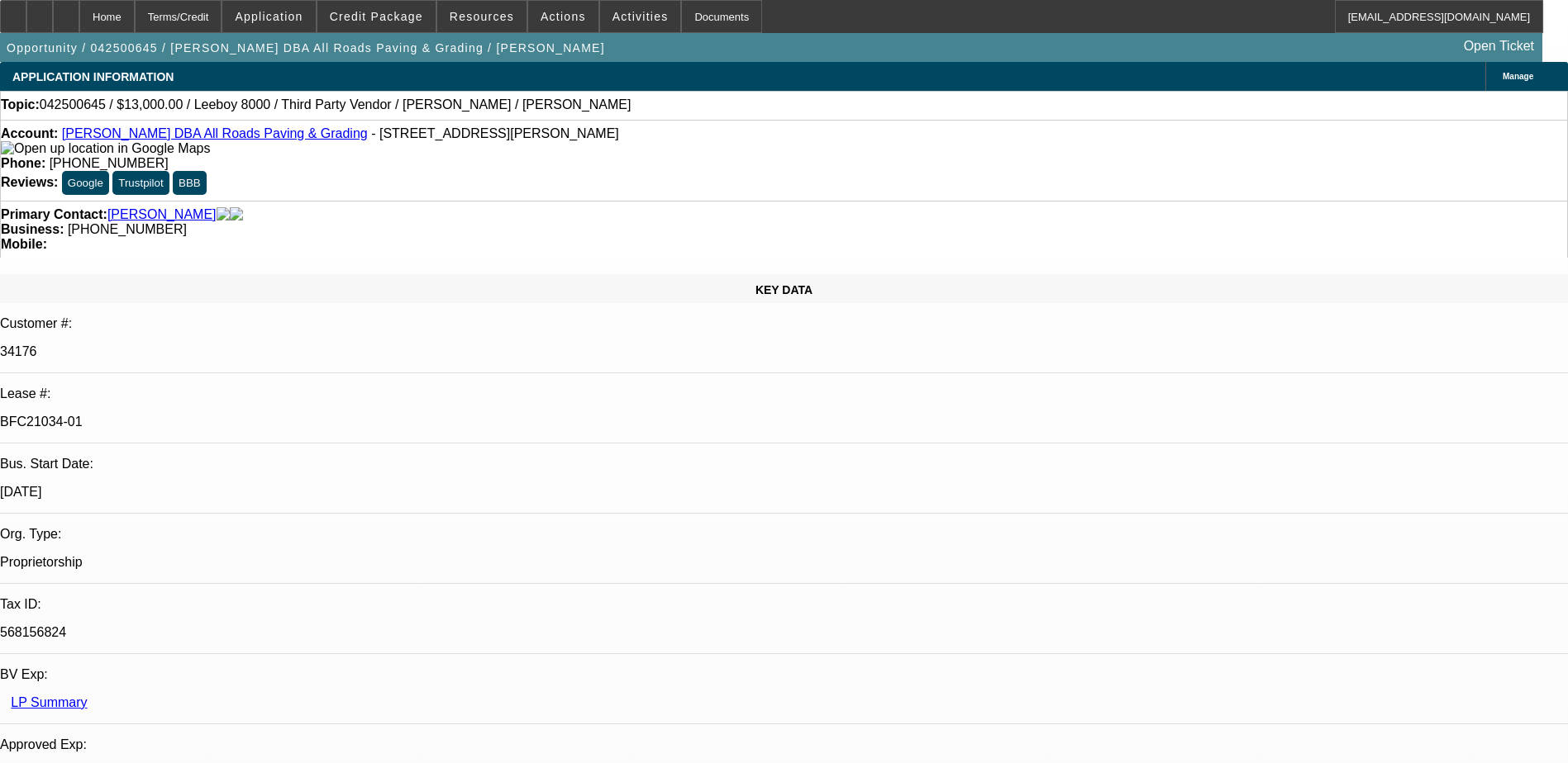
select select "1"
select select "3"
select select "5"
select select "1"
select select "3"
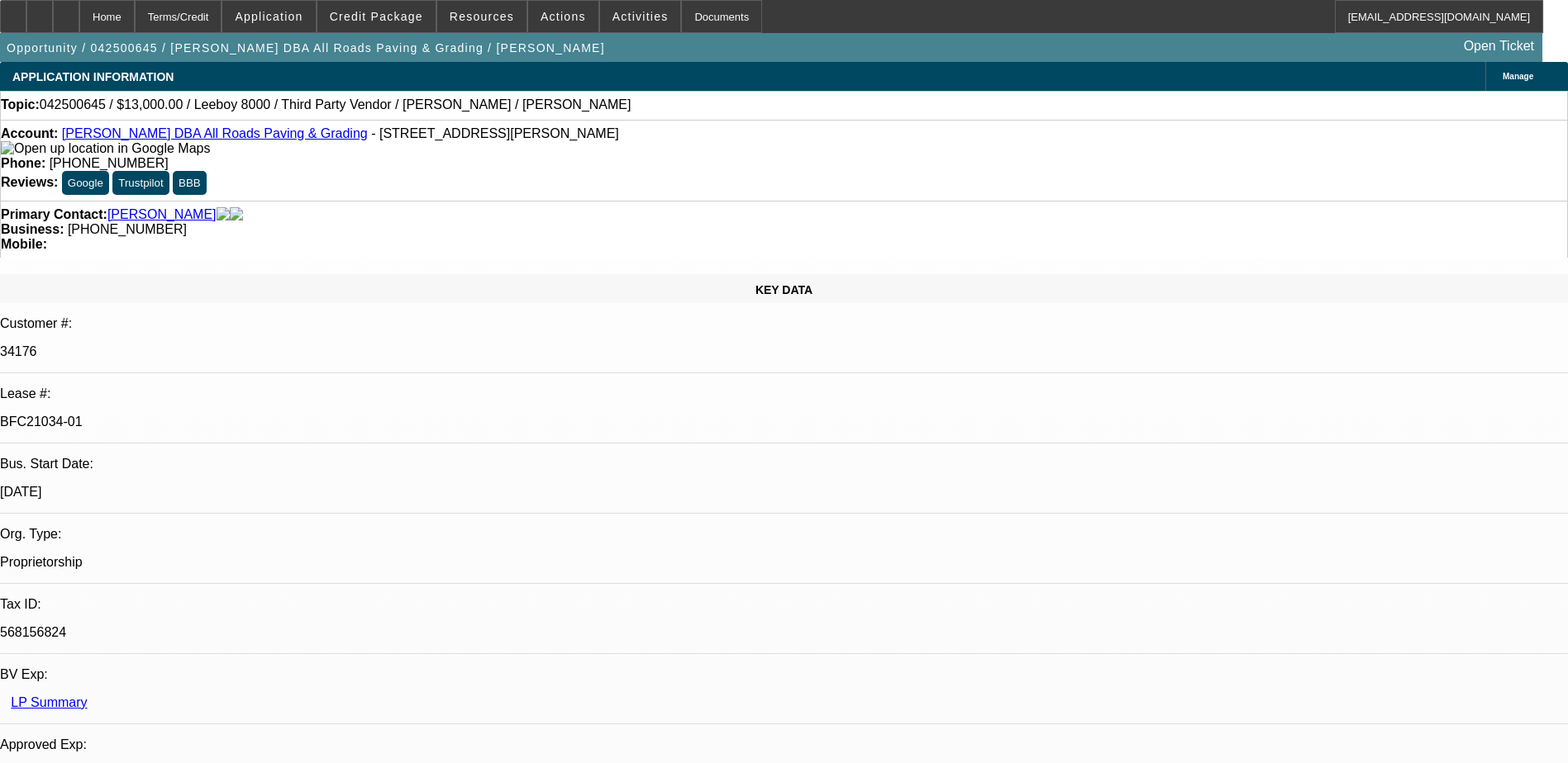
select select "5"
select select "1"
select select "3"
select select "5"
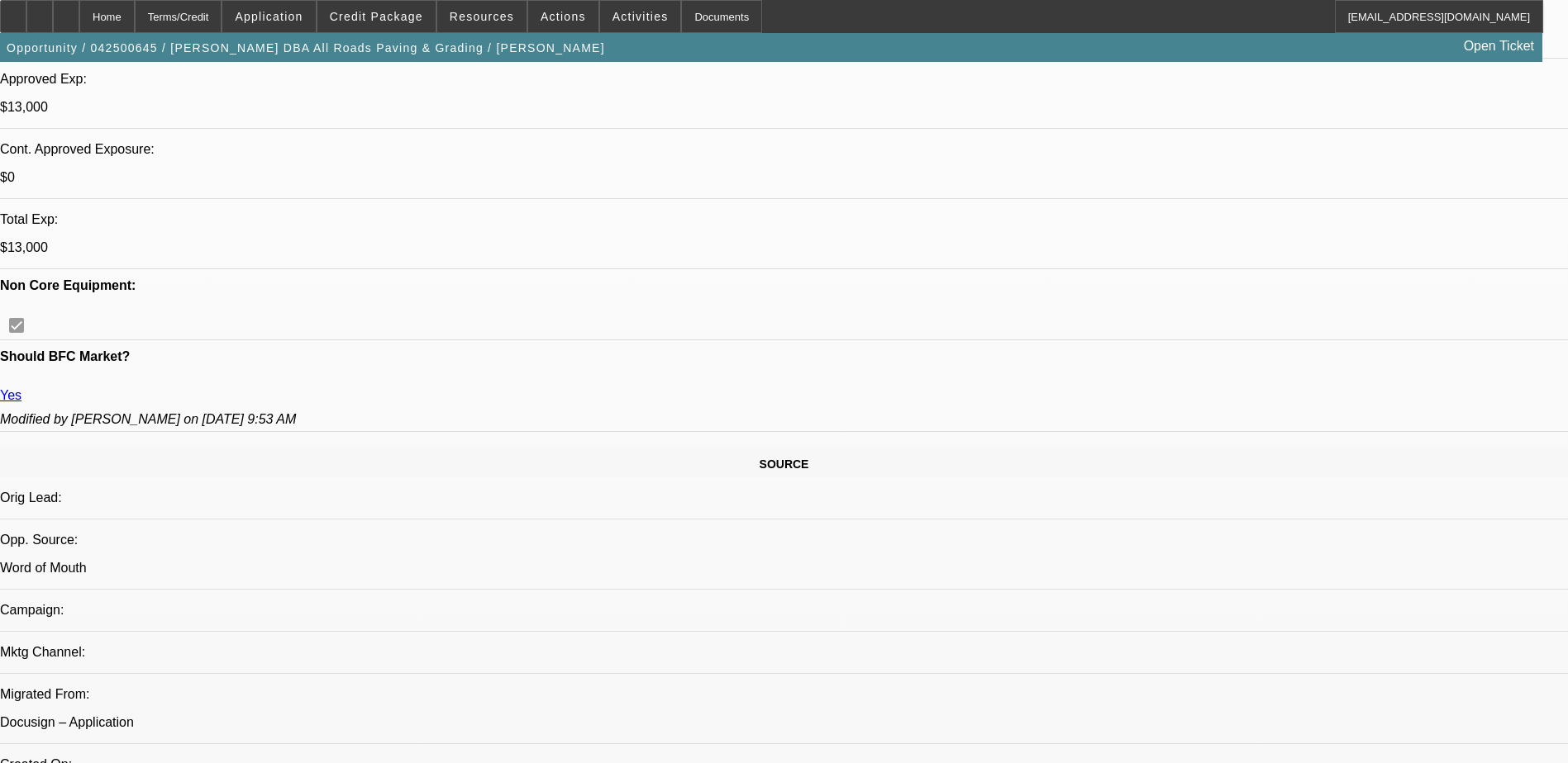
scroll to position [496, 0]
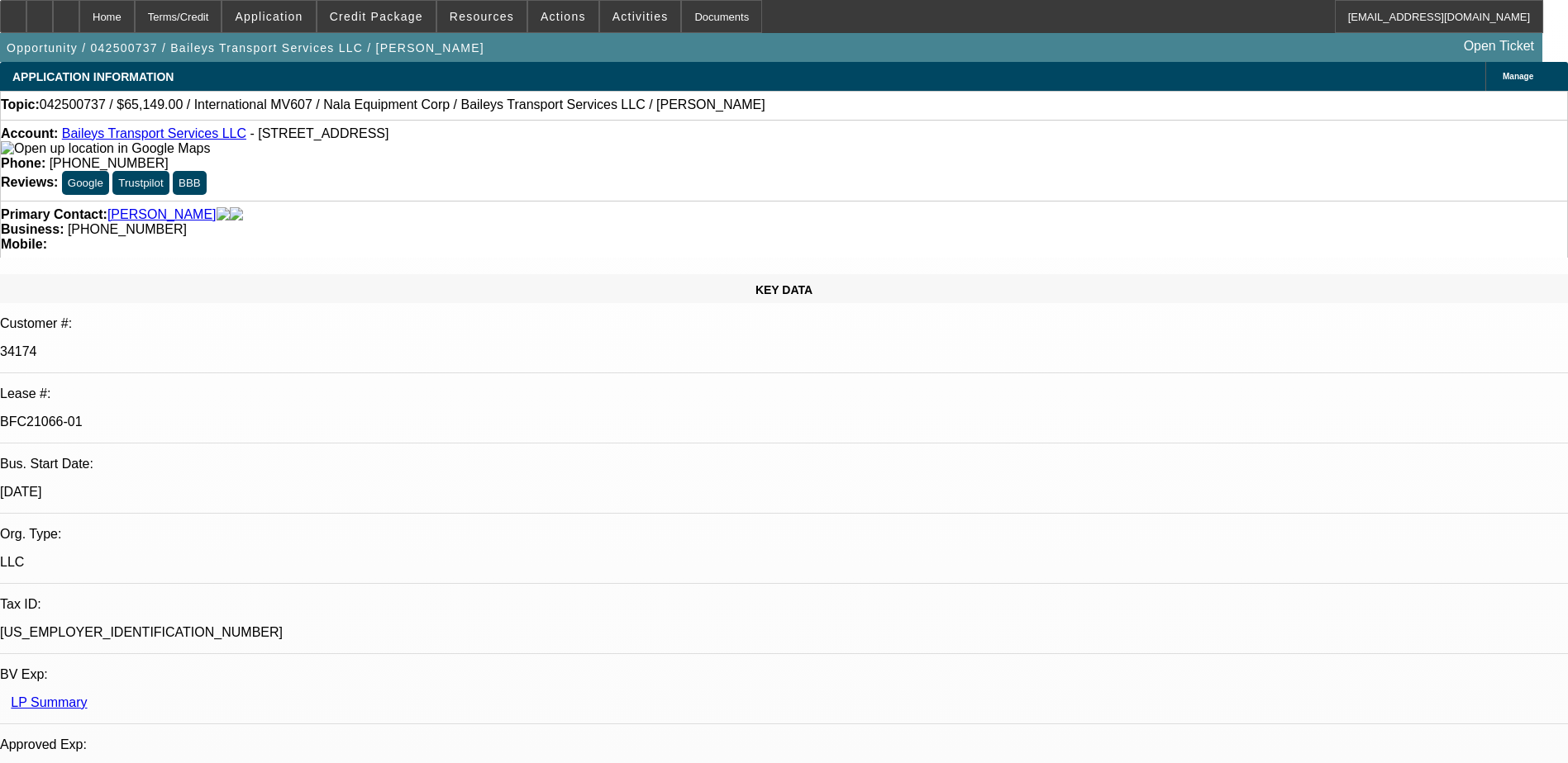
select select "0"
select select "2"
select select "0"
select select "6"
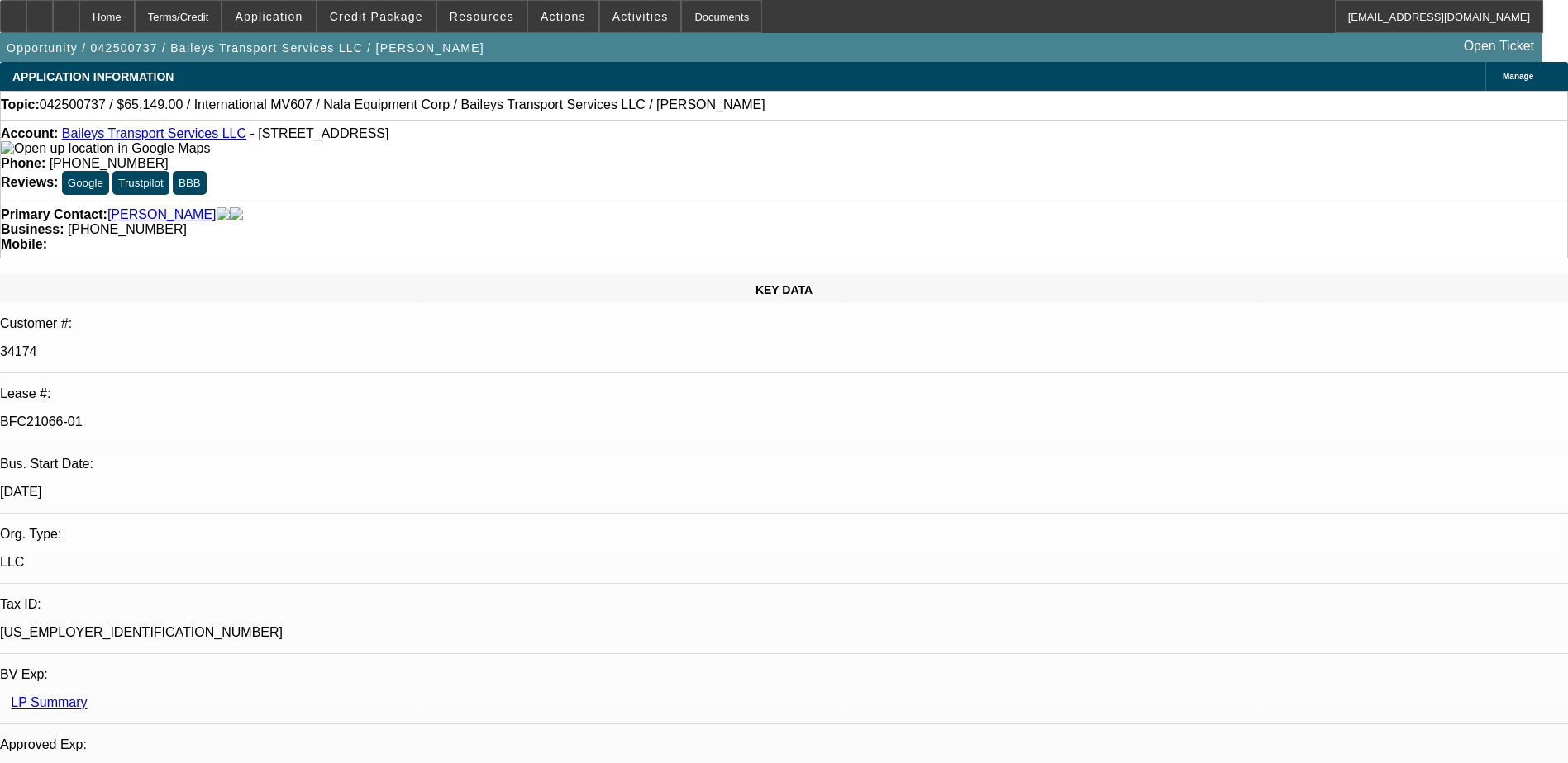
select select "0"
select select "2"
select select "0"
select select "6"
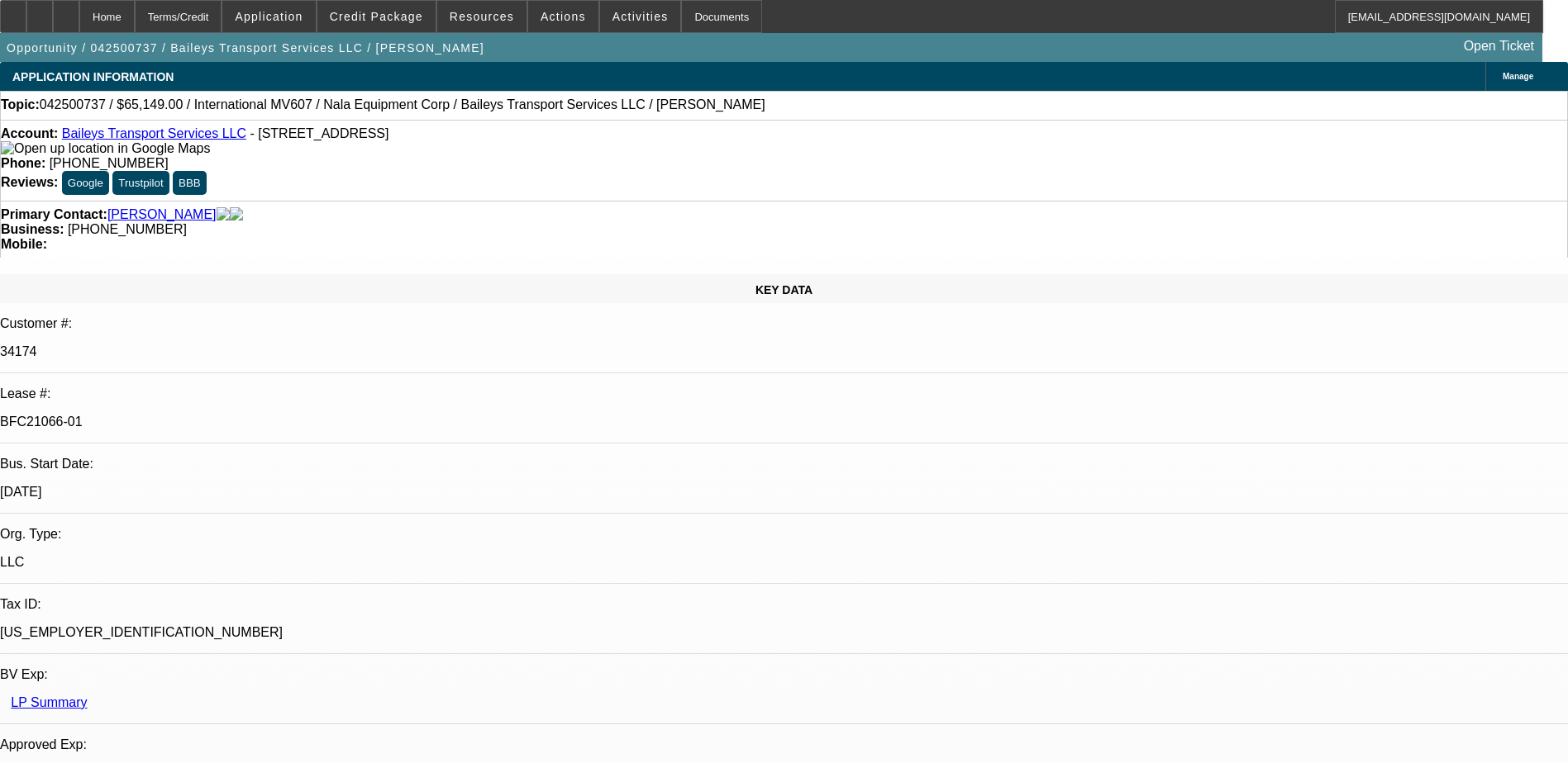
select select "0"
select select "2"
select select "0"
select select "6"
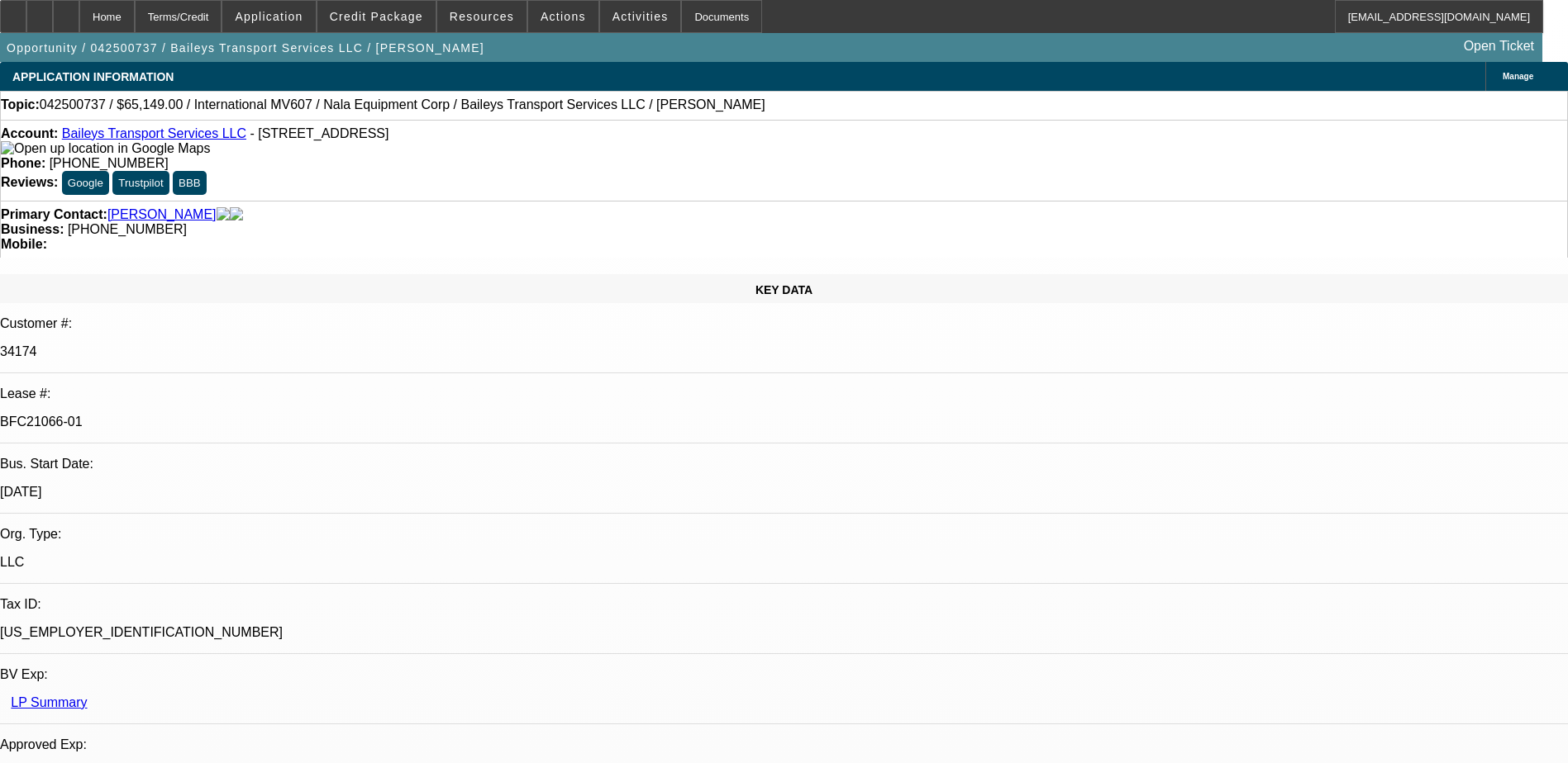
select select "0"
select select "2"
select select "0"
select select "6"
